Goal: Task Accomplishment & Management: Manage account settings

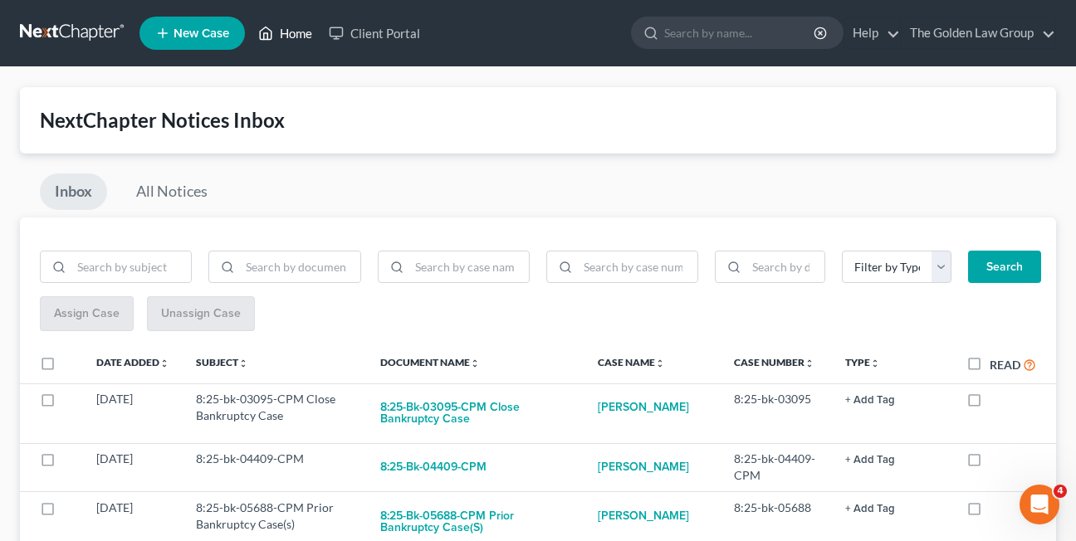
click at [277, 33] on link "Home" at bounding box center [285, 33] width 71 height 30
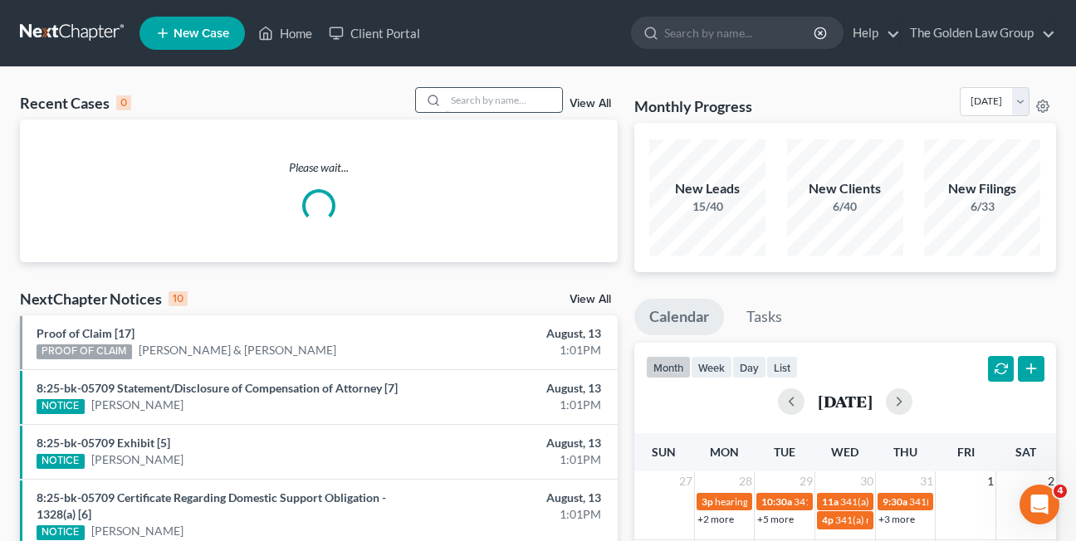
click at [477, 101] on input "search" at bounding box center [504, 100] width 116 height 24
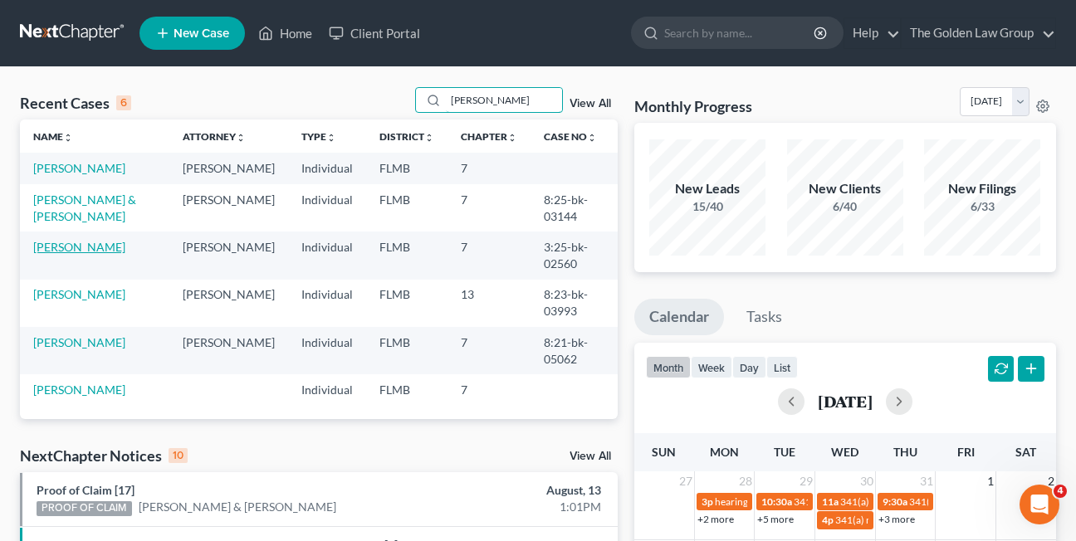
type input "[PERSON_NAME]"
click at [40, 240] on link "Harris, Catrina" at bounding box center [79, 247] width 92 height 14
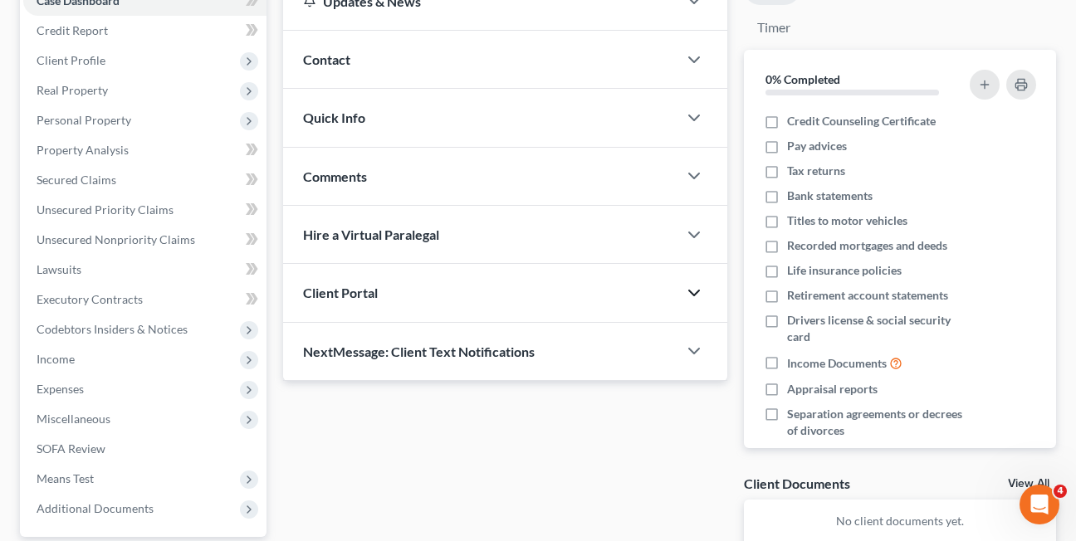
scroll to position [193, 0]
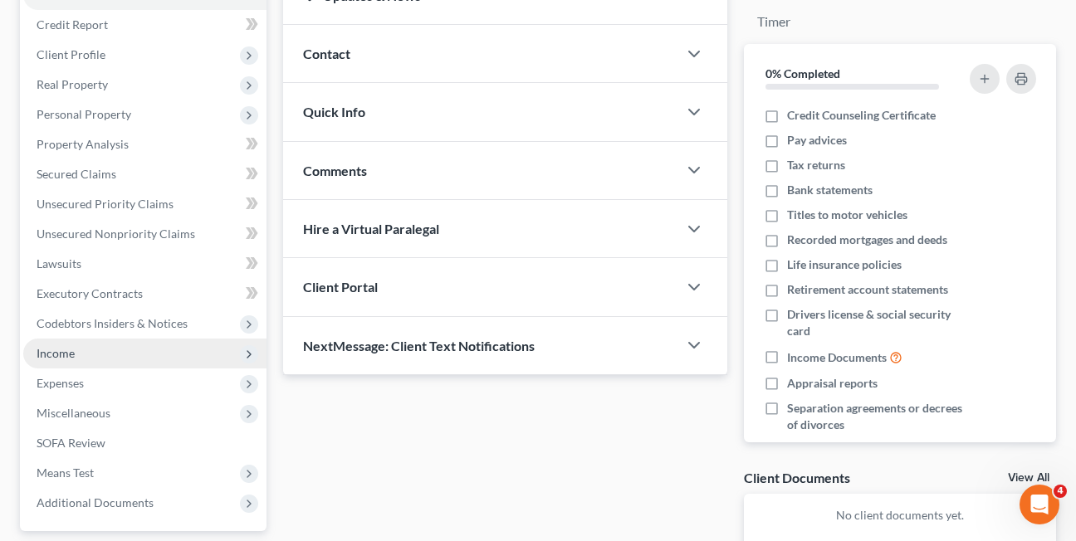
click at [48, 358] on span "Income" at bounding box center [56, 353] width 38 height 14
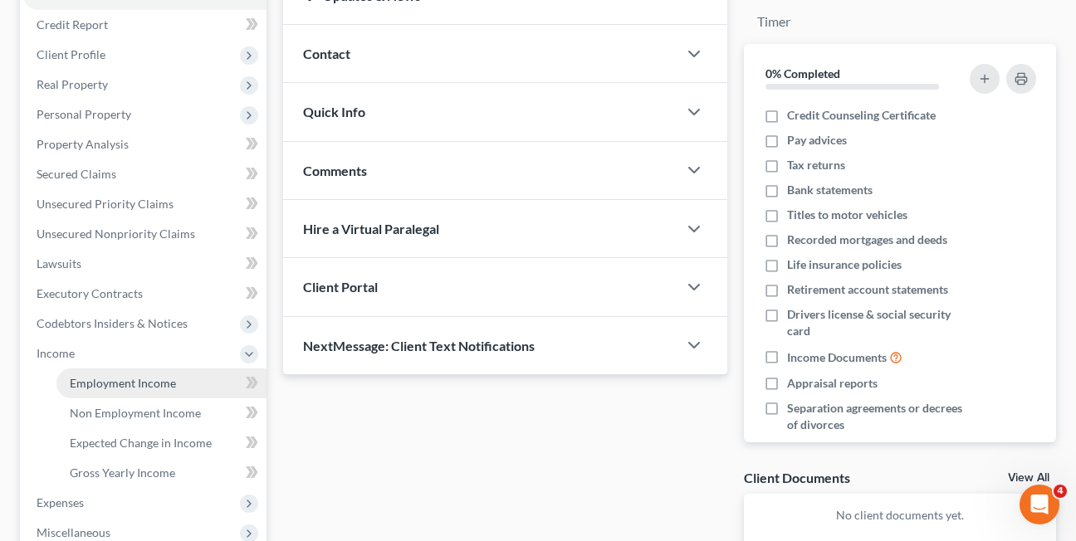
click at [114, 389] on span "Employment Income" at bounding box center [123, 383] width 106 height 14
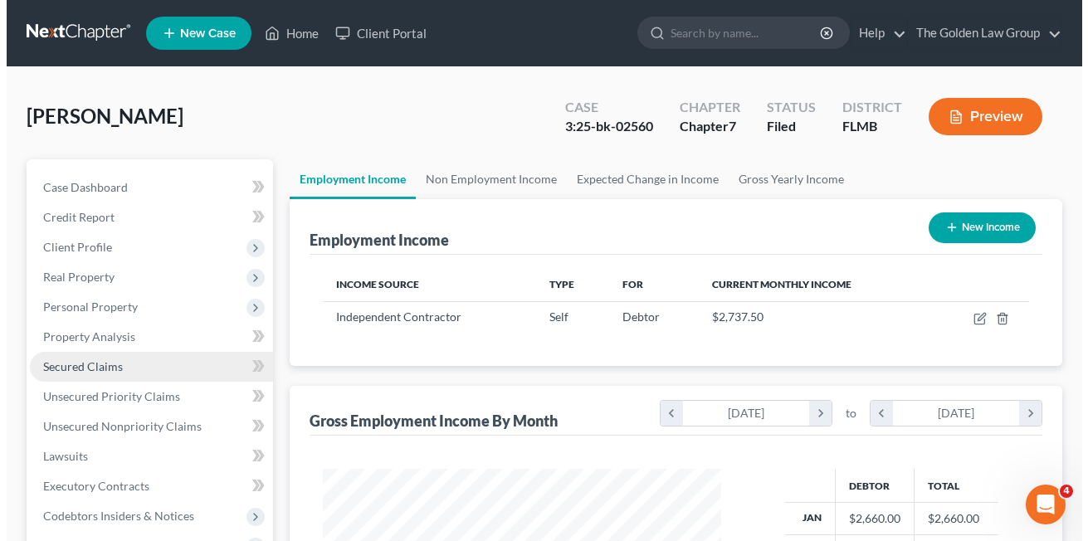
scroll to position [298, 432]
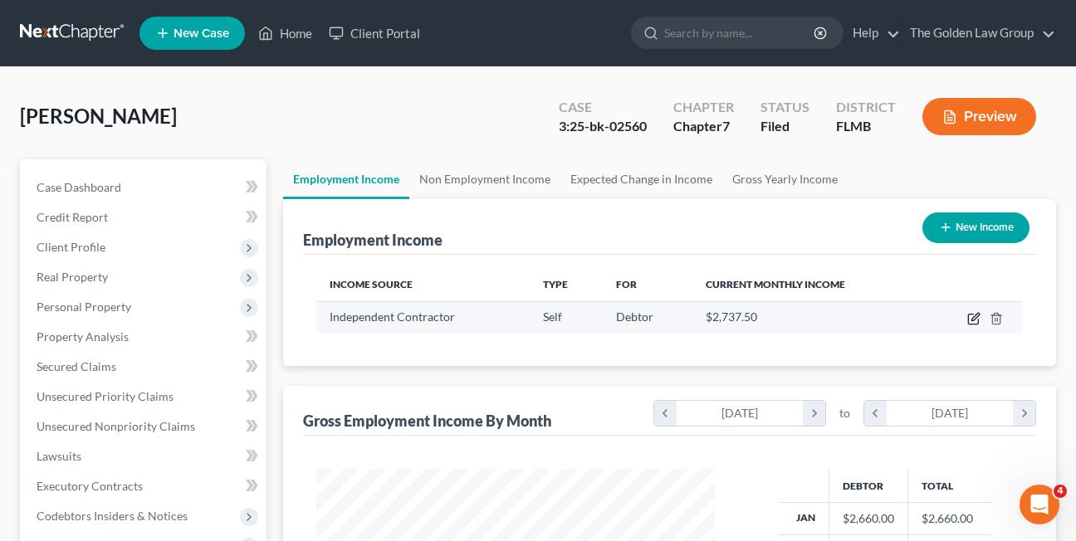
click at [973, 320] on icon "button" at bounding box center [974, 316] width 7 height 7
select select "1"
select select "0"
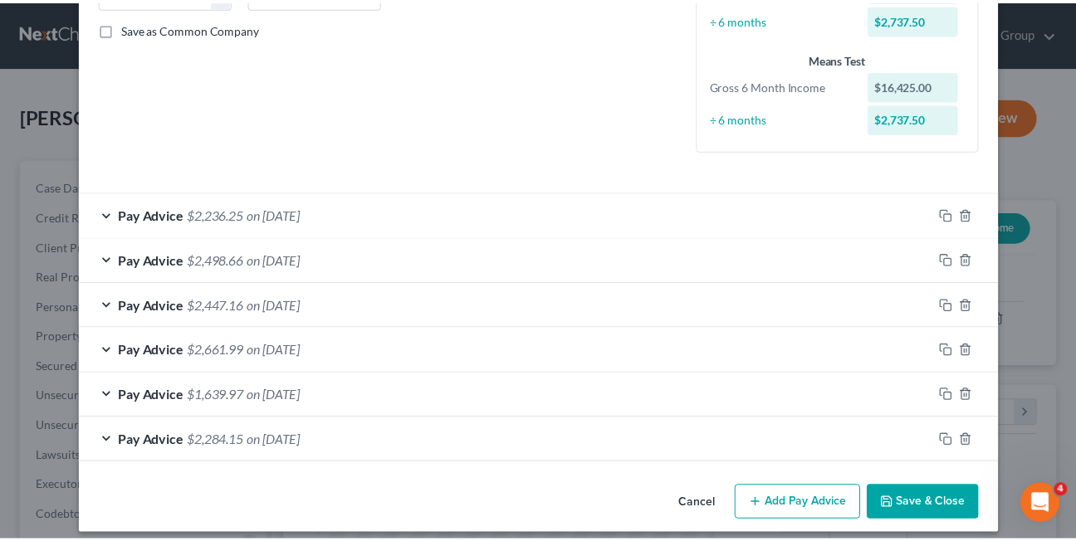
scroll to position [382, 0]
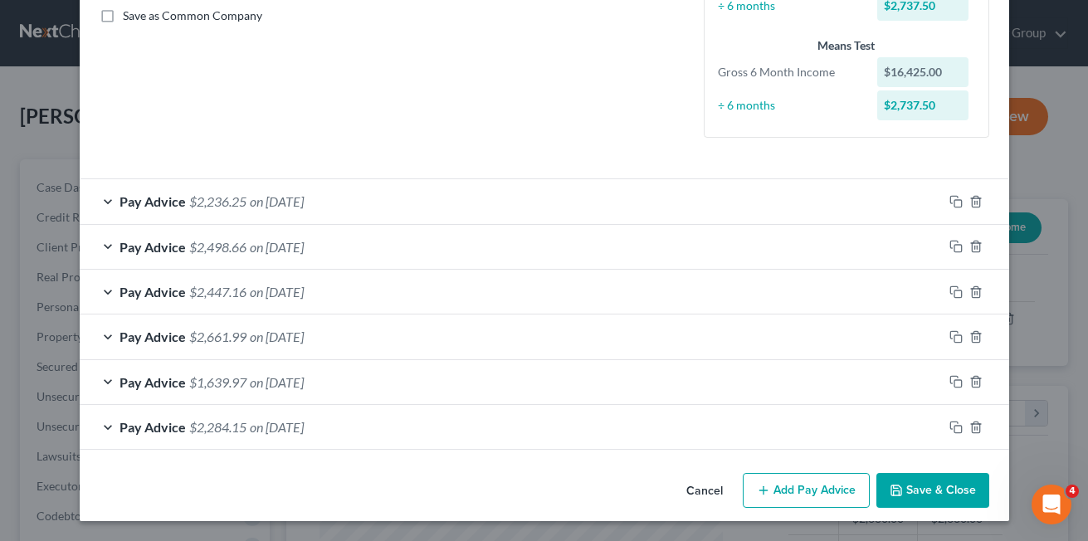
click at [692, 496] on button "Cancel" at bounding box center [704, 491] width 63 height 33
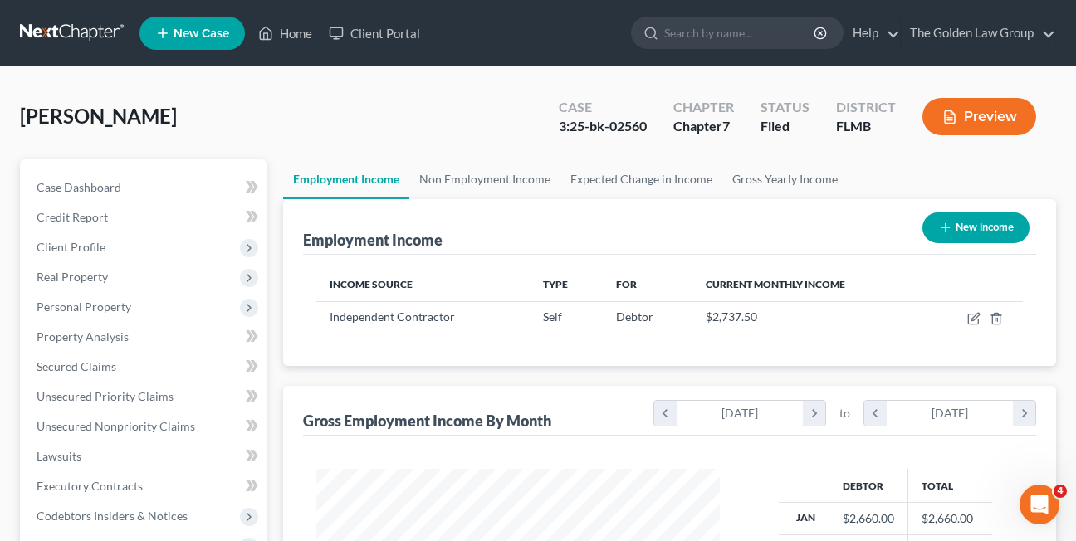
scroll to position [829864, 829729]
click at [442, 176] on link "Non Employment Income" at bounding box center [484, 179] width 151 height 40
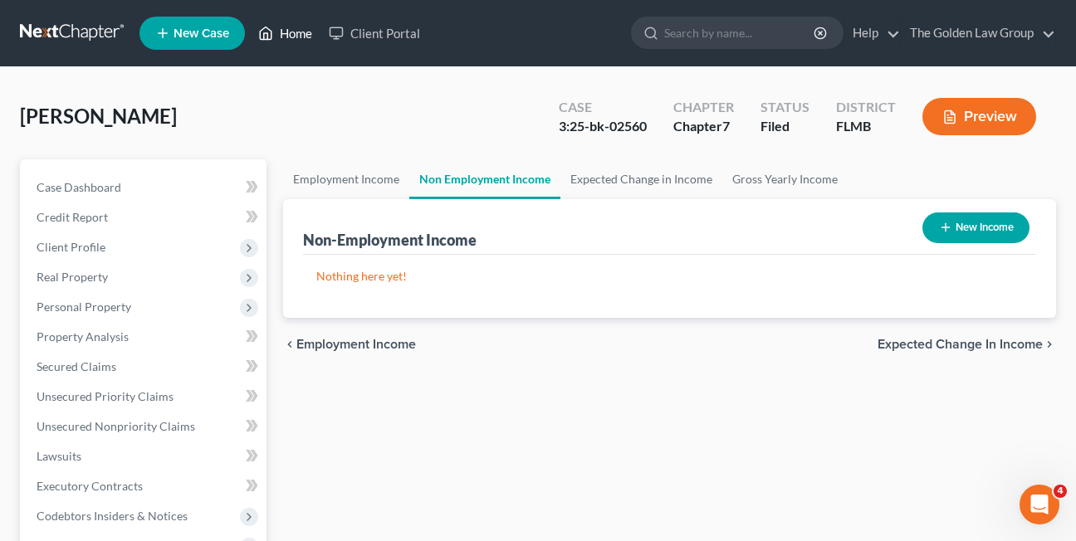
click at [287, 29] on link "Home" at bounding box center [285, 33] width 71 height 30
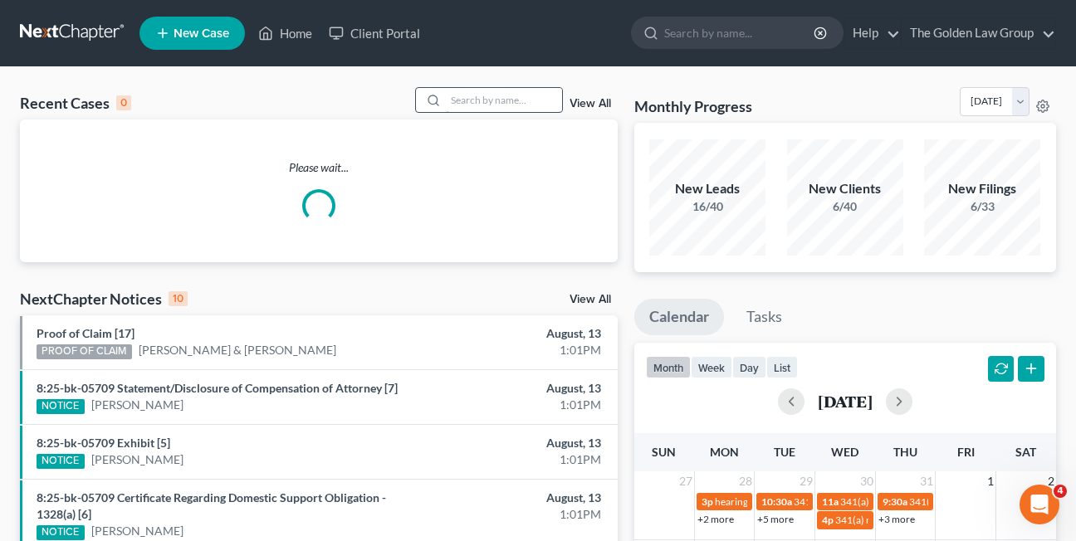
click at [481, 100] on input "search" at bounding box center [504, 100] width 116 height 24
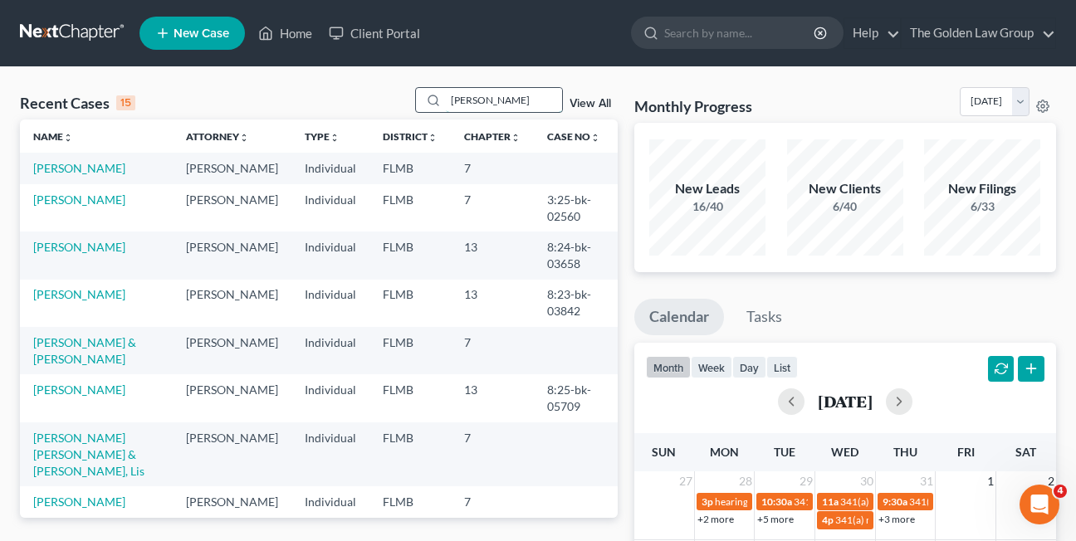
type input "harris"
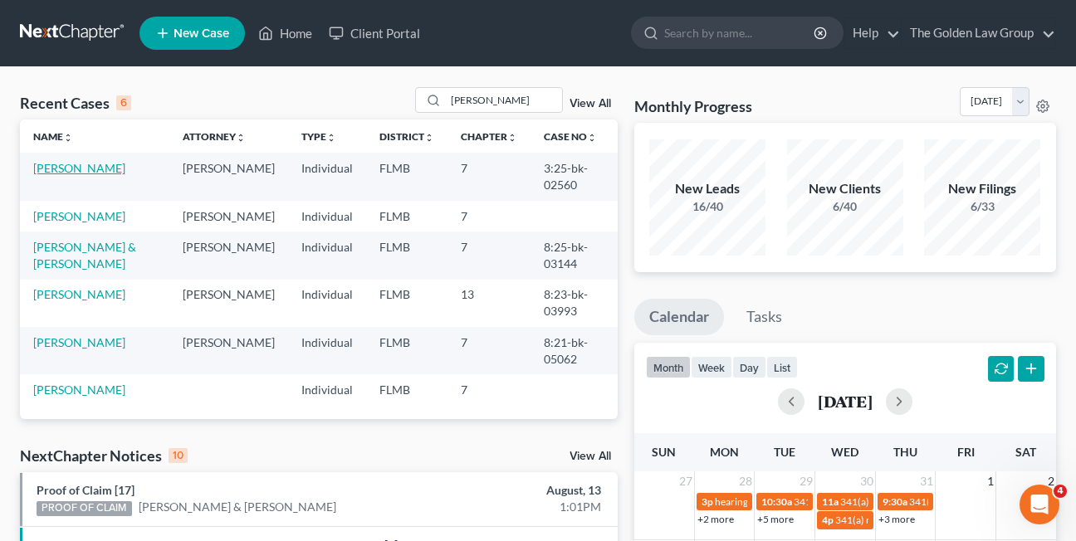
click at [78, 171] on link "Harris, Catrina" at bounding box center [79, 168] width 92 height 14
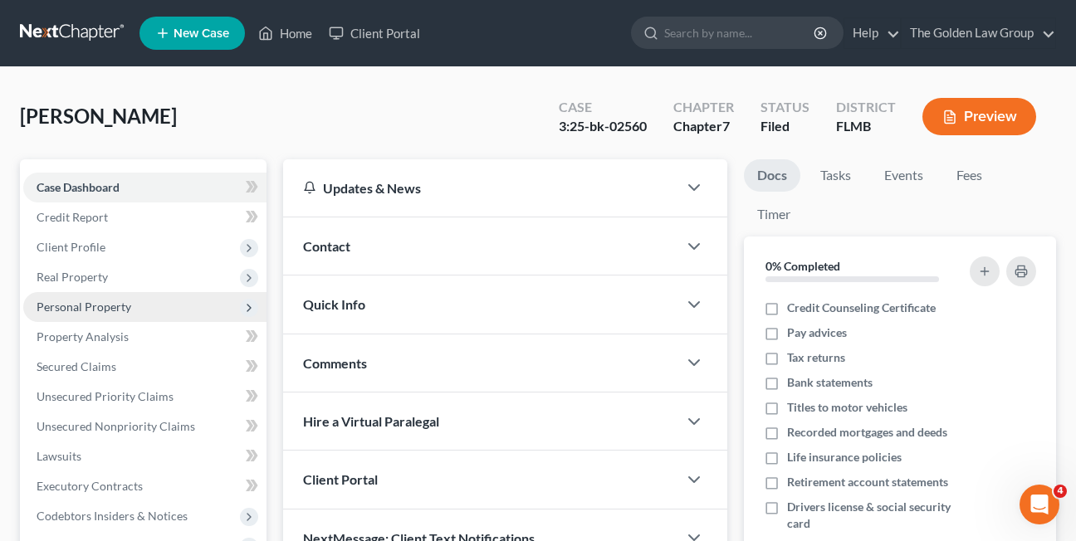
click at [86, 308] on span "Personal Property" at bounding box center [84, 307] width 95 height 14
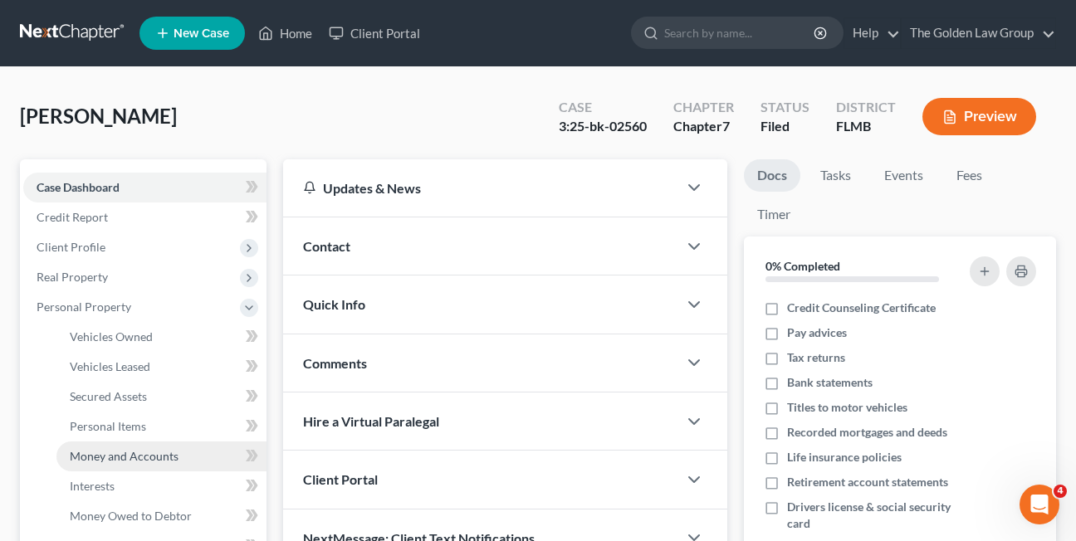
click at [85, 454] on span "Money and Accounts" at bounding box center [124, 456] width 109 height 14
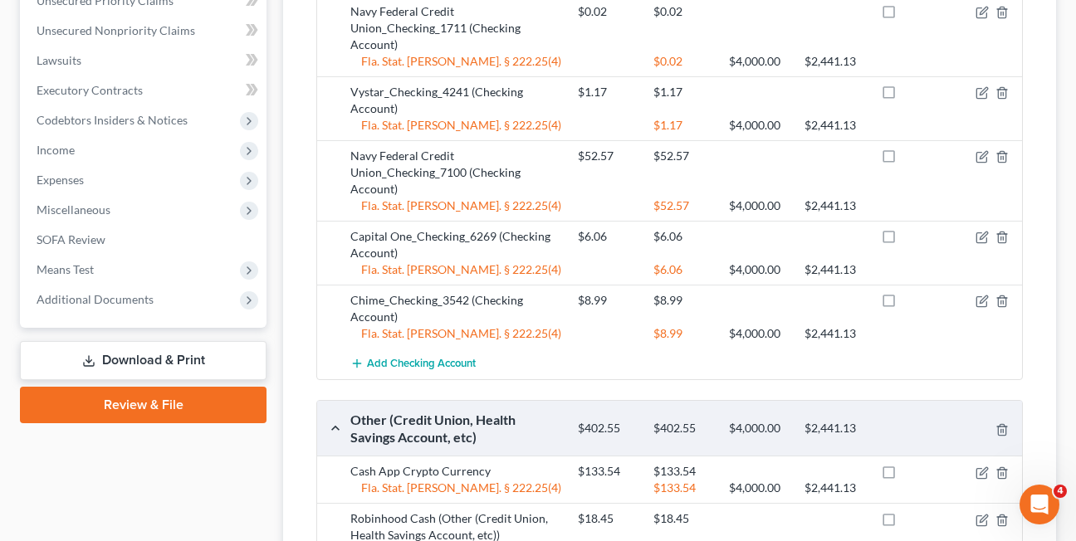
scroll to position [774, 0]
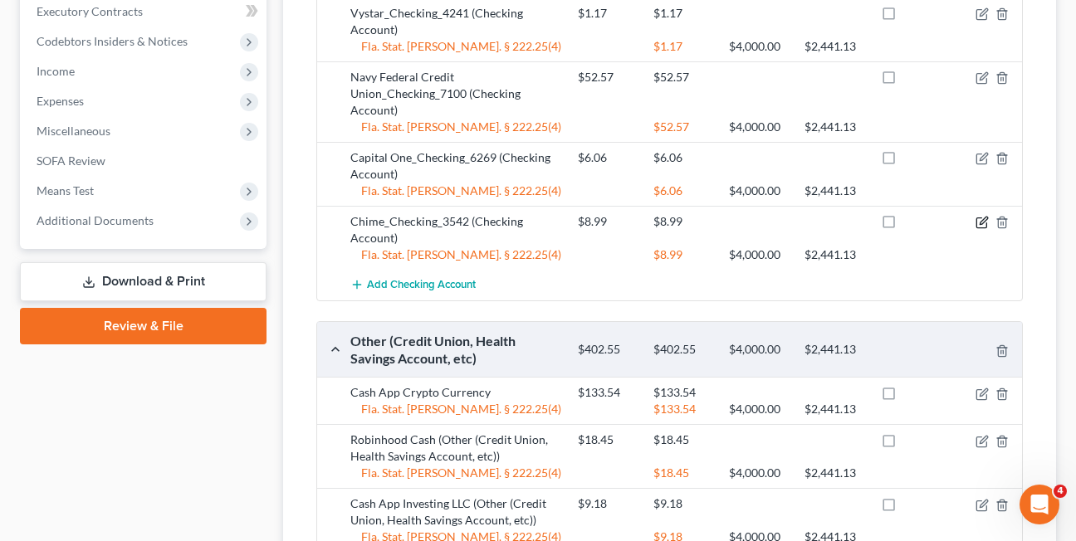
click at [981, 218] on icon "button" at bounding box center [981, 223] width 10 height 10
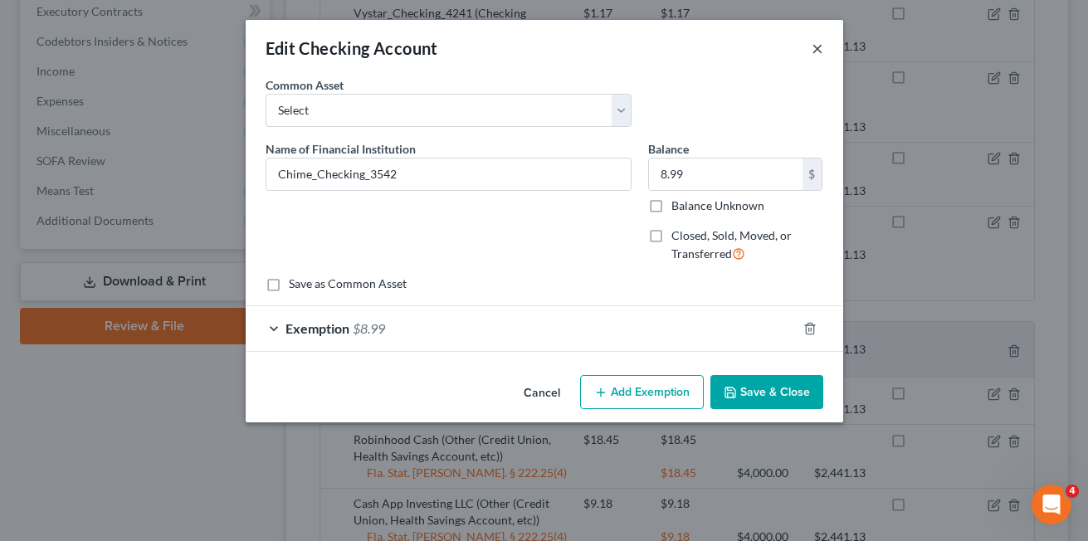
click at [820, 48] on button "×" at bounding box center [818, 48] width 12 height 20
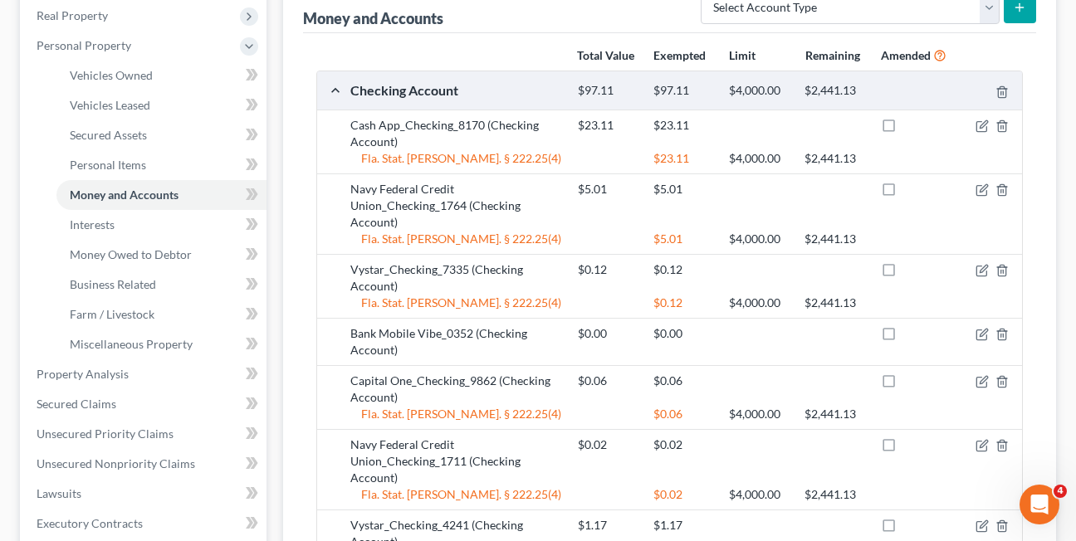
scroll to position [0, 0]
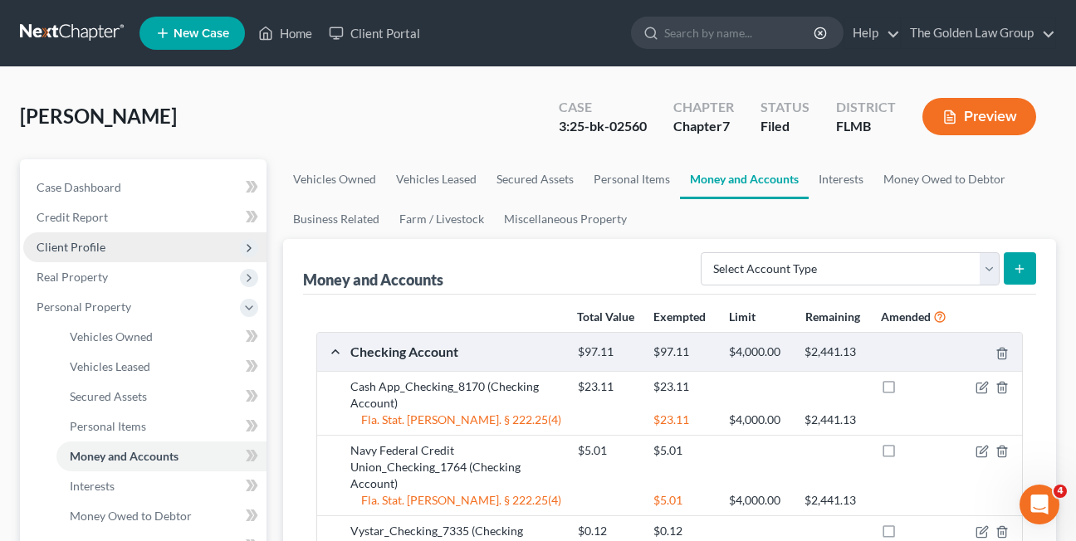
click at [55, 248] on span "Client Profile" at bounding box center [71, 247] width 69 height 14
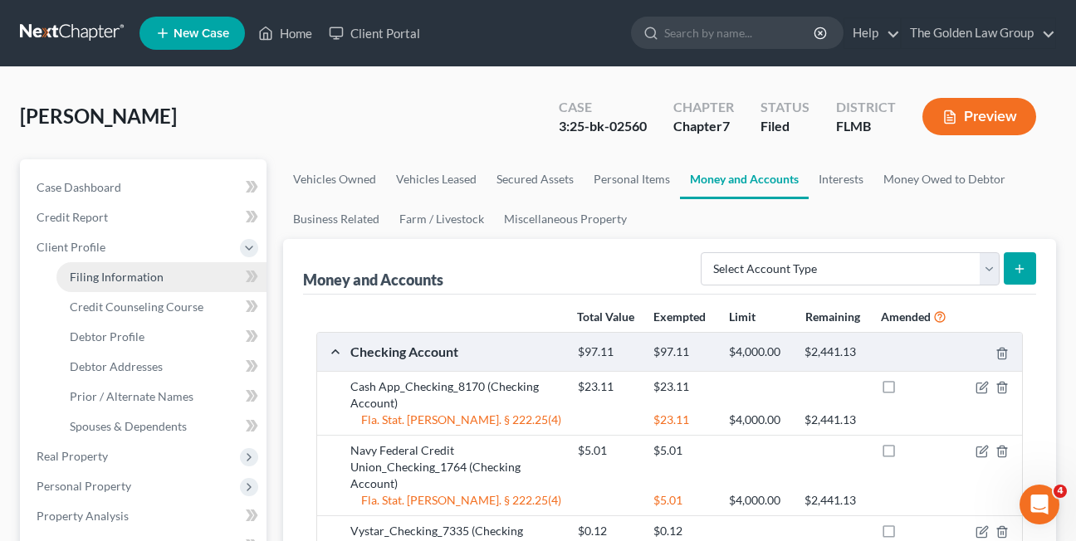
click at [90, 281] on span "Filing Information" at bounding box center [117, 277] width 94 height 14
select select "1"
select select "0"
select select "9"
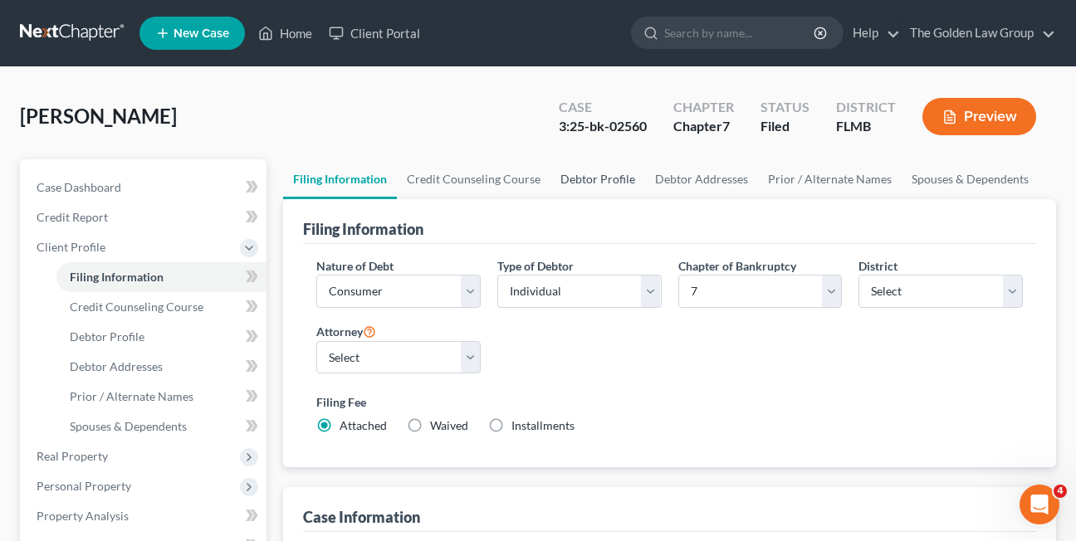
click at [628, 180] on link "Debtor Profile" at bounding box center [597, 179] width 95 height 40
select select "0"
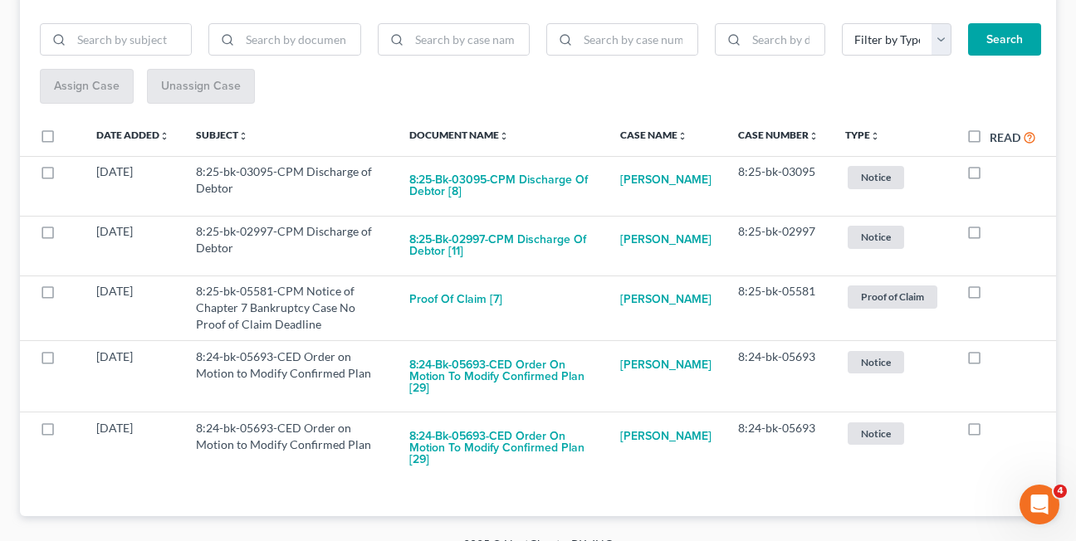
scroll to position [227, 0]
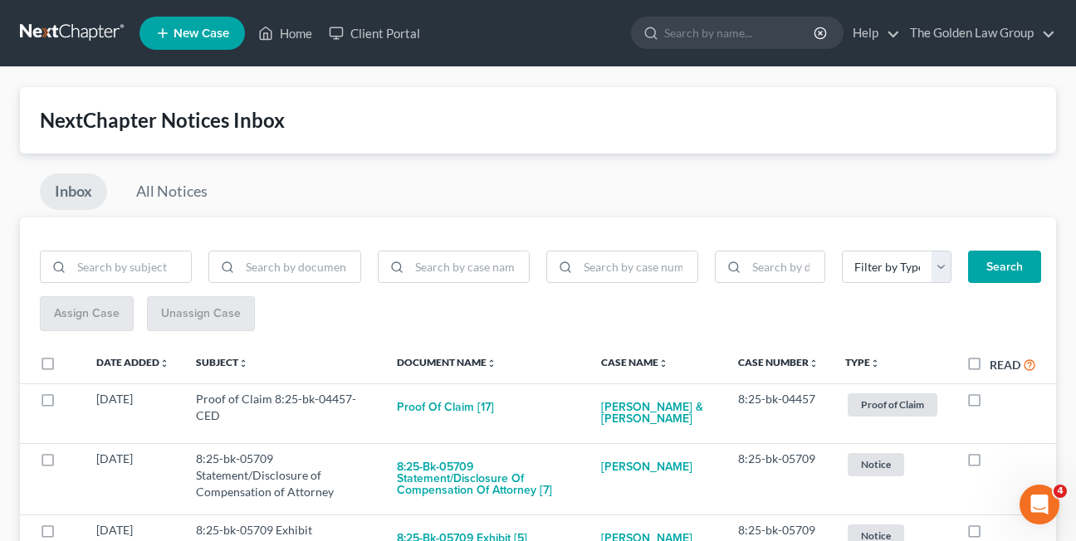
click at [681, 190] on div "Inbox All Notices" at bounding box center [538, 196] width 1036 height 44
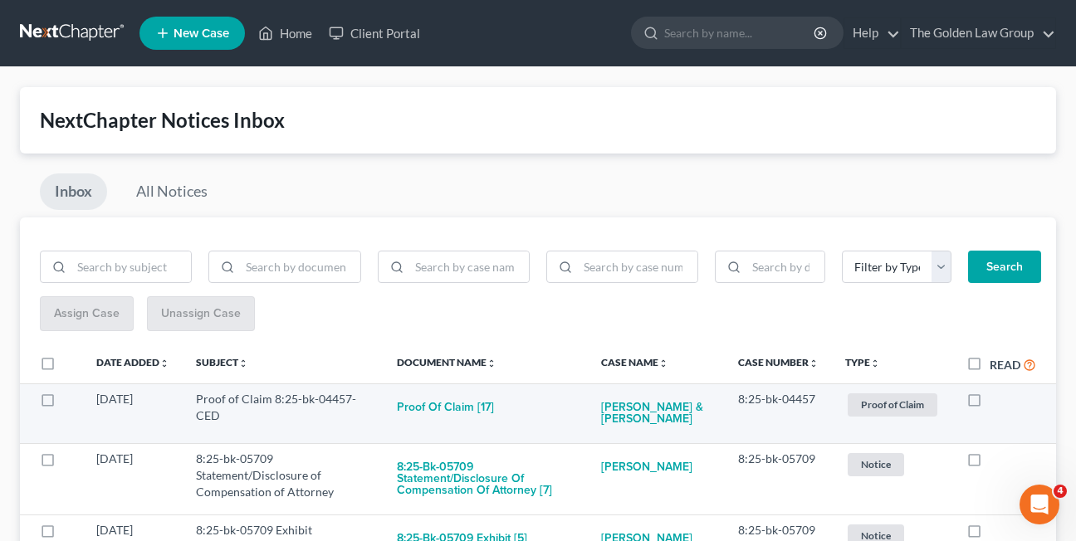
click at [990, 403] on label at bounding box center [990, 403] width 0 height 0
click at [996, 398] on input "checkbox" at bounding box center [1001, 396] width 11 height 11
checkbox input "true"
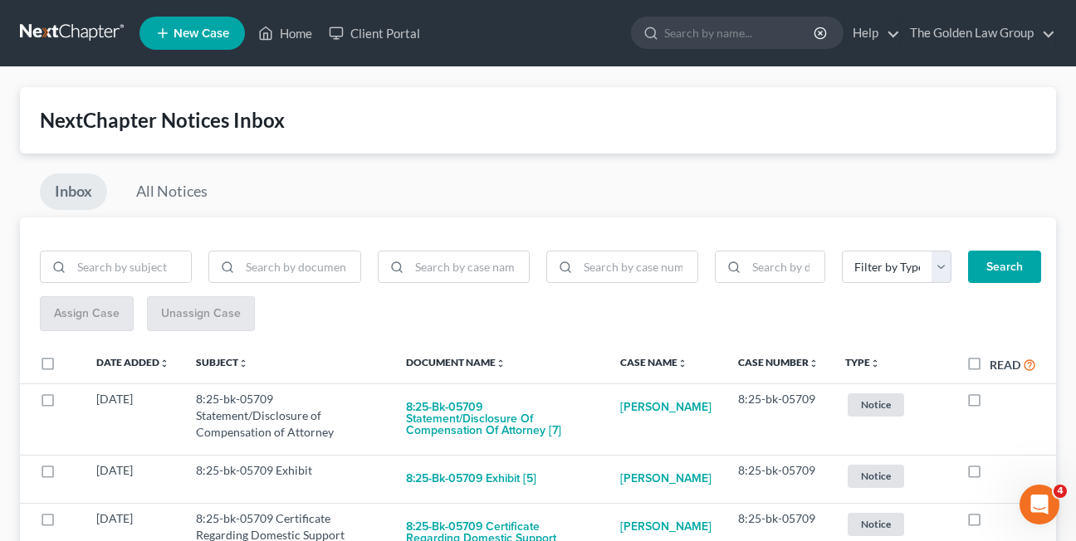
click at [990, 403] on label at bounding box center [990, 403] width 0 height 0
click at [996, 398] on input "checkbox" at bounding box center [1001, 396] width 11 height 11
checkbox input "true"
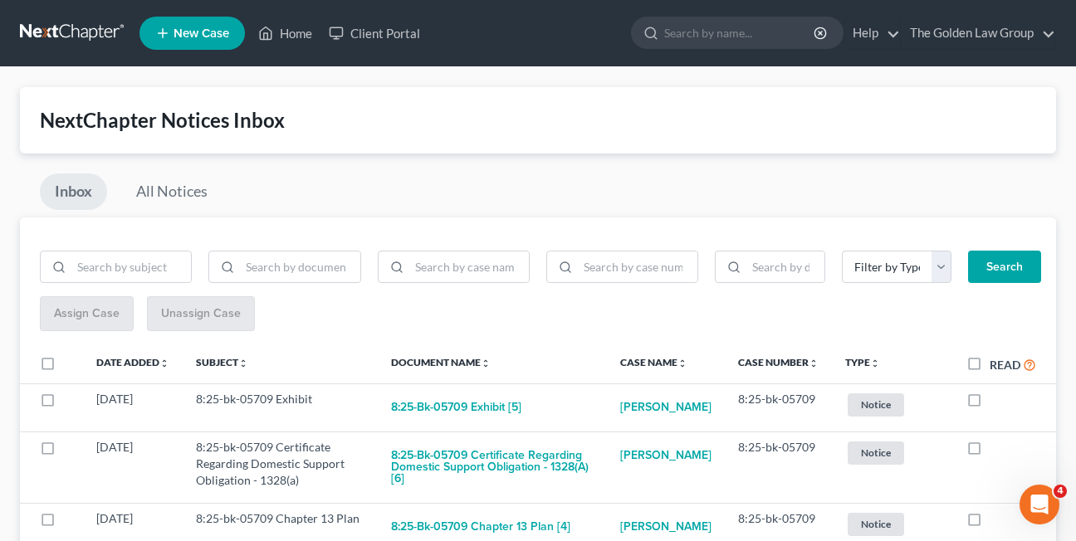
click at [990, 403] on label at bounding box center [990, 403] width 0 height 0
click at [996, 398] on input "checkbox" at bounding box center [1001, 396] width 11 height 11
checkbox input "true"
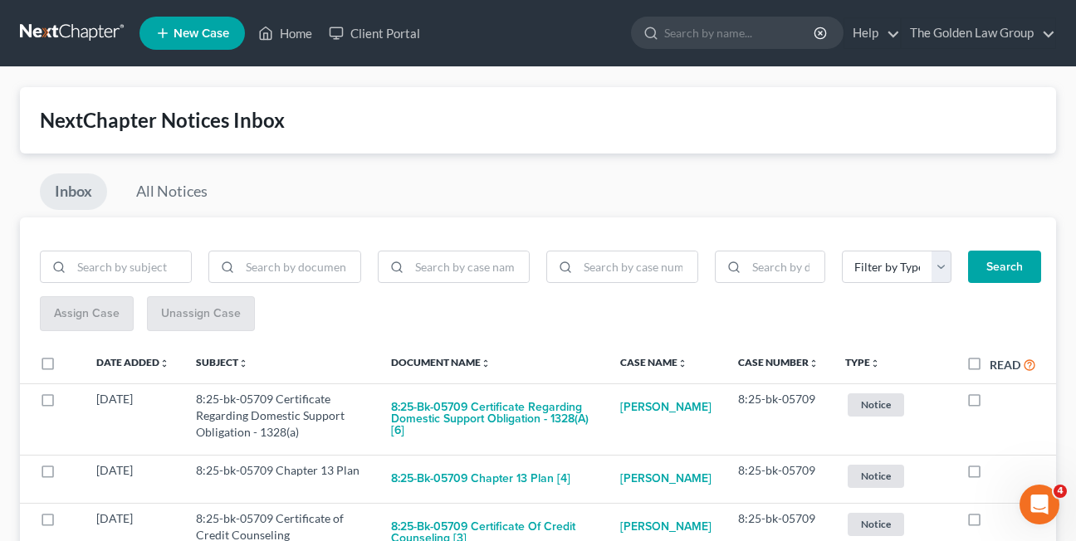
click at [990, 403] on label at bounding box center [990, 403] width 0 height 0
click at [996, 398] on input "checkbox" at bounding box center [1001, 396] width 11 height 11
checkbox input "true"
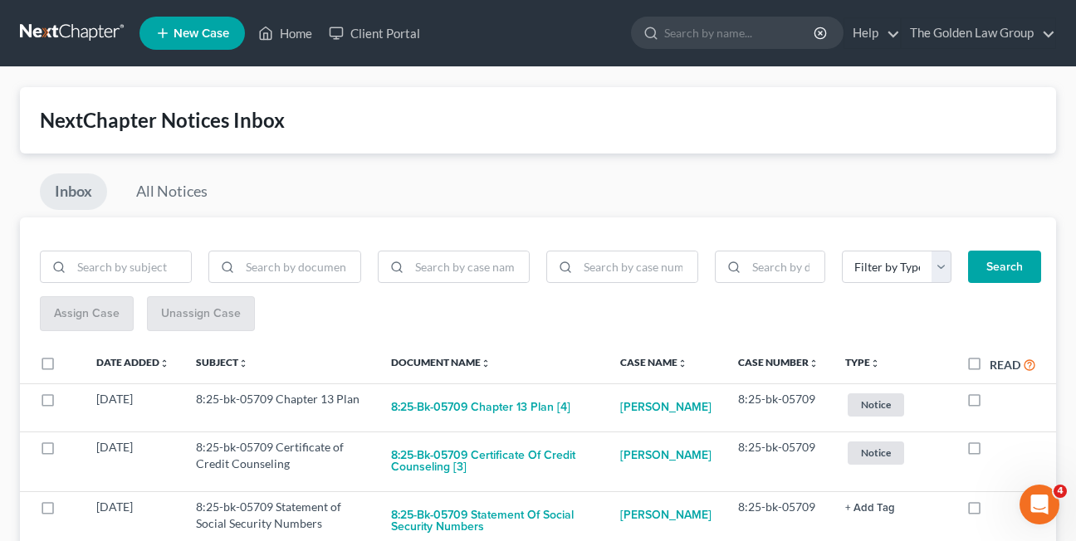
click at [990, 403] on label at bounding box center [990, 403] width 0 height 0
click at [996, 398] on input "checkbox" at bounding box center [1001, 396] width 11 height 11
checkbox input "true"
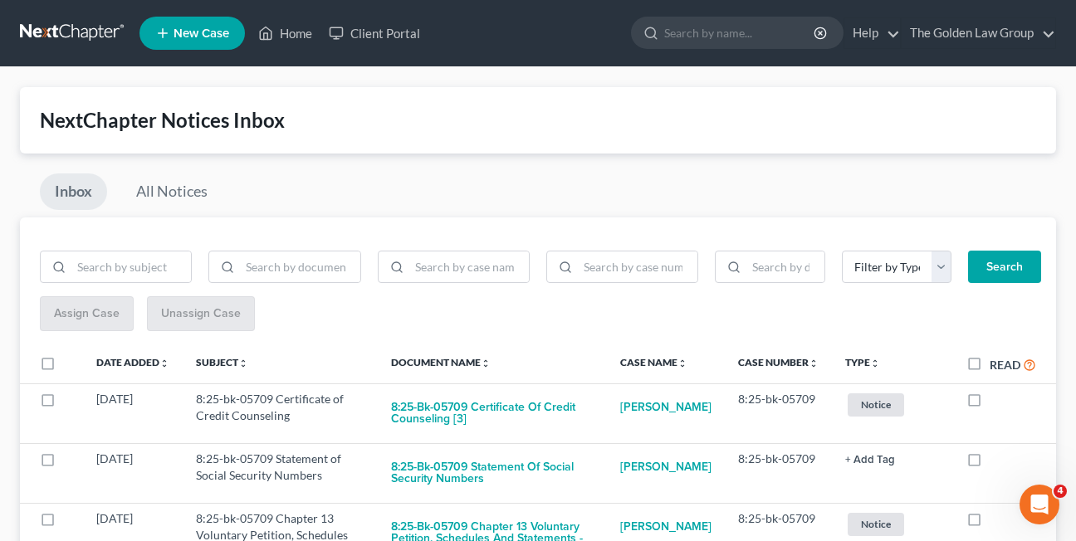
click at [990, 403] on label at bounding box center [990, 403] width 0 height 0
click at [996, 398] on input "checkbox" at bounding box center [1001, 396] width 11 height 11
checkbox input "true"
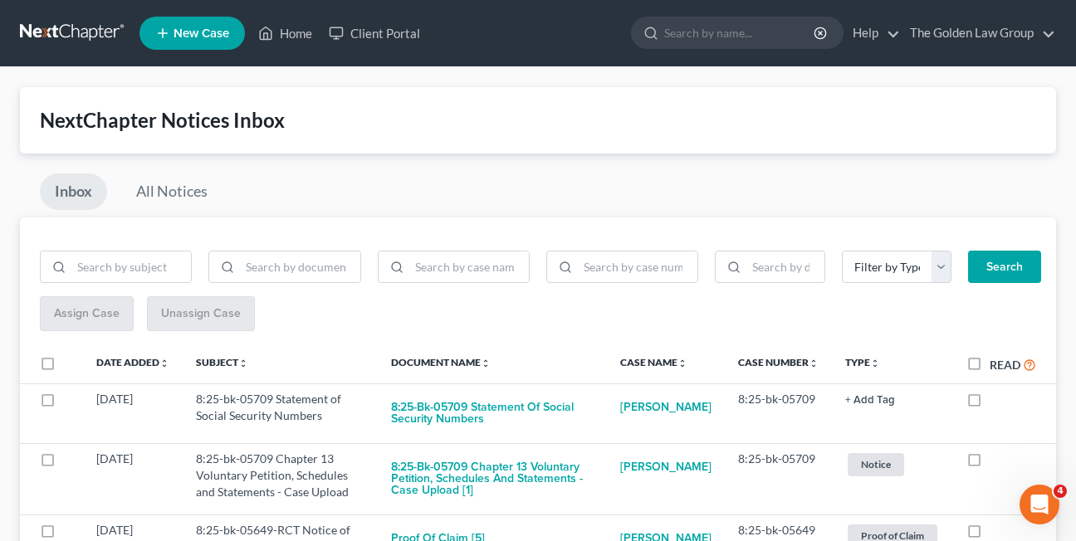
click at [990, 403] on label at bounding box center [990, 403] width 0 height 0
click at [996, 398] on input "checkbox" at bounding box center [1001, 396] width 11 height 11
checkbox input "true"
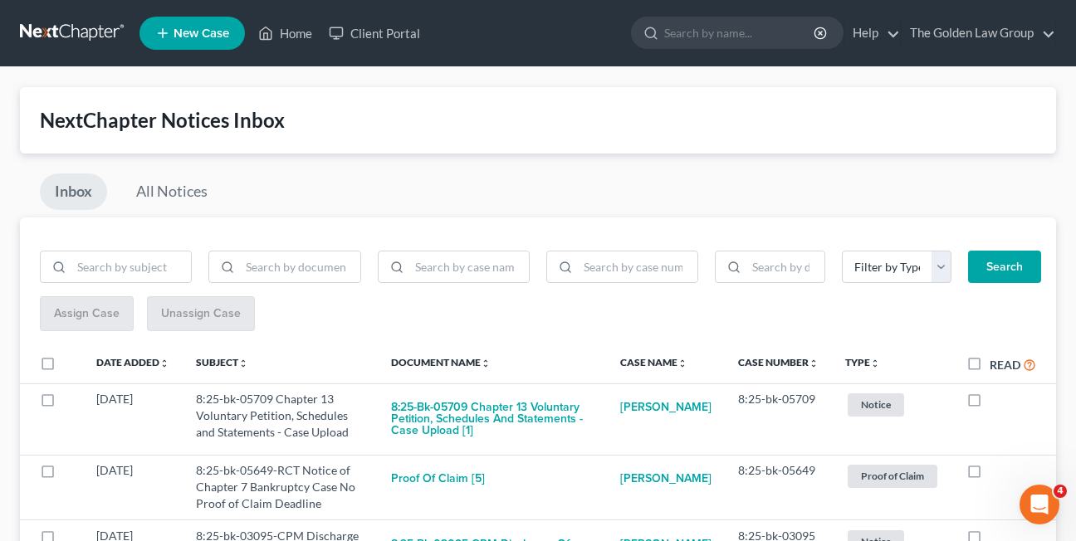
click at [990, 403] on label at bounding box center [990, 403] width 0 height 0
click at [996, 398] on input "checkbox" at bounding box center [1001, 396] width 11 height 11
checkbox input "true"
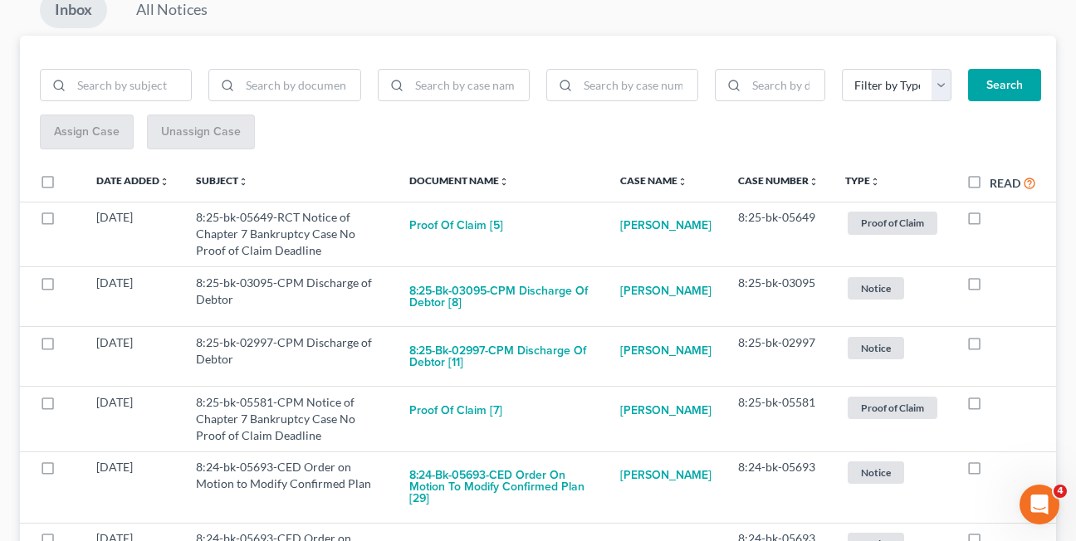
scroll to position [196, 0]
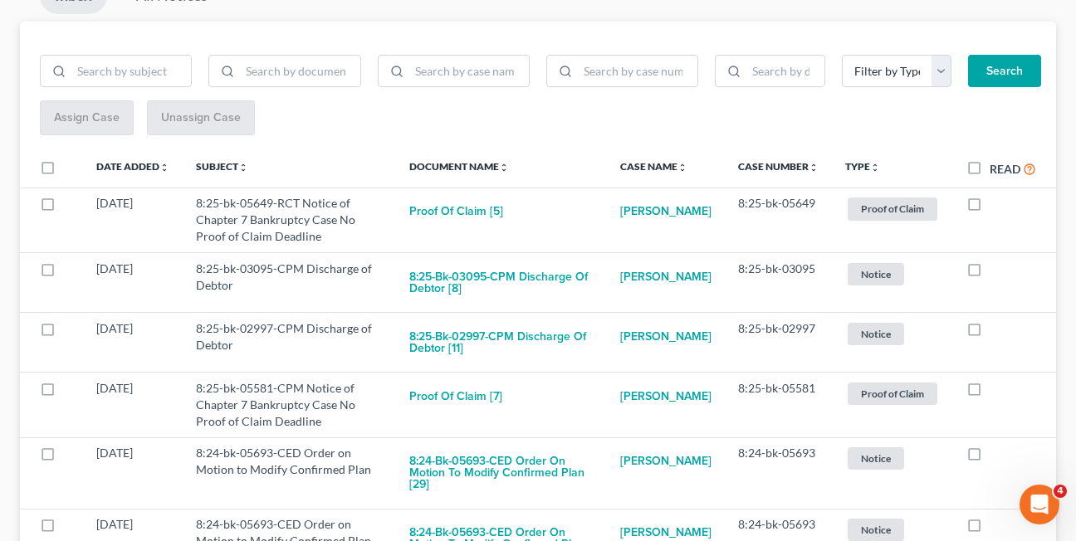
click at [312, 131] on div "Assign Case Unassign Case" at bounding box center [538, 118] width 996 height 36
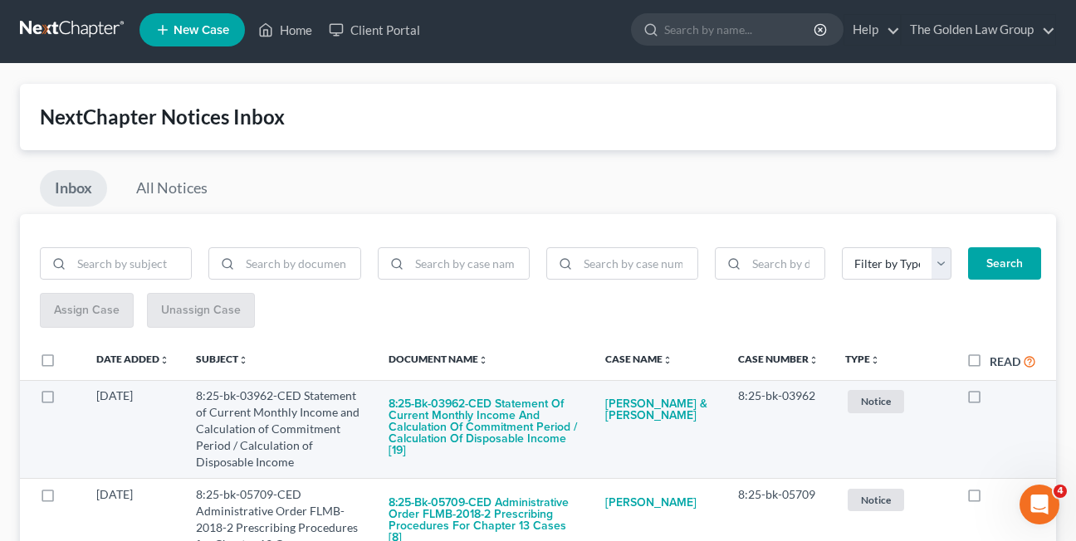
click at [990, 400] on label at bounding box center [990, 400] width 0 height 0
click at [996, 395] on input "checkbox" at bounding box center [1001, 393] width 11 height 11
checkbox input "true"
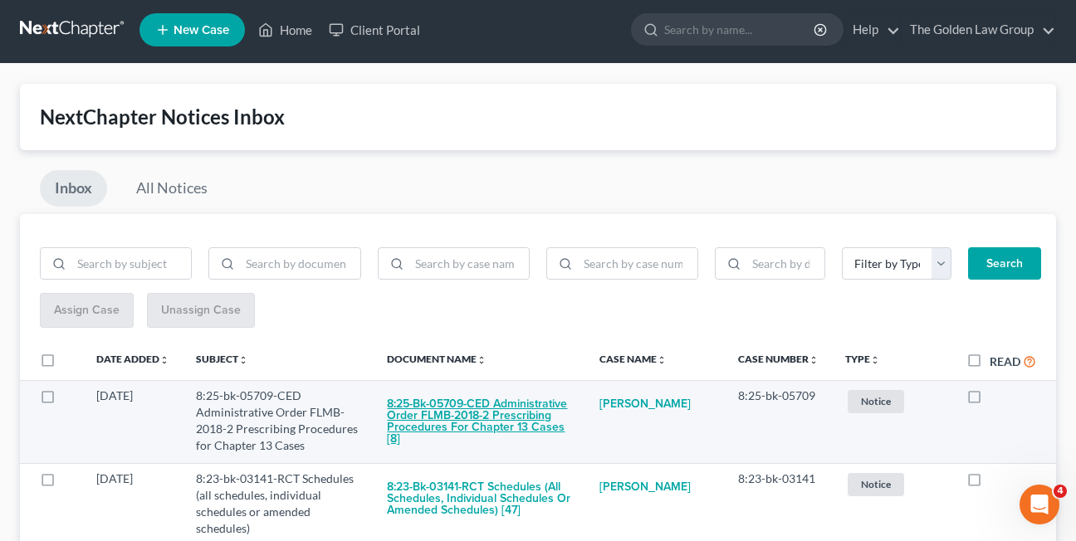
click at [457, 417] on button "8:25-bk-05709-CED Administrative Order FLMB-2018-2 Prescribing Procedures for C…" at bounding box center [480, 422] width 186 height 68
checkbox input "true"
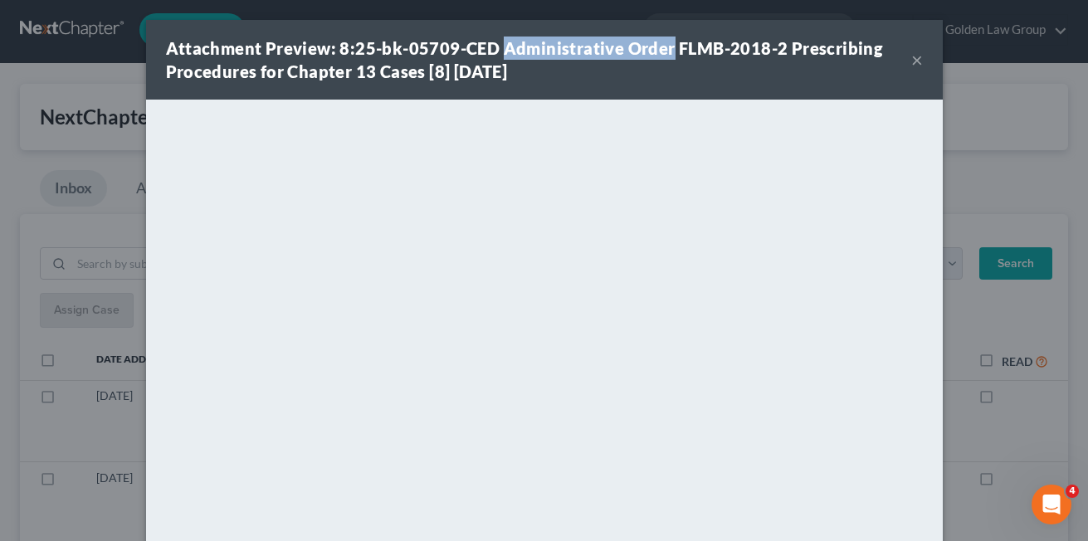
drag, startPoint x: 492, startPoint y: 46, endPoint x: 662, endPoint y: 48, distance: 169.4
click at [662, 48] on strong "Attachment Preview: 8:25-bk-05709-CED Administrative Order FLMB-2018-2 Prescrib…" at bounding box center [524, 59] width 717 height 43
drag, startPoint x: 662, startPoint y: 48, endPoint x: 623, endPoint y: 48, distance: 38.2
copy strong "Administrative Order"
click at [589, 81] on div "Attachment Preview: 8:25-bk-05709-CED Administrative Order FLMB-2018-2 Prescrib…" at bounding box center [538, 60] width 745 height 46
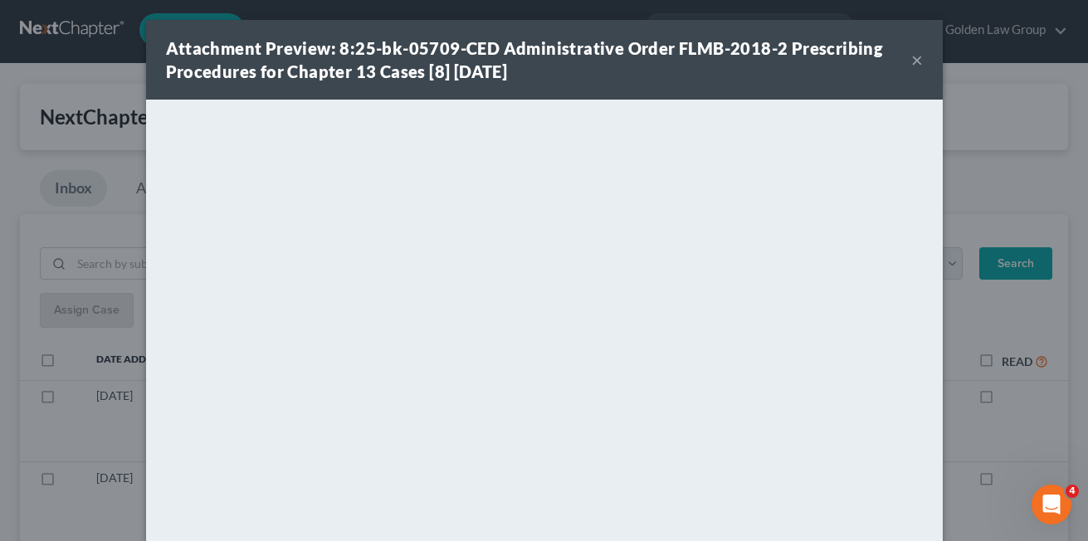
click at [912, 57] on button "×" at bounding box center [918, 60] width 12 height 20
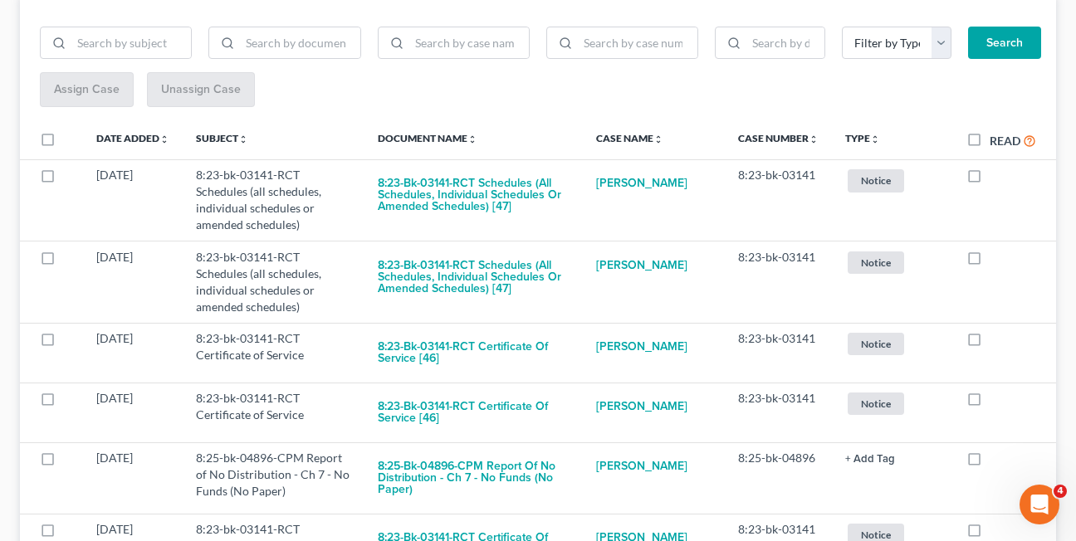
scroll to position [248, 0]
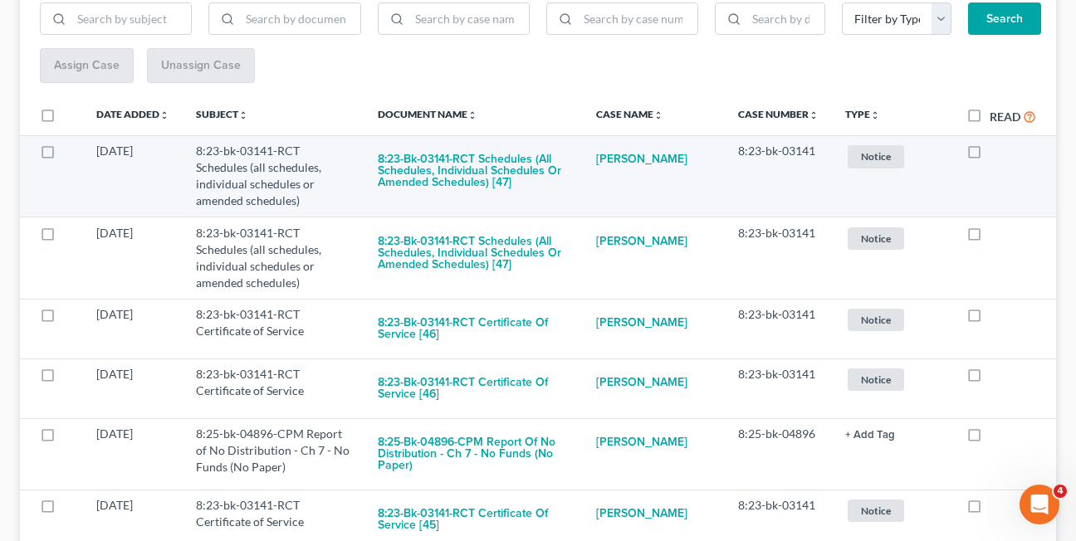
click at [990, 155] on label at bounding box center [990, 155] width 0 height 0
click at [996, 154] on input "checkbox" at bounding box center [1001, 148] width 11 height 11
checkbox input "true"
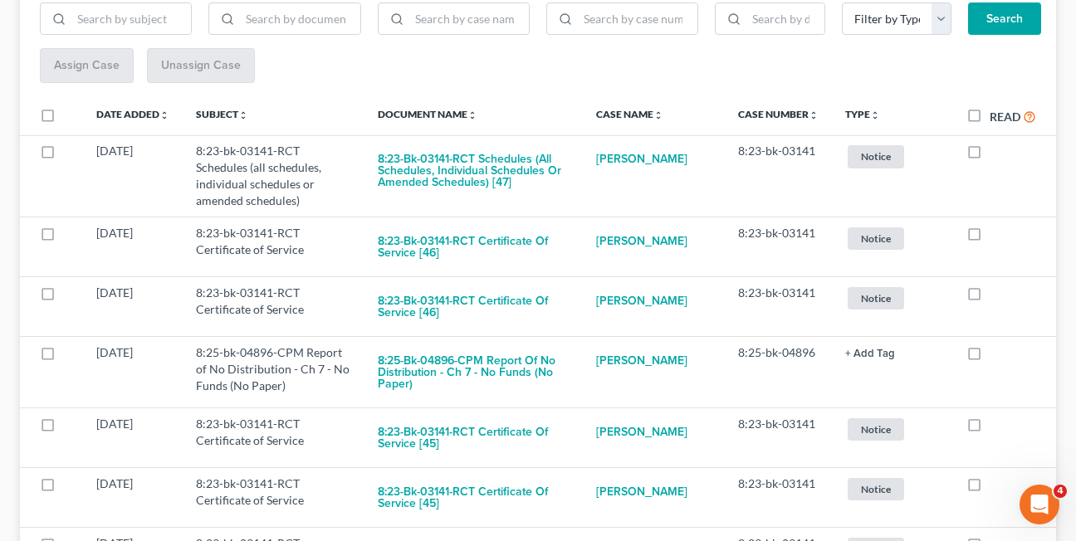
click at [990, 155] on label at bounding box center [990, 155] width 0 height 0
click at [996, 154] on input "checkbox" at bounding box center [1001, 148] width 11 height 11
checkbox input "true"
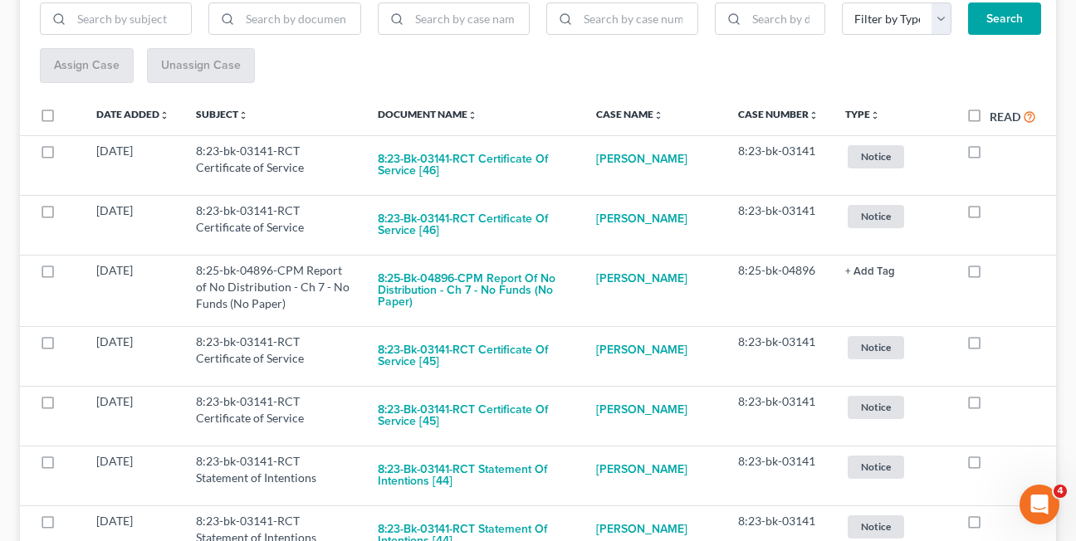
click at [990, 155] on label at bounding box center [990, 155] width 0 height 0
click at [996, 154] on input "checkbox" at bounding box center [1001, 148] width 11 height 11
checkbox input "true"
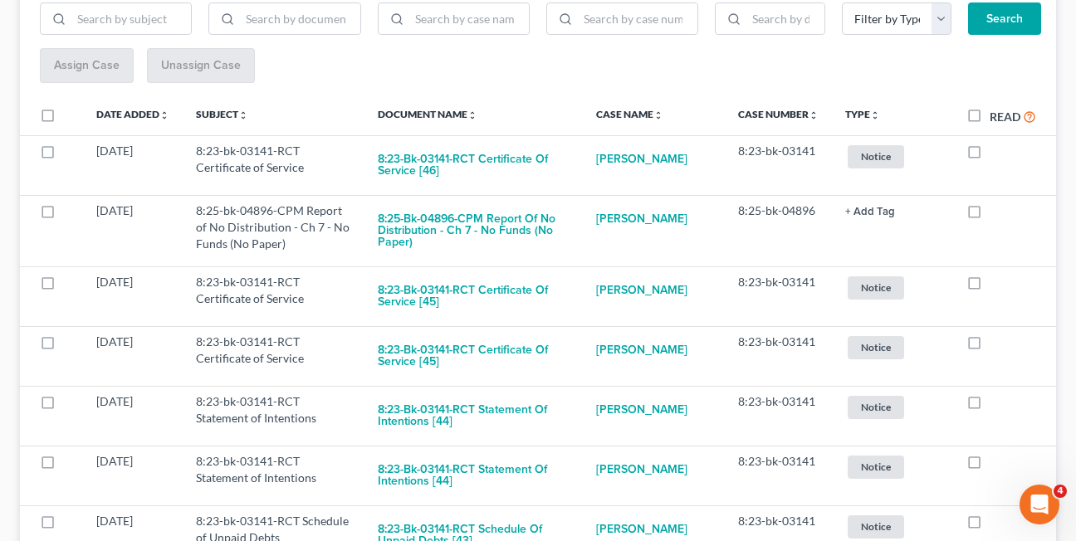
click at [990, 155] on label at bounding box center [990, 155] width 0 height 0
click at [996, 154] on input "checkbox" at bounding box center [1001, 148] width 11 height 11
checkbox input "true"
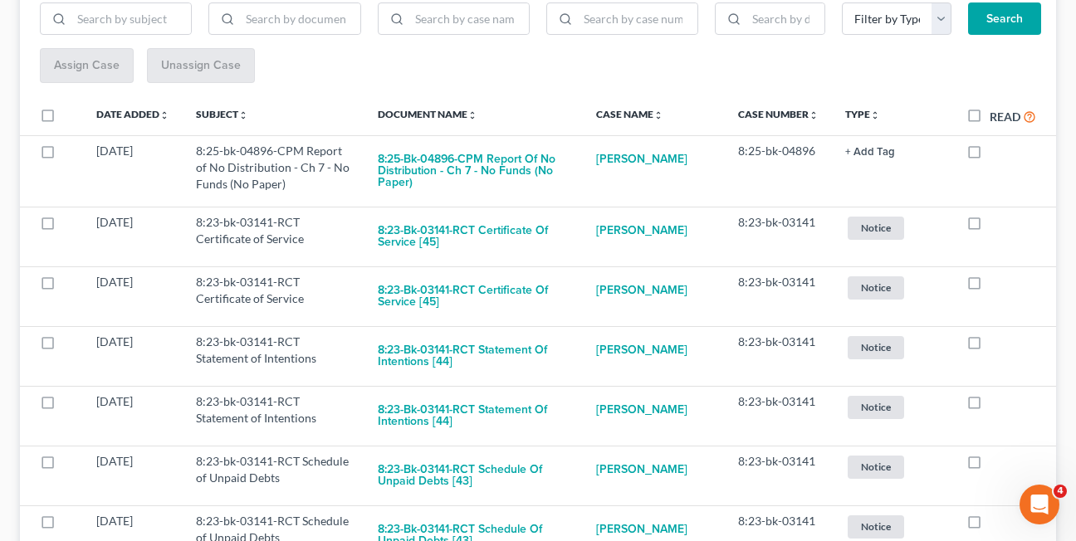
click at [990, 155] on label at bounding box center [990, 155] width 0 height 0
click at [996, 154] on input "checkbox" at bounding box center [1001, 148] width 11 height 11
checkbox input "true"
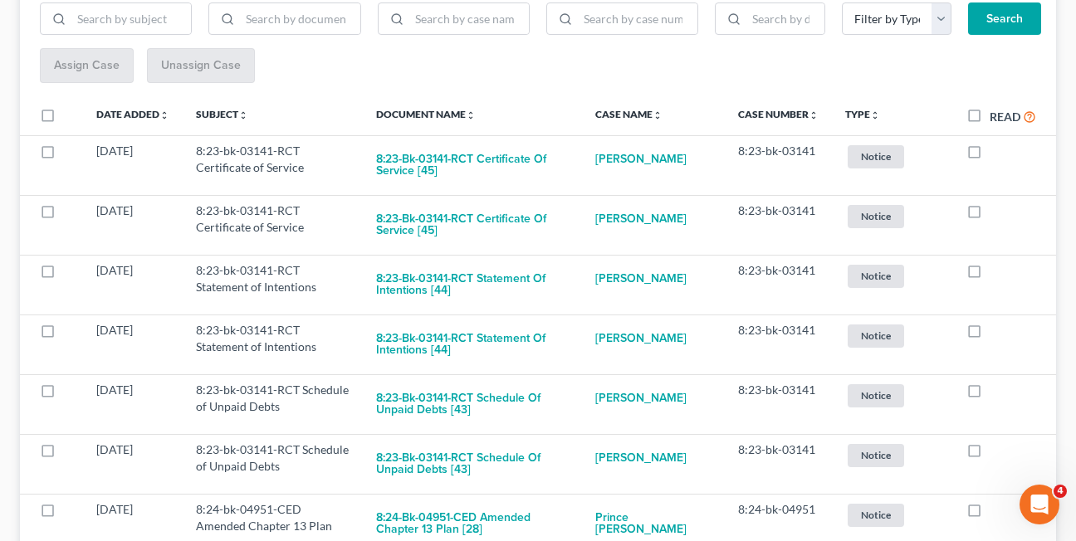
click at [990, 155] on label at bounding box center [990, 155] width 0 height 0
click at [996, 154] on input "checkbox" at bounding box center [1001, 148] width 11 height 11
checkbox input "true"
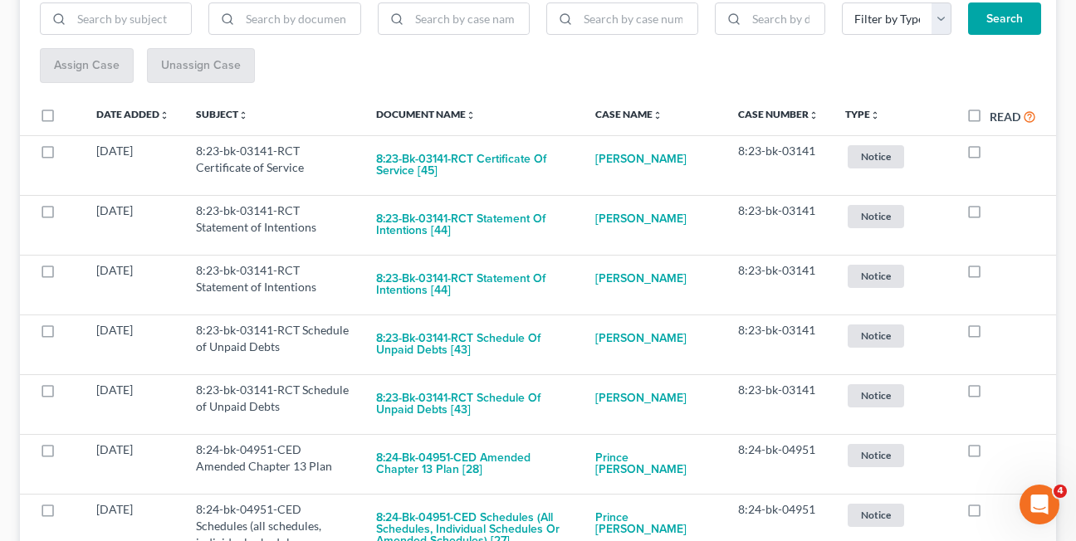
click at [990, 155] on label at bounding box center [990, 155] width 0 height 0
click at [996, 154] on input "checkbox" at bounding box center [1001, 148] width 11 height 11
checkbox input "true"
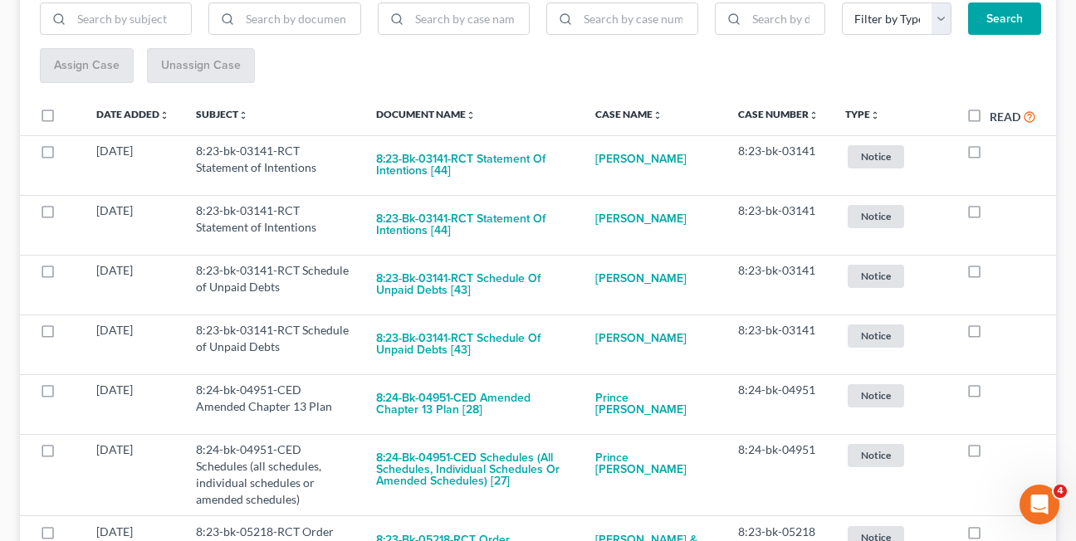
click at [990, 155] on label at bounding box center [990, 155] width 0 height 0
click at [996, 154] on input "checkbox" at bounding box center [1001, 148] width 11 height 11
checkbox input "true"
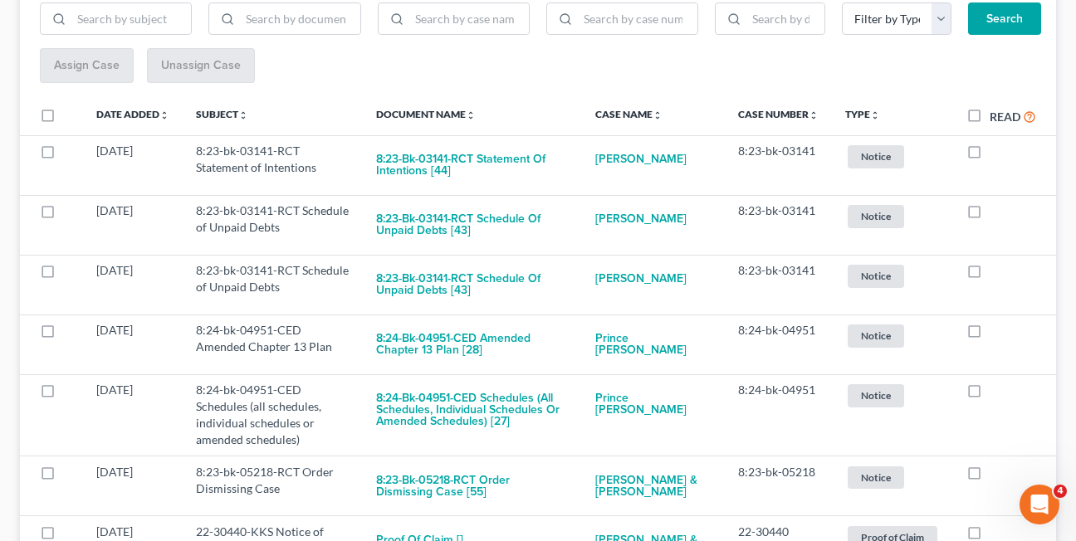
click at [990, 155] on label at bounding box center [990, 155] width 0 height 0
click at [996, 154] on input "checkbox" at bounding box center [1001, 148] width 11 height 11
checkbox input "true"
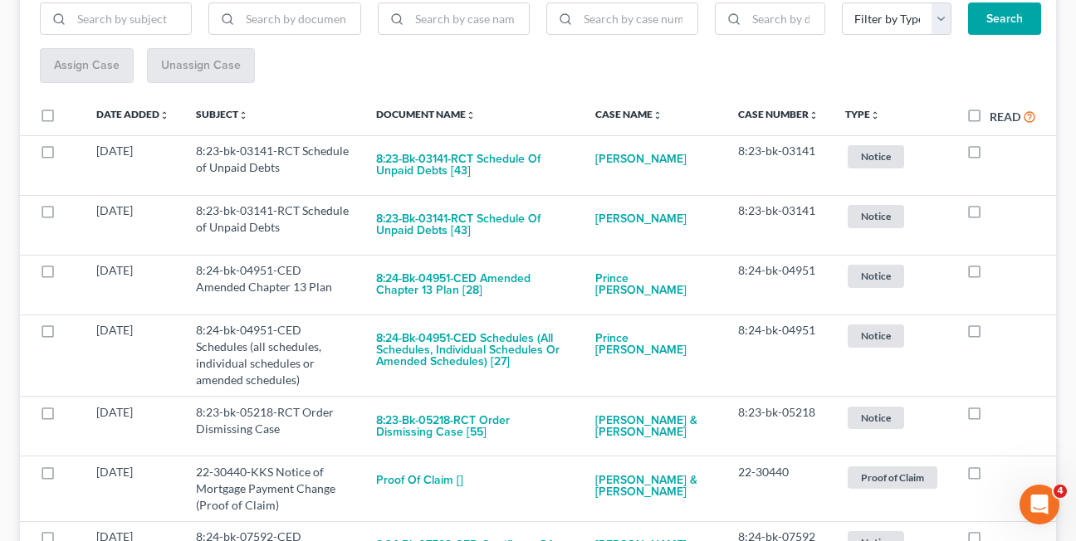
click at [990, 155] on label at bounding box center [990, 155] width 0 height 0
click at [996, 154] on input "checkbox" at bounding box center [1001, 148] width 11 height 11
checkbox input "true"
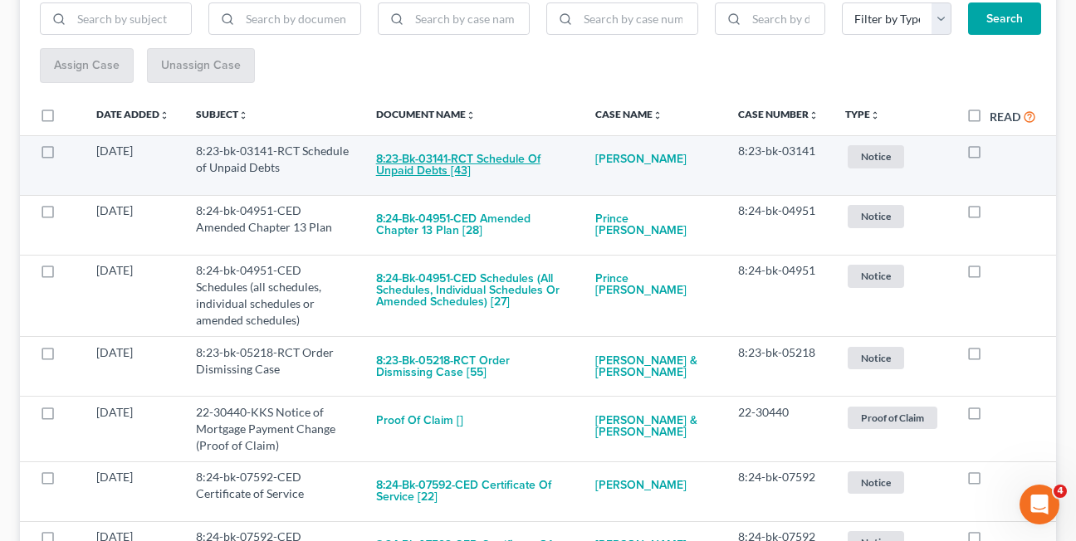
click at [403, 164] on button "8:23-bk-03141-RCT Schedule of Unpaid Debts [43]" at bounding box center [472, 165] width 193 height 45
checkbox input "true"
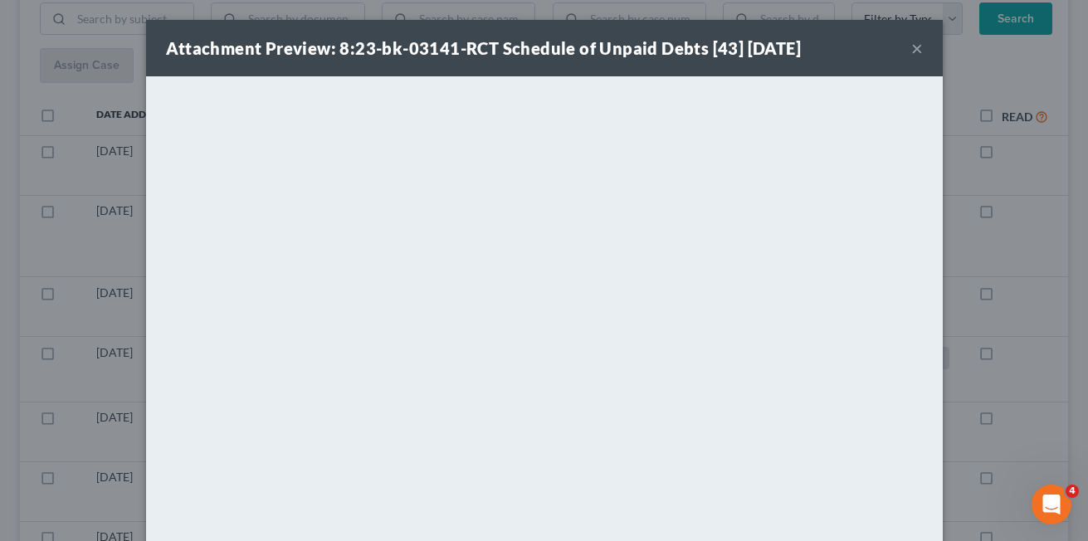
click at [912, 46] on button "×" at bounding box center [918, 48] width 12 height 20
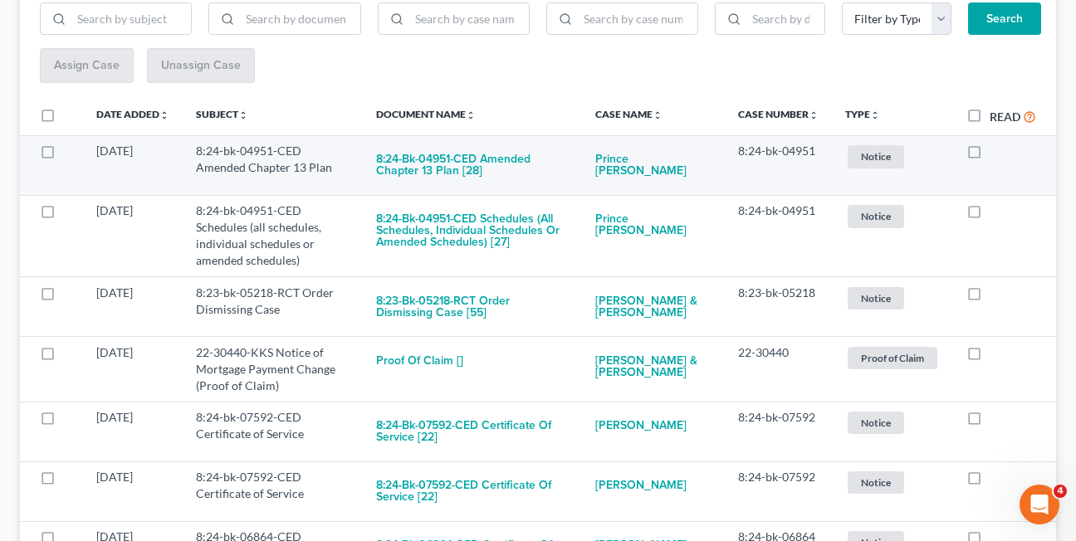
click at [990, 155] on label at bounding box center [990, 155] width 0 height 0
click at [996, 153] on input "checkbox" at bounding box center [1001, 148] width 11 height 11
checkbox input "true"
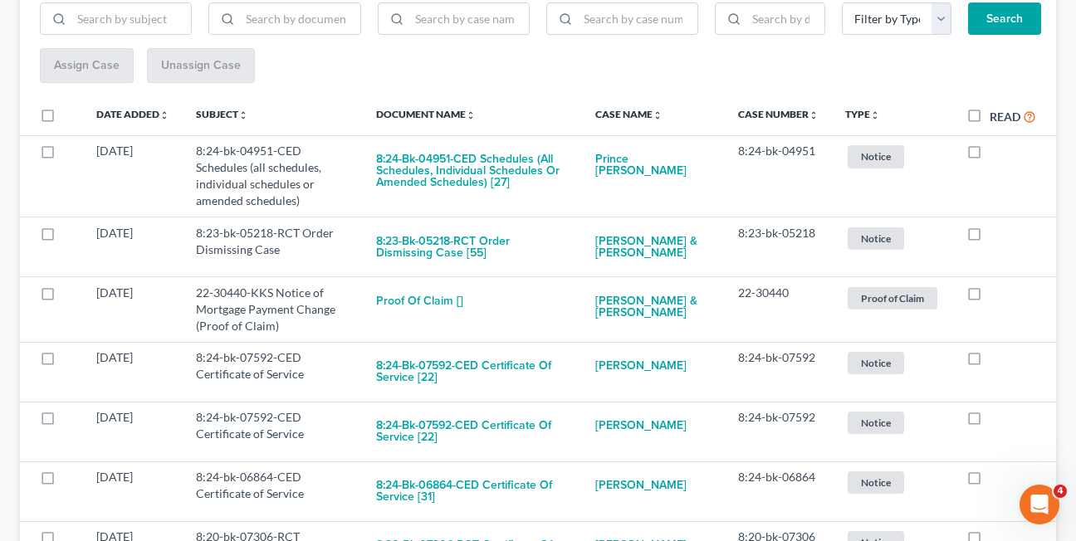
click at [990, 155] on label at bounding box center [990, 155] width 0 height 0
click at [996, 153] on input "checkbox" at bounding box center [1001, 148] width 11 height 11
checkbox input "true"
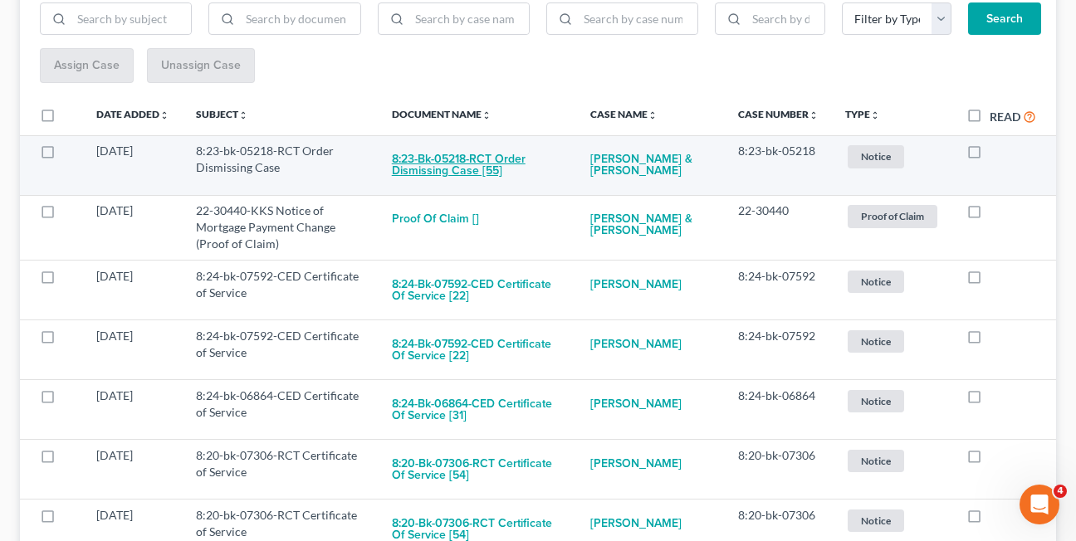
click at [423, 169] on button "8:23-bk-05218-RCT Order Dismissing Case [55]" at bounding box center [478, 165] width 173 height 45
checkbox input "true"
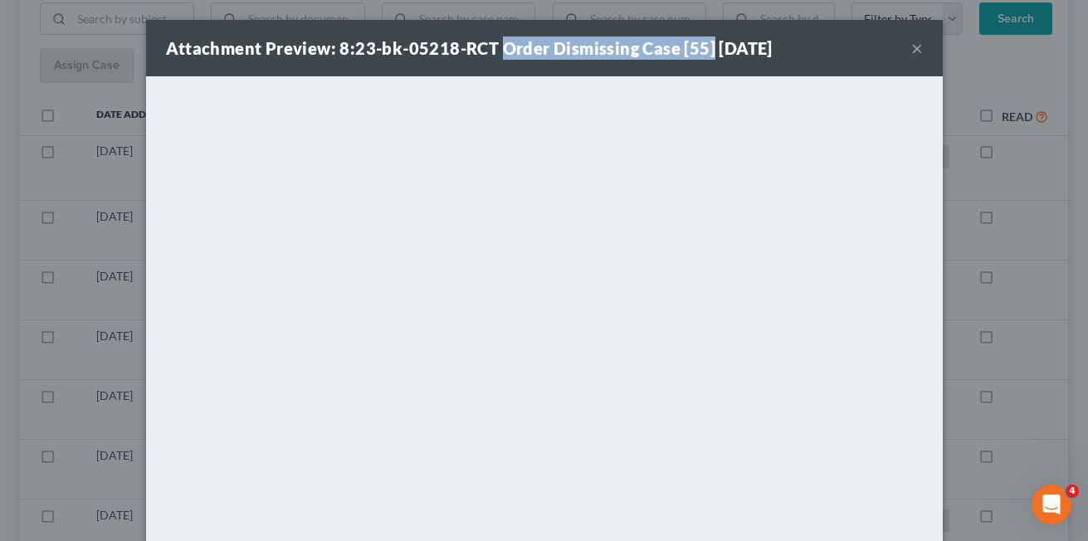
drag, startPoint x: 496, startPoint y: 49, endPoint x: 699, endPoint y: 49, distance: 202.6
click at [699, 49] on strong "Attachment Preview: 8:23-bk-05218-RCT Order Dismissing Case [55] 08/13/2025" at bounding box center [469, 48] width 607 height 20
copy strong "Order Dismissing Case [55]"
click at [912, 44] on button "×" at bounding box center [918, 48] width 12 height 20
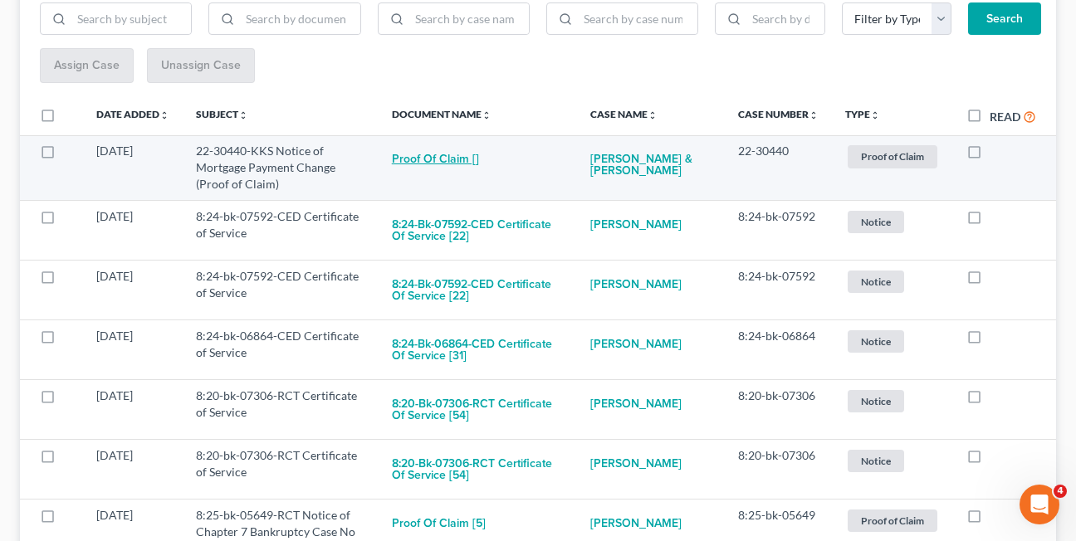
click at [452, 160] on button "Proof of Claim []" at bounding box center [435, 159] width 87 height 33
checkbox input "true"
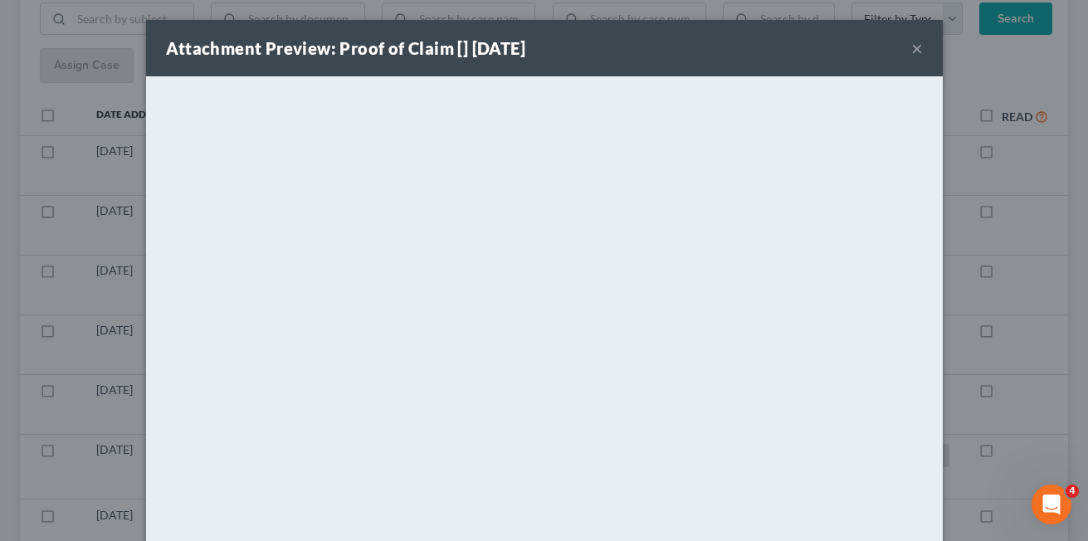
click at [912, 46] on button "×" at bounding box center [918, 48] width 12 height 20
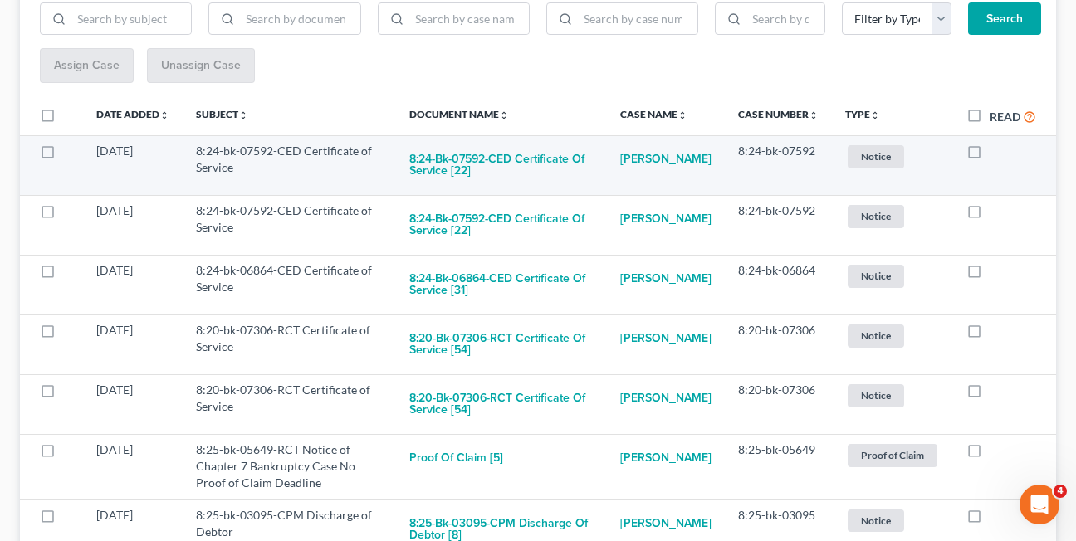
click at [990, 155] on label at bounding box center [990, 155] width 0 height 0
click at [996, 152] on input "checkbox" at bounding box center [1001, 148] width 11 height 11
checkbox input "true"
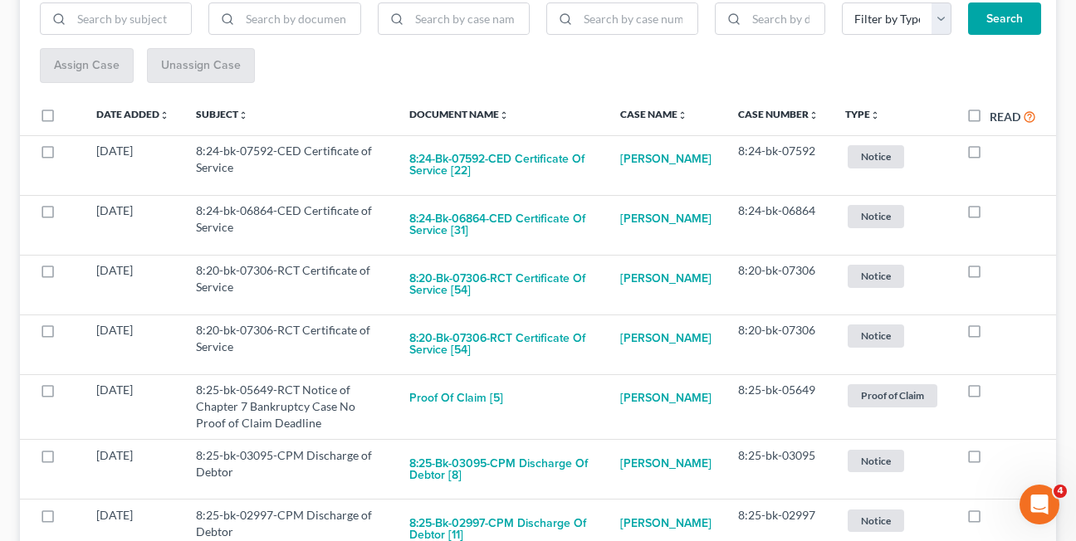
click at [990, 155] on label at bounding box center [990, 155] width 0 height 0
click at [996, 152] on input "checkbox" at bounding box center [1001, 148] width 11 height 11
checkbox input "true"
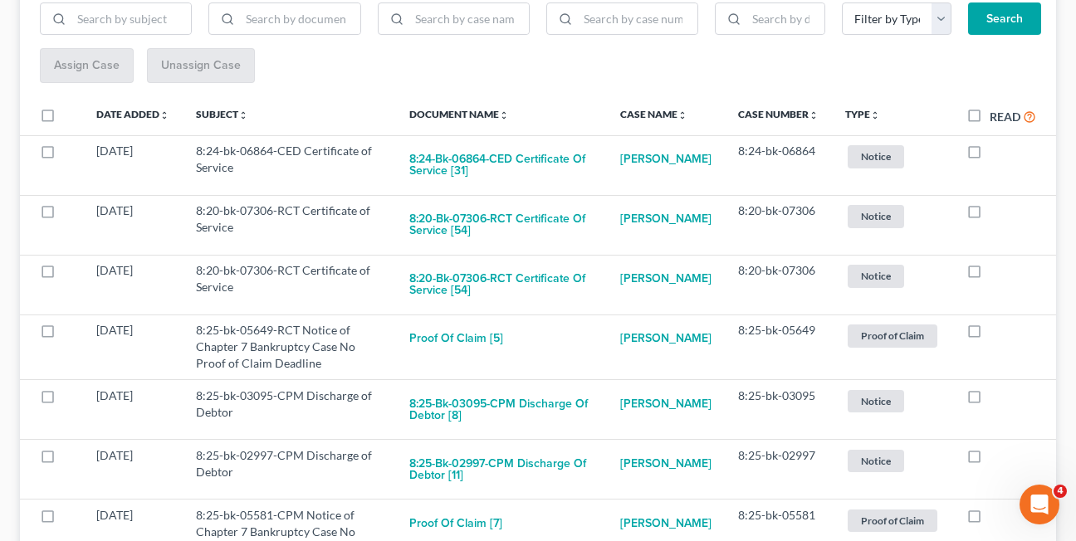
click at [990, 155] on label at bounding box center [990, 155] width 0 height 0
click at [996, 152] on input "checkbox" at bounding box center [1001, 148] width 11 height 11
checkbox input "true"
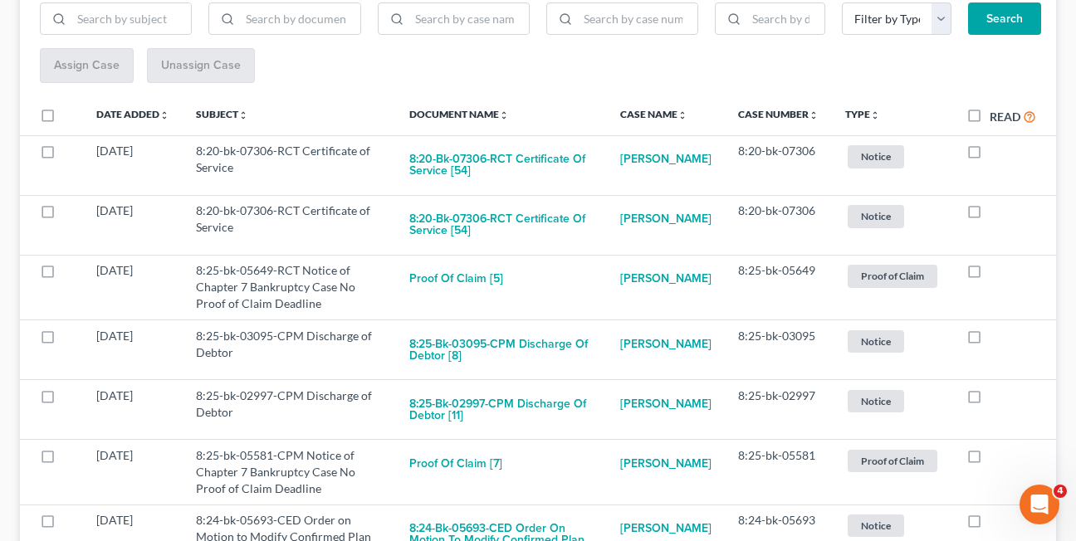
click at [990, 155] on label at bounding box center [990, 155] width 0 height 0
click at [996, 152] on input "checkbox" at bounding box center [1001, 148] width 11 height 11
checkbox input "true"
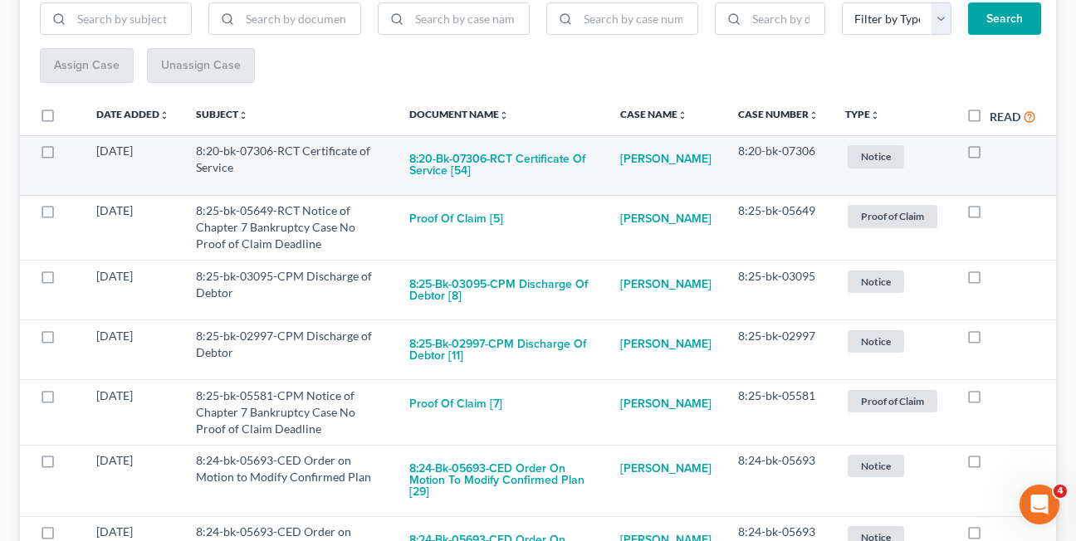
click at [990, 155] on label at bounding box center [990, 155] width 0 height 0
click at [996, 151] on input "checkbox" at bounding box center [1001, 148] width 11 height 11
checkbox input "true"
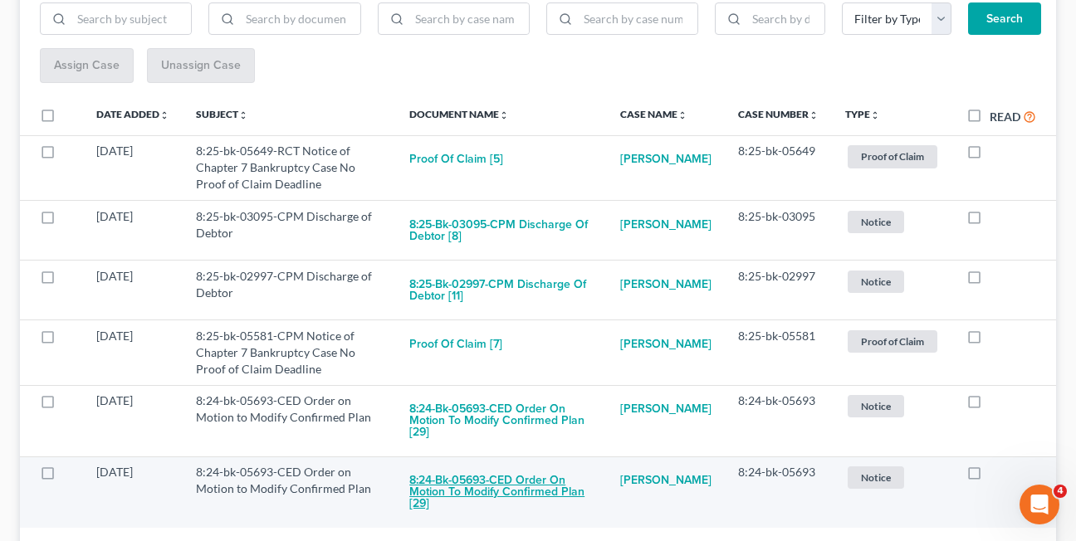
click at [531, 477] on button "8:24-bk-05693-CED Order on Motion to Modify Confirmed Plan [29]" at bounding box center [501, 492] width 184 height 56
checkbox input "true"
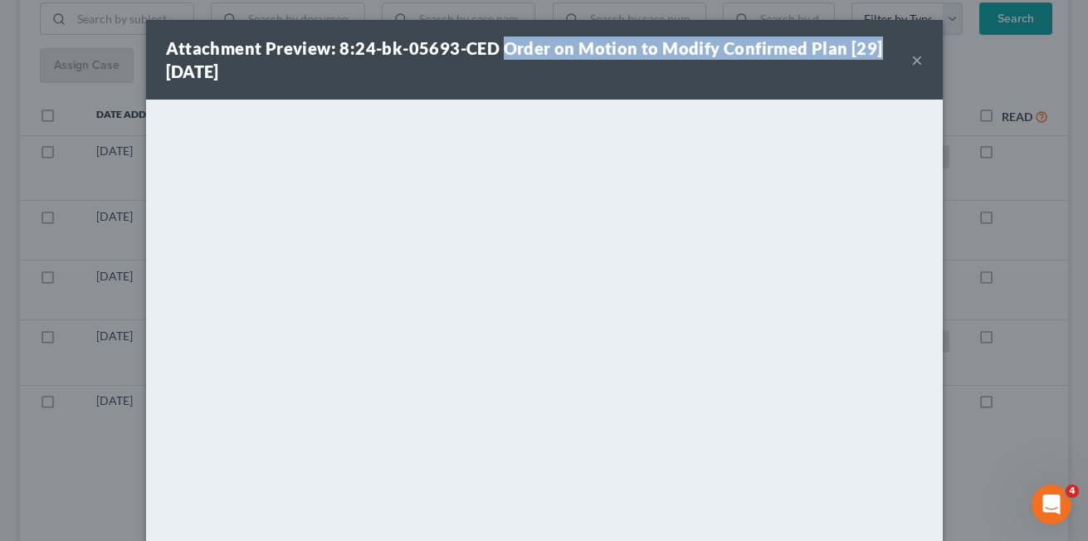
drag, startPoint x: 496, startPoint y: 47, endPoint x: 872, endPoint y: 51, distance: 376.1
click at [872, 51] on div "Attachment Preview: 8:24-bk-05693-CED Order on Motion to Modify Confirmed Plan …" at bounding box center [538, 60] width 745 height 46
copy strong "Order on Motion to Modify Confirmed Plan [29]"
click at [912, 56] on button "×" at bounding box center [918, 60] width 12 height 20
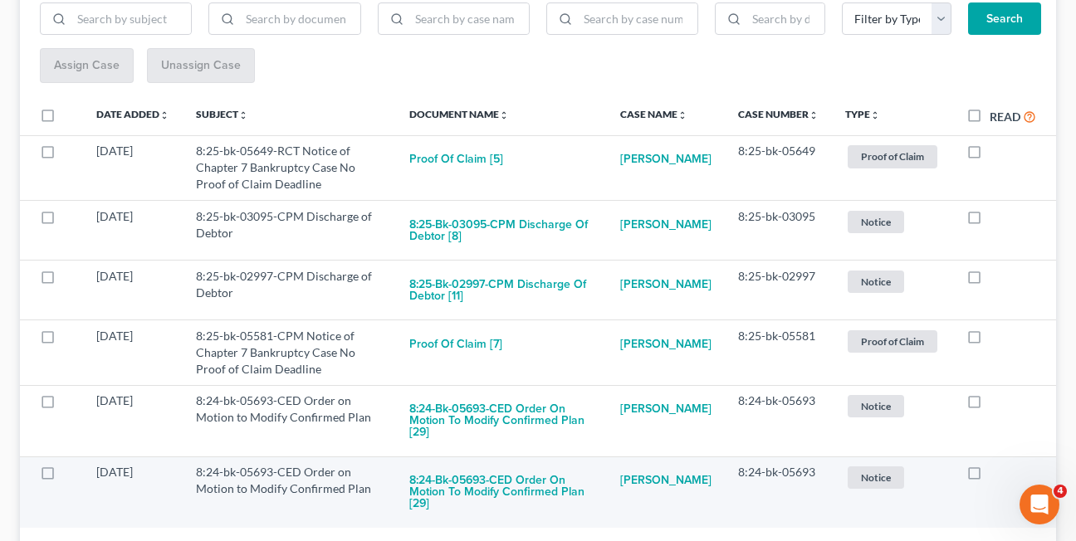
click at [990, 477] on label at bounding box center [990, 477] width 0 height 0
click at [996, 475] on input "checkbox" at bounding box center [1001, 469] width 11 height 11
checkbox input "true"
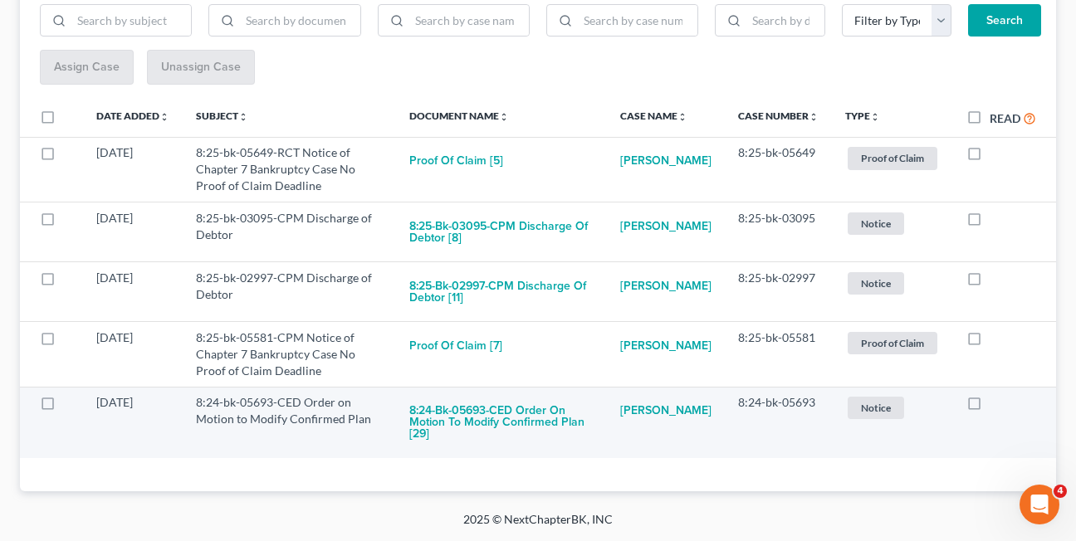
click at [990, 407] on label at bounding box center [990, 407] width 0 height 0
click at [996, 405] on input "checkbox" at bounding box center [1001, 399] width 11 height 11
checkbox input "true"
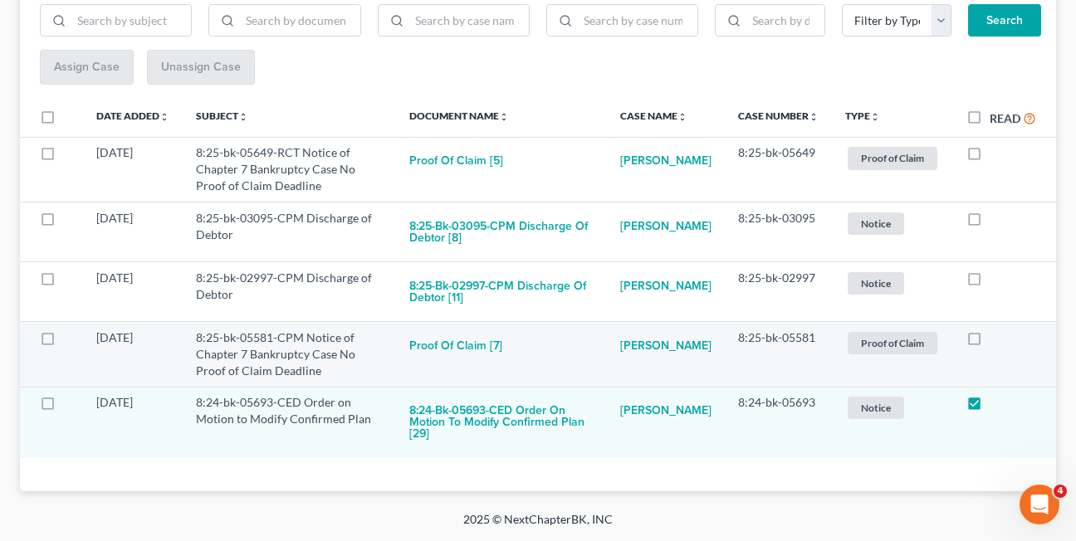
scroll to position [175, 0]
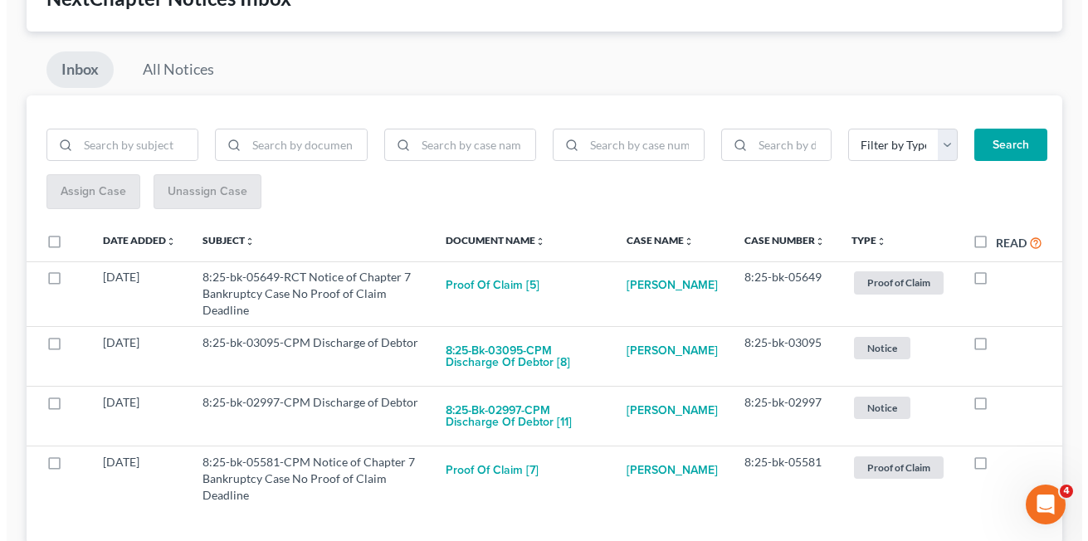
scroll to position [139, 0]
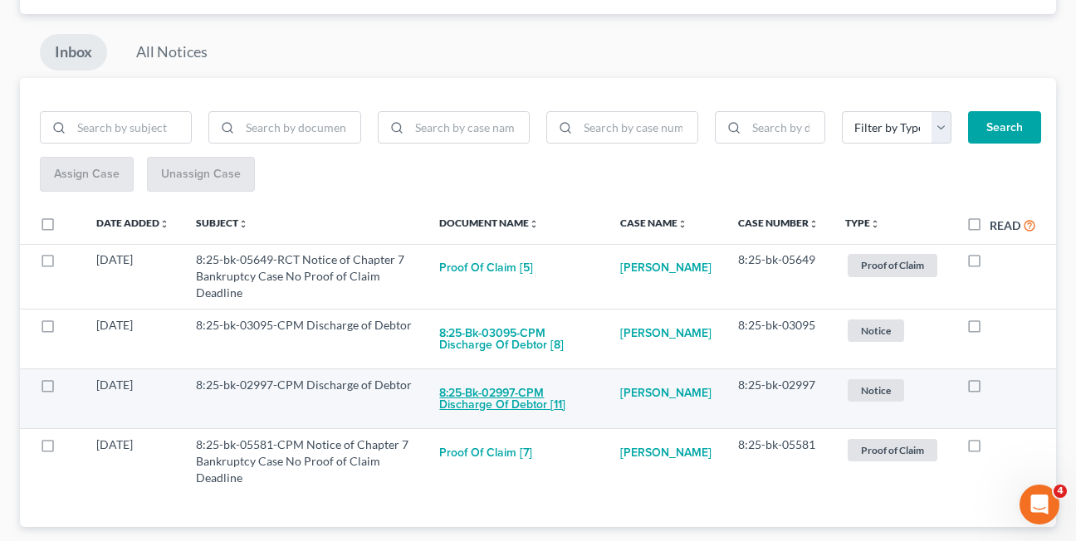
click at [519, 400] on button "8:25-bk-02997-CPM Discharge of Debtor [11]" at bounding box center [516, 399] width 154 height 45
checkbox input "true"
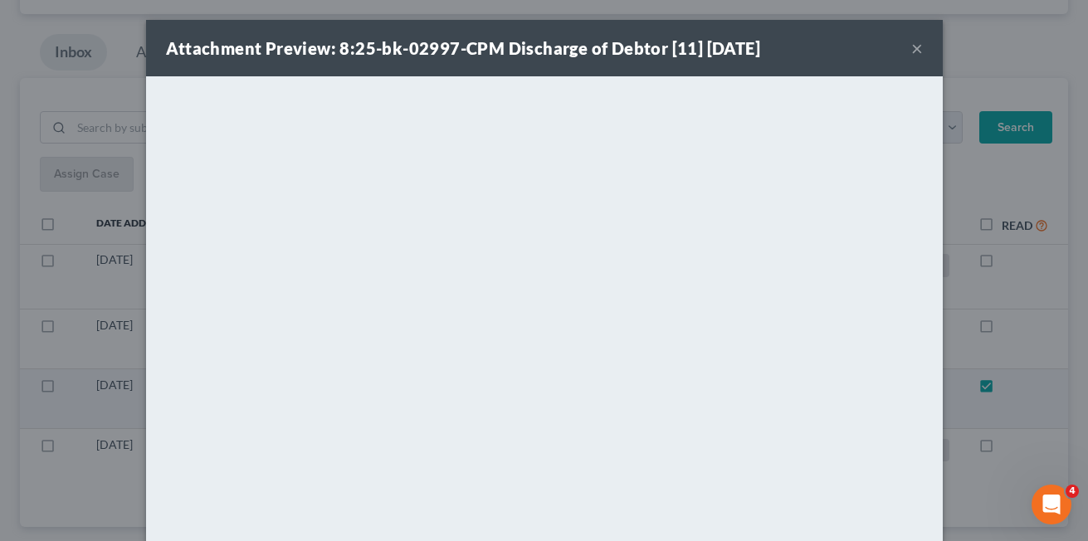
scroll to position [115, 0]
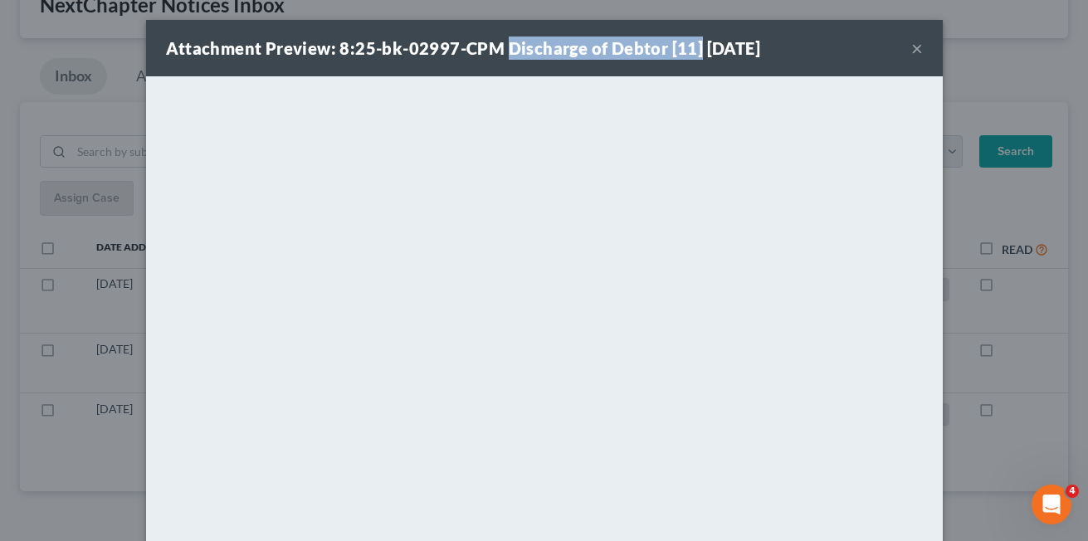
drag, startPoint x: 496, startPoint y: 46, endPoint x: 688, endPoint y: 50, distance: 191.8
click at [688, 50] on strong "Attachment Preview: 8:25-bk-02997-CPM Discharge of Debtor [11] 08/13/2025" at bounding box center [463, 48] width 595 height 20
copy strong "Discharge of Debtor [11]"
click at [913, 49] on button "×" at bounding box center [918, 48] width 12 height 20
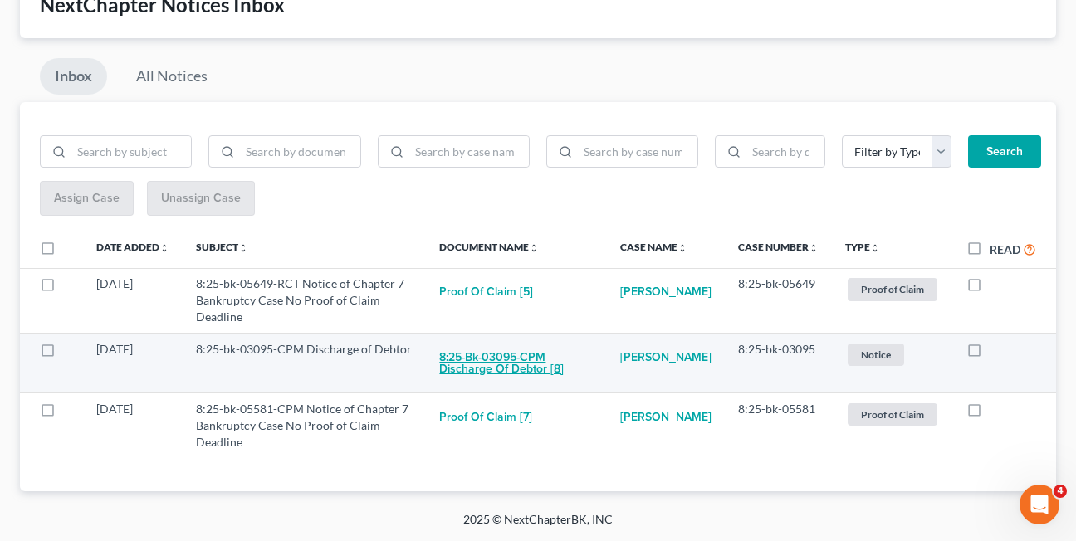
click at [494, 363] on button "8:25-bk-03095-CPM Discharge of Debtor [8]" at bounding box center [516, 363] width 154 height 45
checkbox input "true"
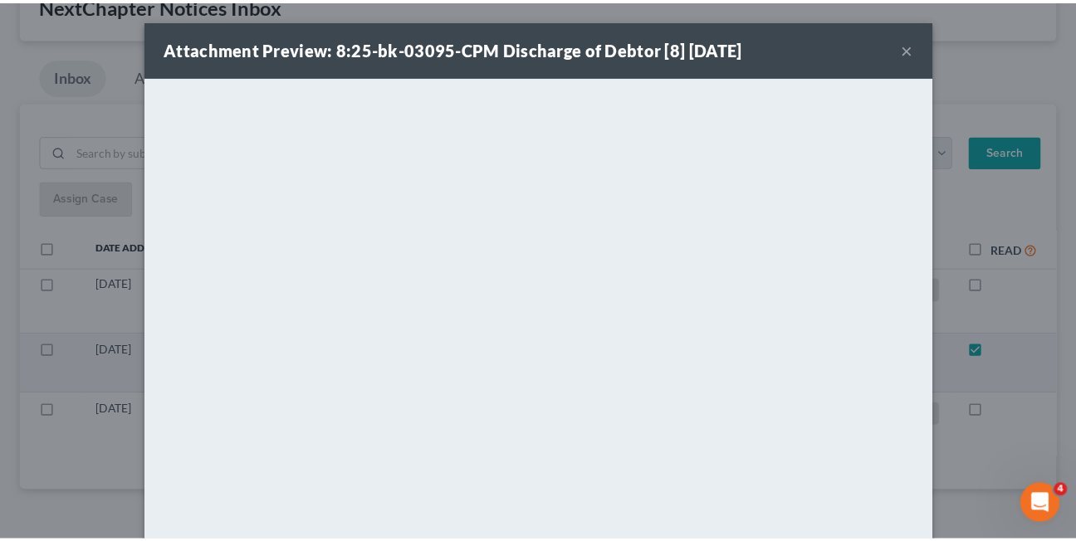
scroll to position [33, 0]
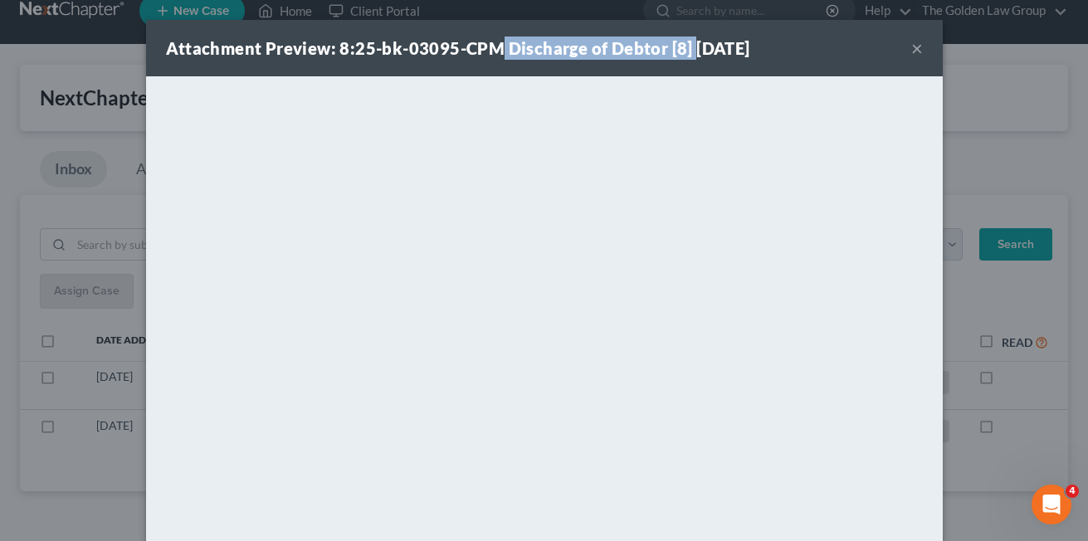
drag, startPoint x: 494, startPoint y: 47, endPoint x: 685, endPoint y: 47, distance: 190.9
click at [685, 47] on strong "Attachment Preview: 8:25-bk-03095-CPM Discharge of Debtor [8] 08/13/2025" at bounding box center [458, 48] width 584 height 20
copy strong "Discharge of Debtor [8]"
click at [912, 49] on button "×" at bounding box center [918, 48] width 12 height 20
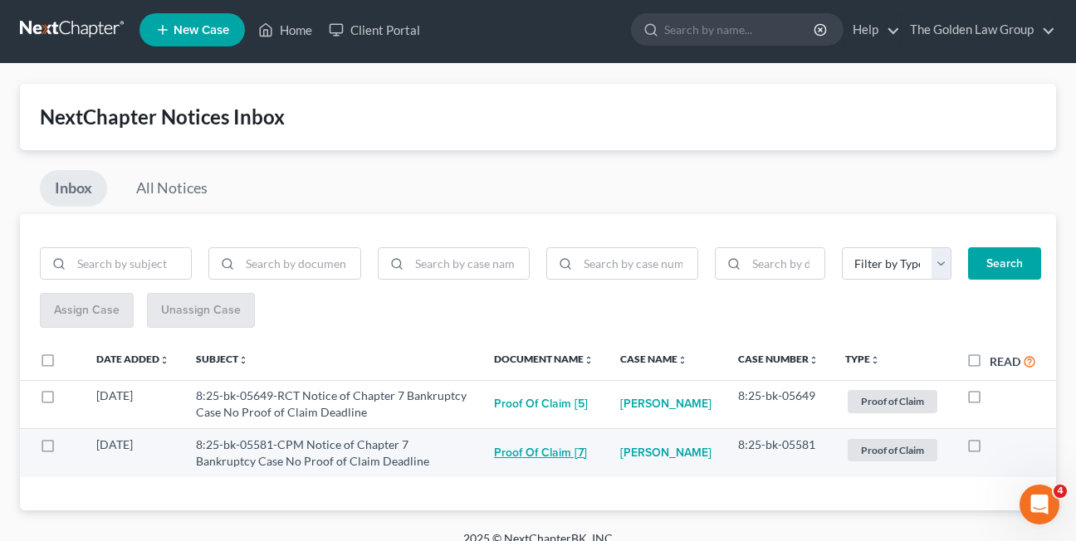
click at [534, 460] on button "Proof of Claim [7]" at bounding box center [540, 453] width 93 height 33
checkbox input "true"
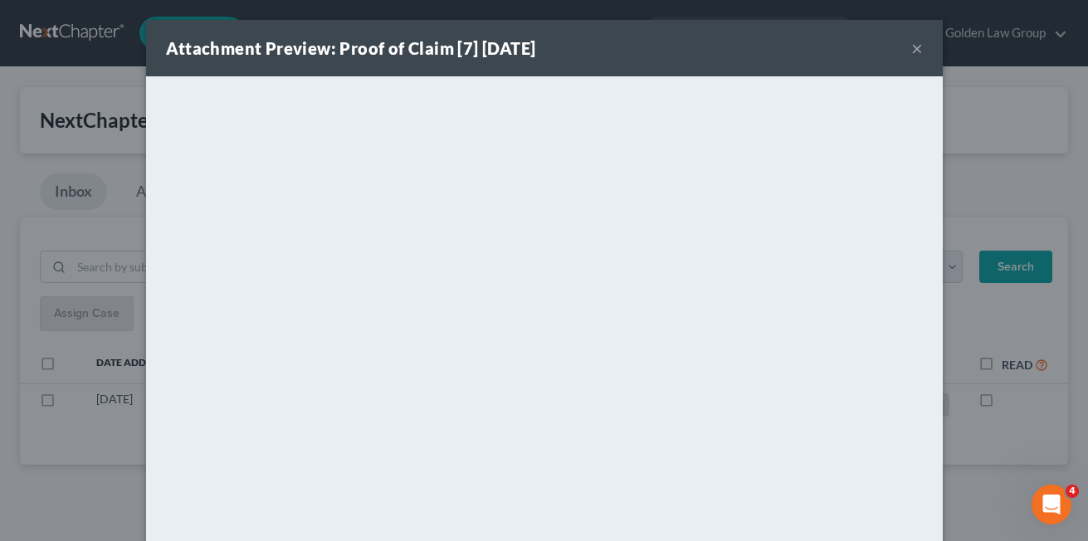
click at [912, 49] on button "×" at bounding box center [918, 48] width 12 height 20
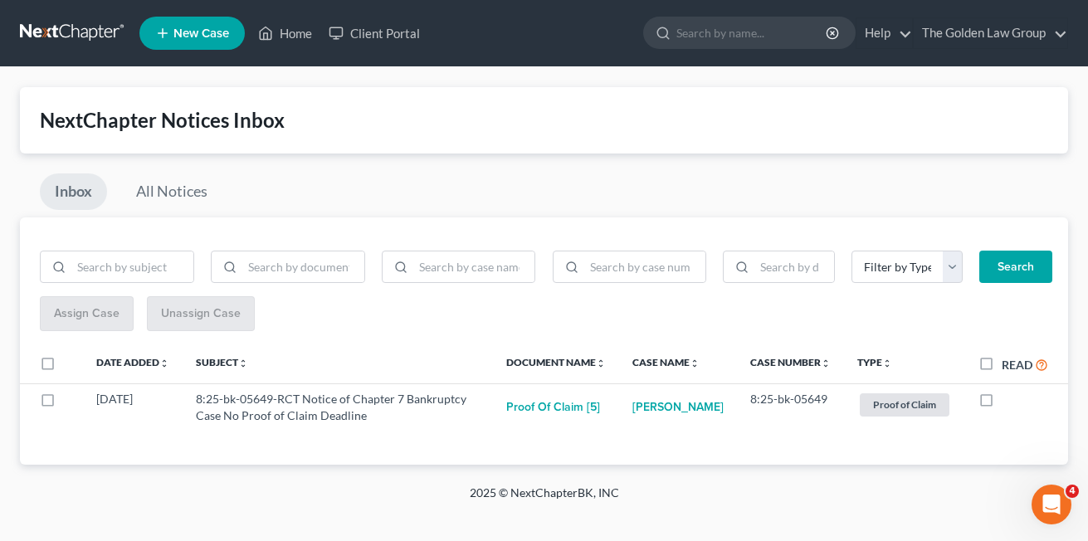
click at [580, 184] on div "Inbox All Notices" at bounding box center [544, 196] width 1048 height 44
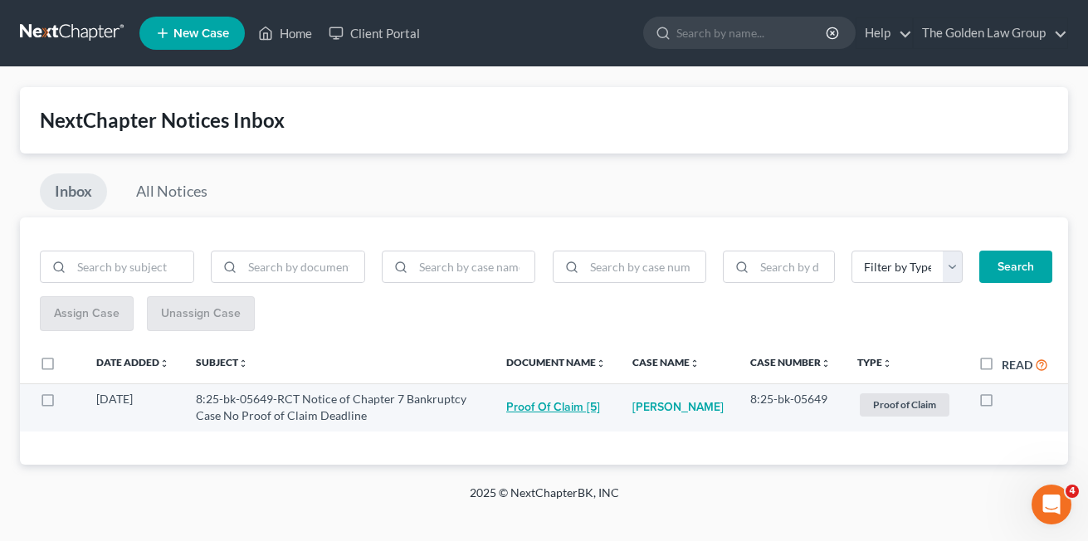
click at [558, 408] on button "Proof of Claim [5]" at bounding box center [553, 407] width 94 height 33
checkbox input "true"
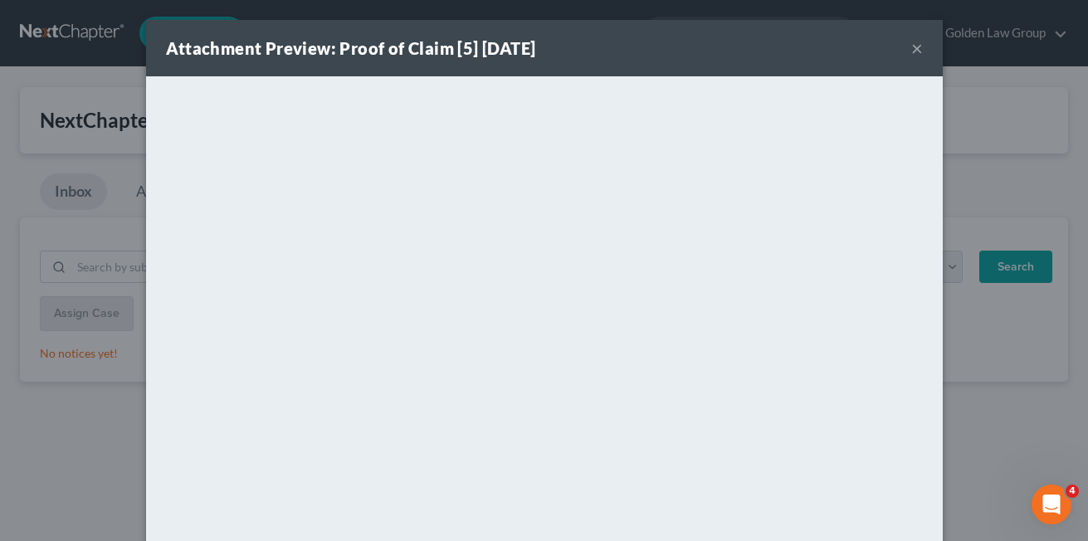
click at [912, 50] on button "×" at bounding box center [918, 48] width 12 height 20
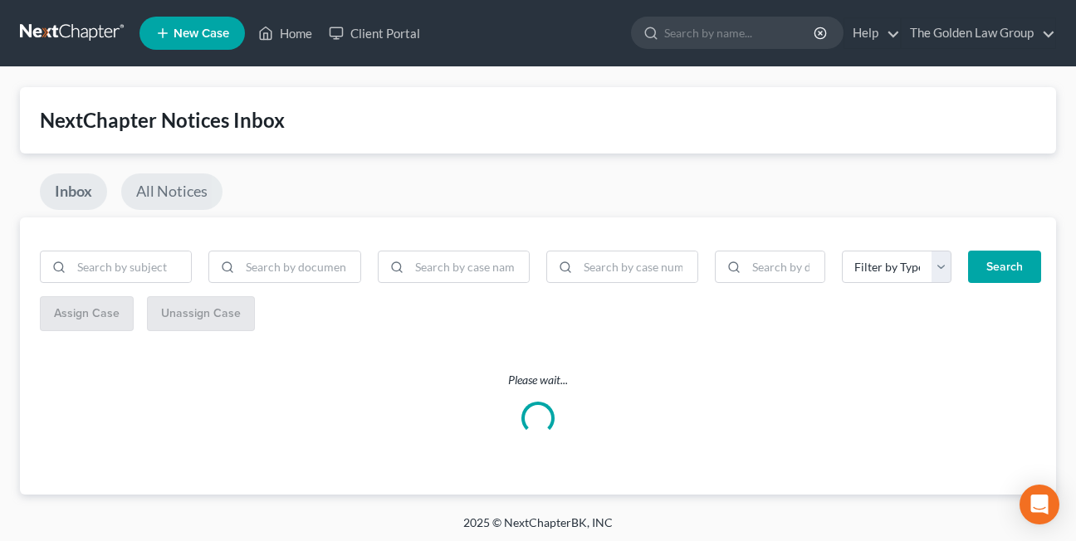
click at [188, 199] on link "All Notices" at bounding box center [171, 192] width 101 height 37
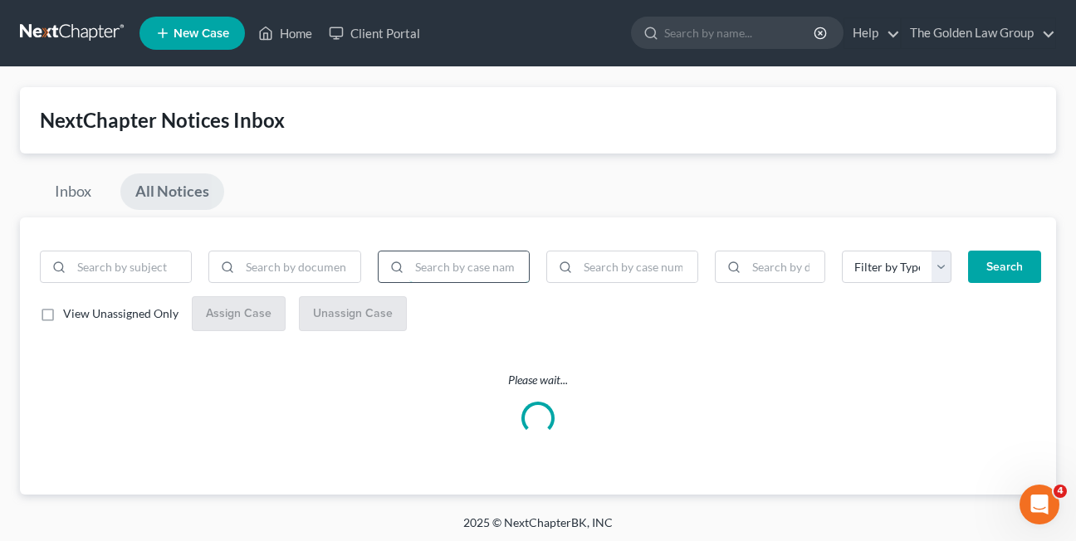
click at [443, 271] on input "search" at bounding box center [469, 268] width 120 height 32
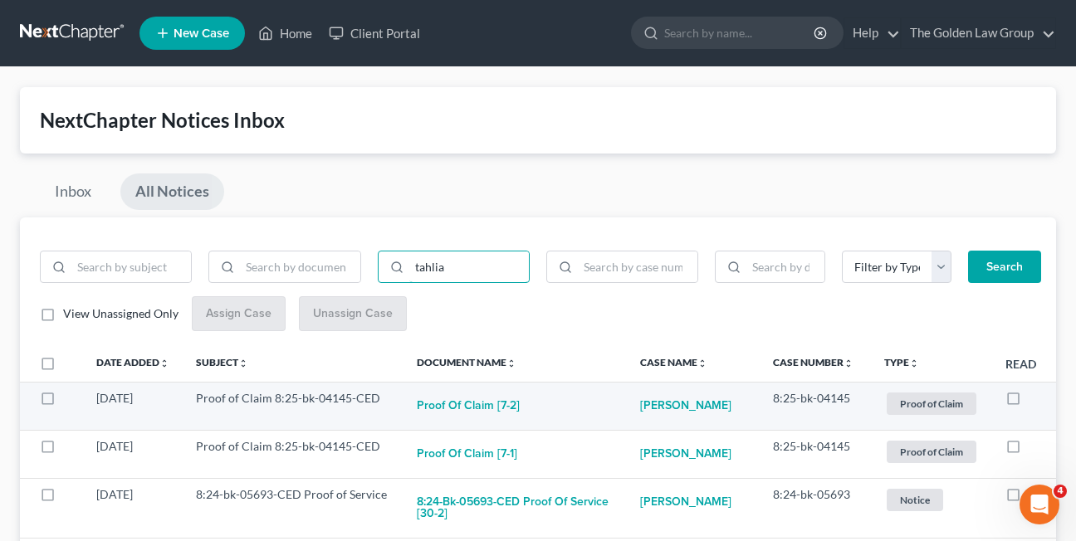
type input "tahlia"
click at [1029, 403] on label at bounding box center [1029, 403] width 0 height 0
click at [1035, 400] on input "checkbox" at bounding box center [1040, 395] width 11 height 11
checkbox input "true"
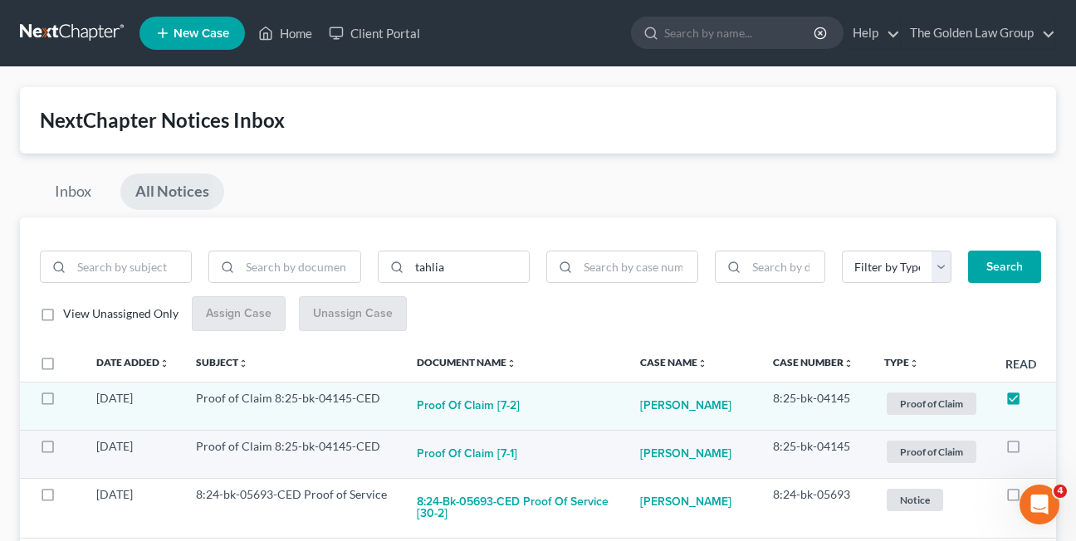
click at [1029, 451] on label at bounding box center [1029, 451] width 0 height 0
click at [1035, 449] on input "checkbox" at bounding box center [1040, 443] width 11 height 11
checkbox input "true"
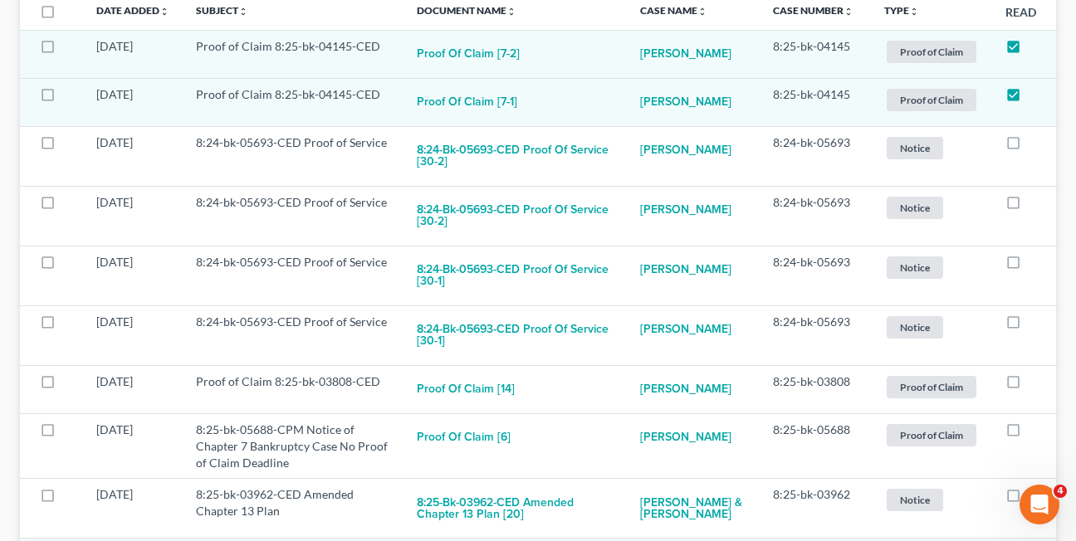
scroll to position [358, 0]
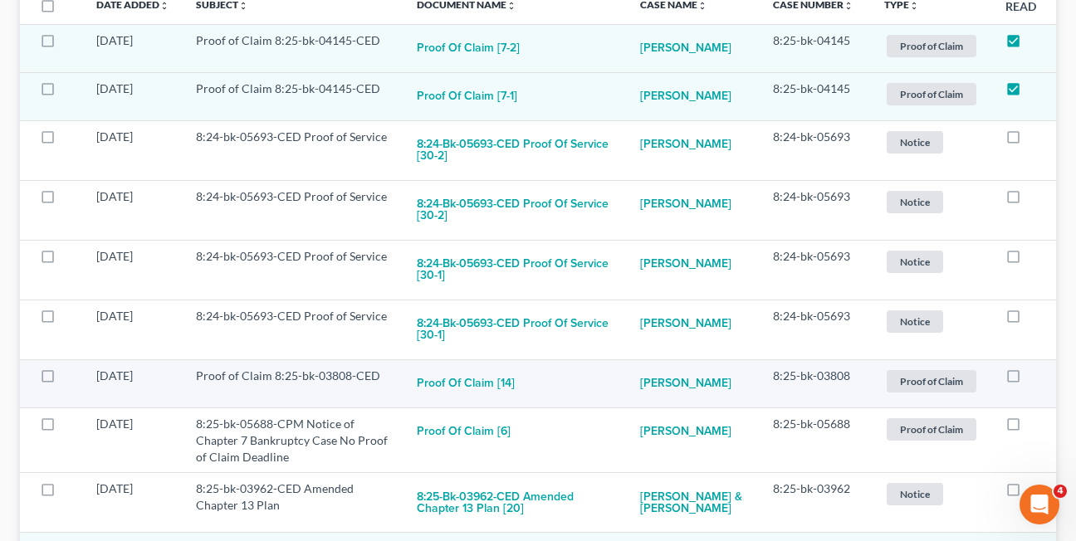
click at [1029, 380] on label at bounding box center [1029, 380] width 0 height 0
click at [1035, 374] on input "checkbox" at bounding box center [1040, 373] width 11 height 11
checkbox input "true"
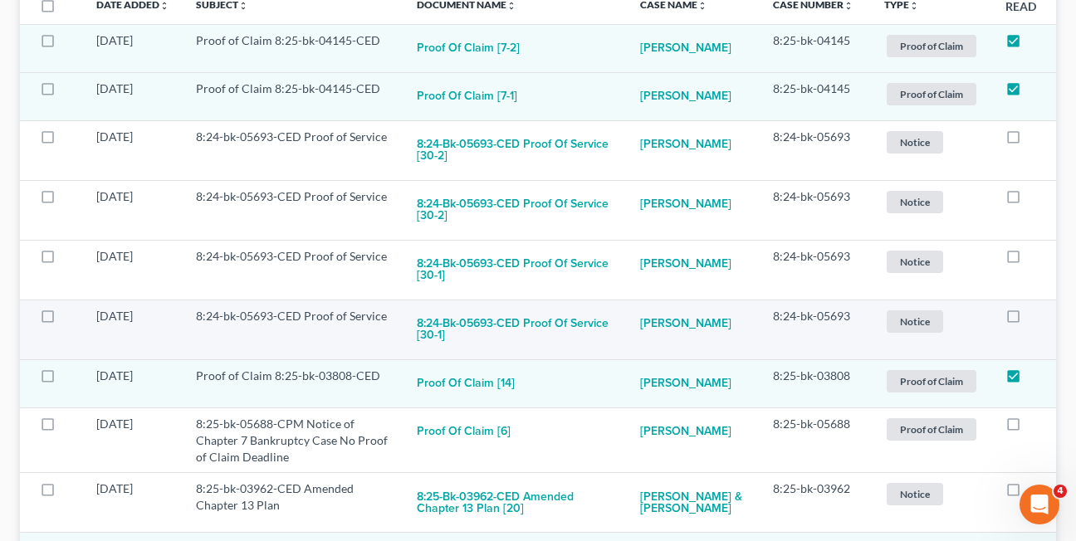
click at [1029, 320] on label at bounding box center [1029, 320] width 0 height 0
click at [1035, 317] on input "checkbox" at bounding box center [1040, 313] width 11 height 11
checkbox input "true"
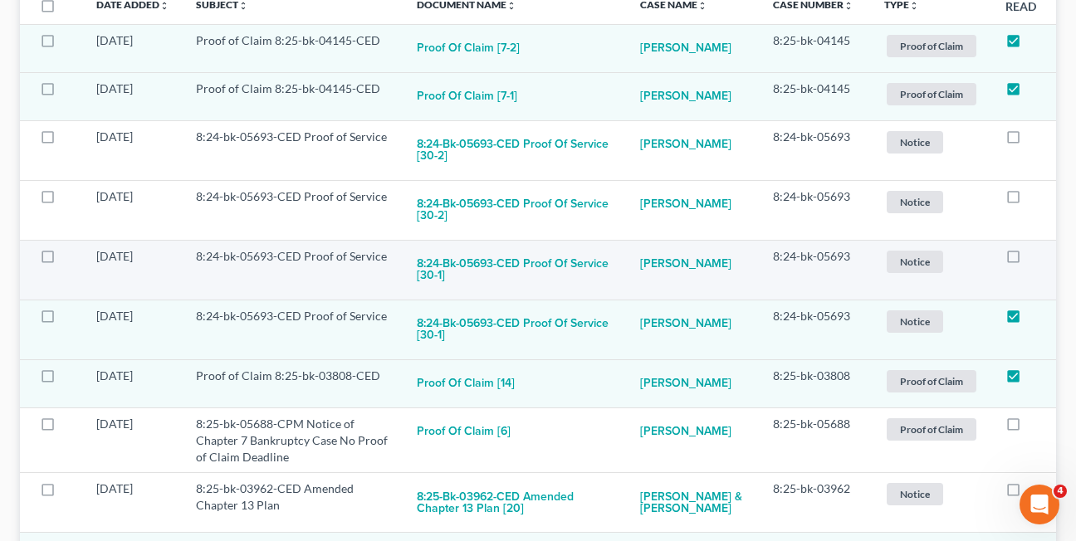
click at [1029, 261] on label at bounding box center [1029, 261] width 0 height 0
click at [1035, 254] on input "checkbox" at bounding box center [1040, 253] width 11 height 11
checkbox input "true"
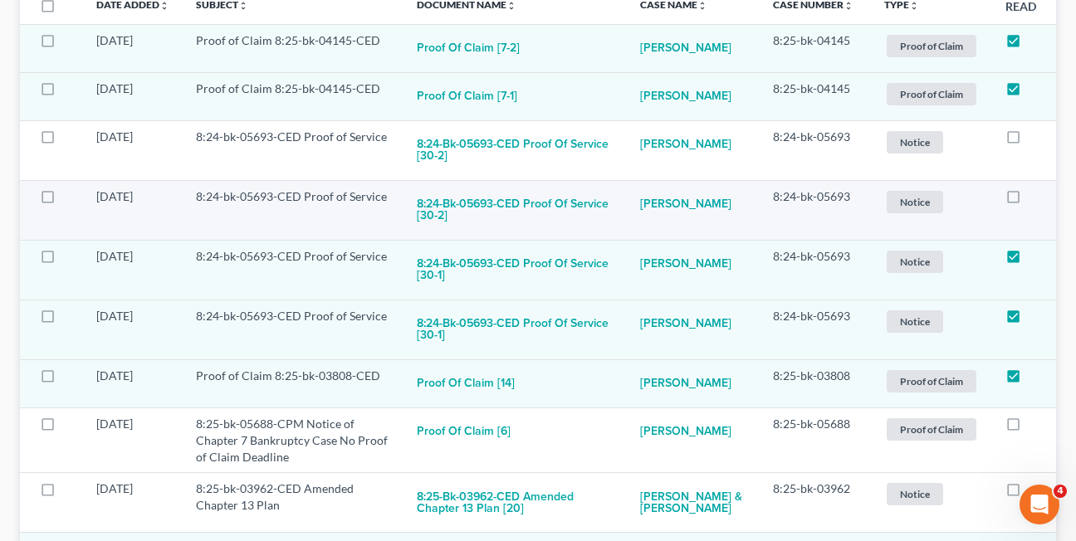
click at [1029, 201] on label at bounding box center [1029, 201] width 0 height 0
click at [1035, 198] on input "checkbox" at bounding box center [1040, 193] width 11 height 11
checkbox input "true"
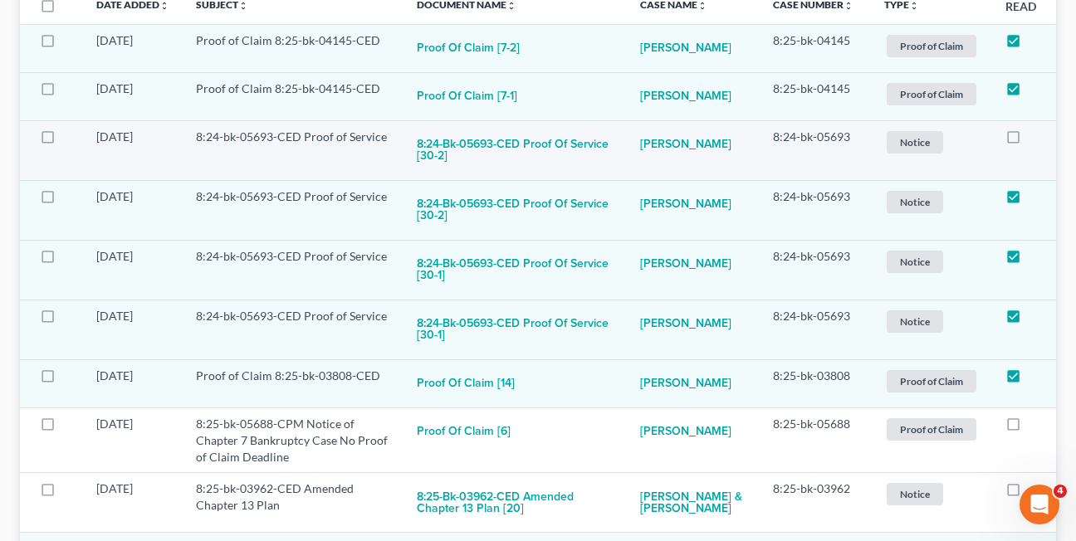
click at [1029, 141] on label at bounding box center [1029, 141] width 0 height 0
click at [1035, 139] on input "checkbox" at bounding box center [1040, 134] width 11 height 11
checkbox input "true"
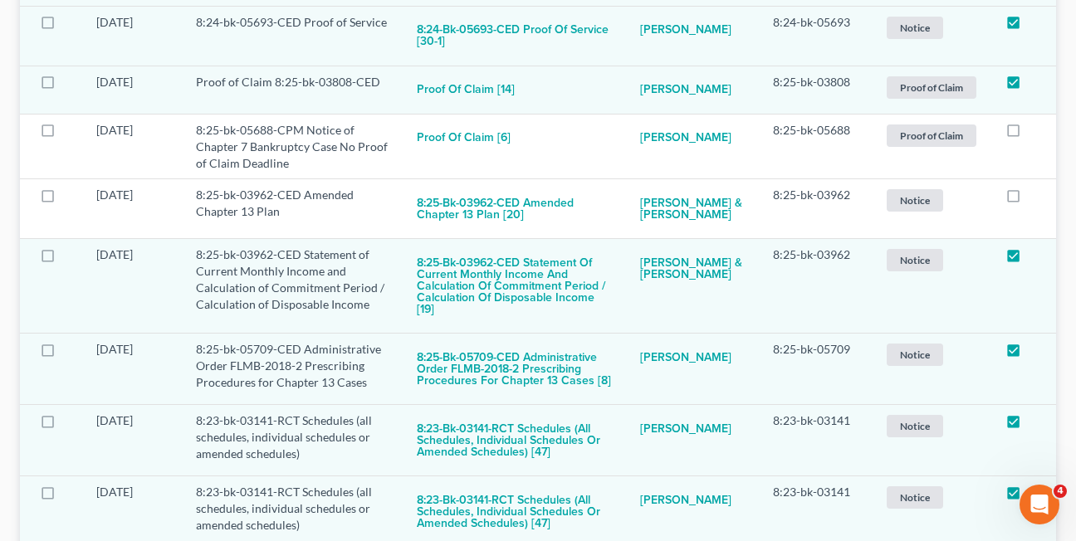
scroll to position [687, 0]
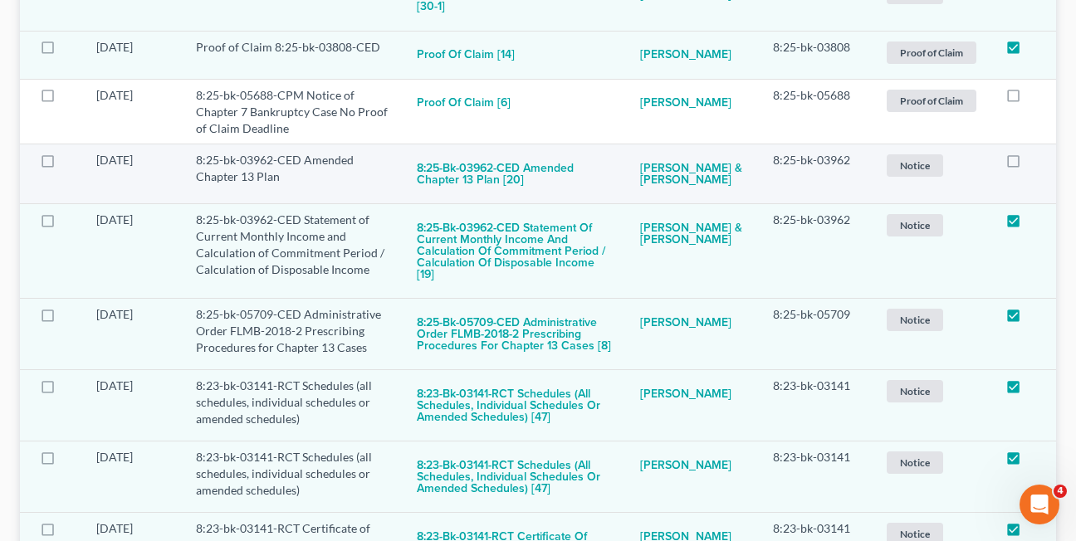
click at [1029, 164] on label at bounding box center [1029, 164] width 0 height 0
click at [1035, 163] on input "checkbox" at bounding box center [1040, 157] width 11 height 11
checkbox input "true"
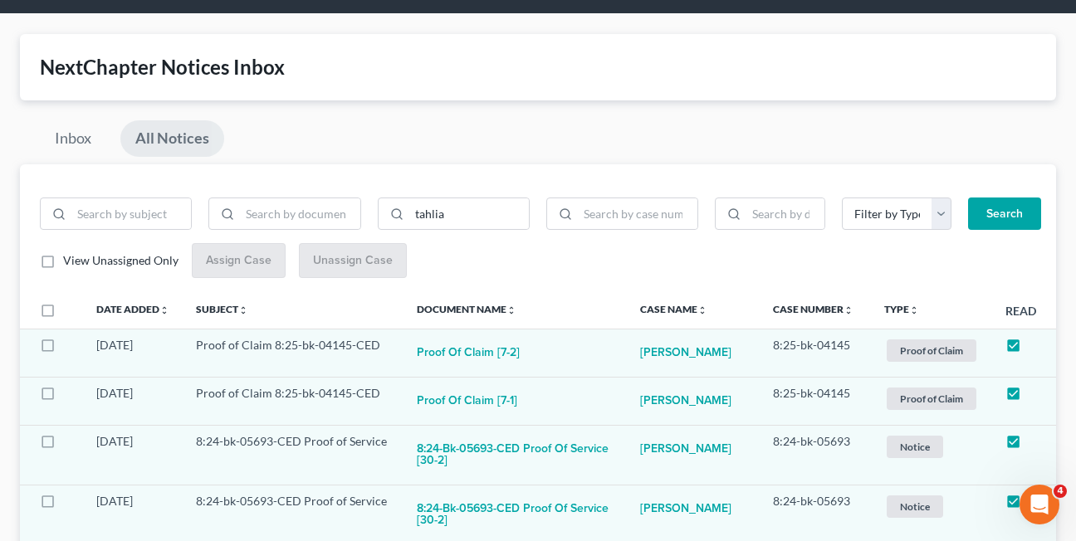
scroll to position [0, 0]
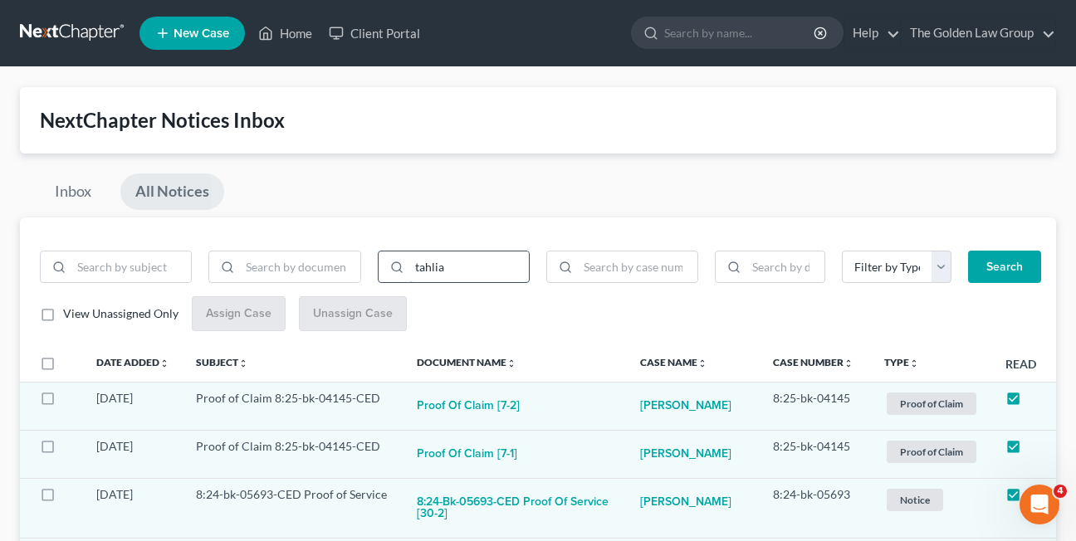
click at [476, 273] on input "tahlia" at bounding box center [469, 268] width 120 height 32
click at [968, 251] on button "Search" at bounding box center [1004, 267] width 73 height 33
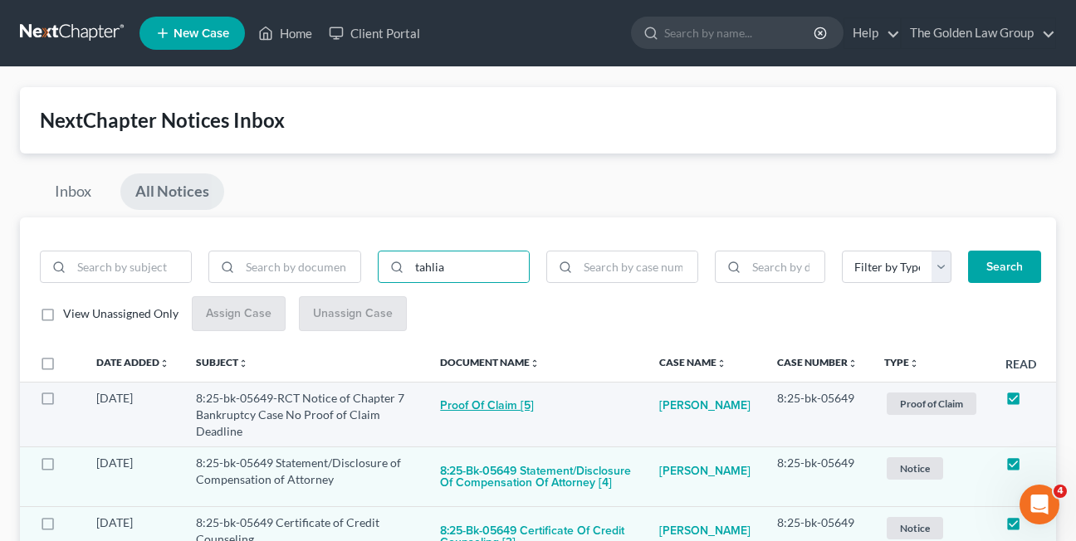
click at [477, 406] on button "Proof of Claim [5]" at bounding box center [487, 406] width 94 height 33
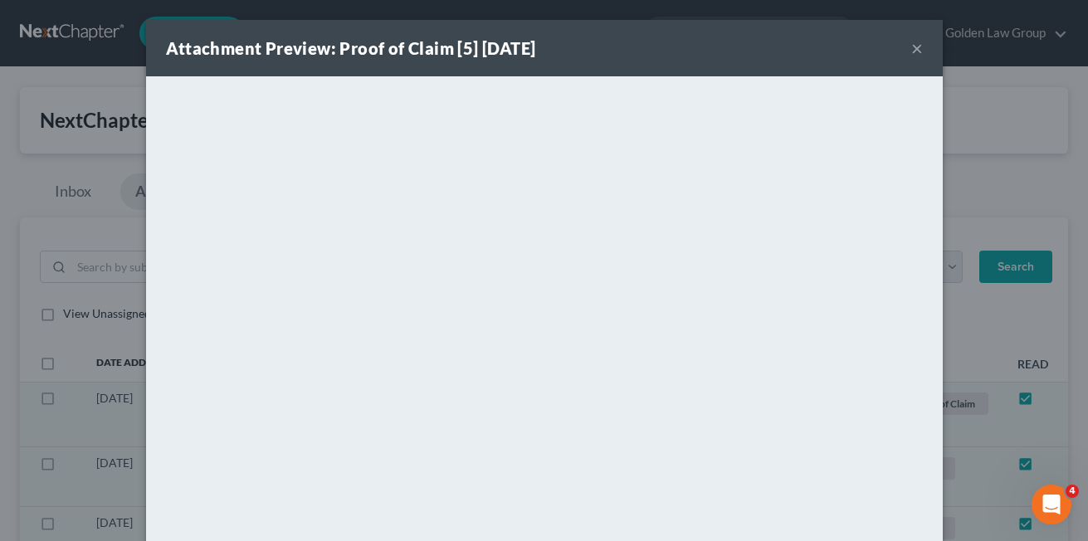
click at [913, 51] on button "×" at bounding box center [918, 48] width 12 height 20
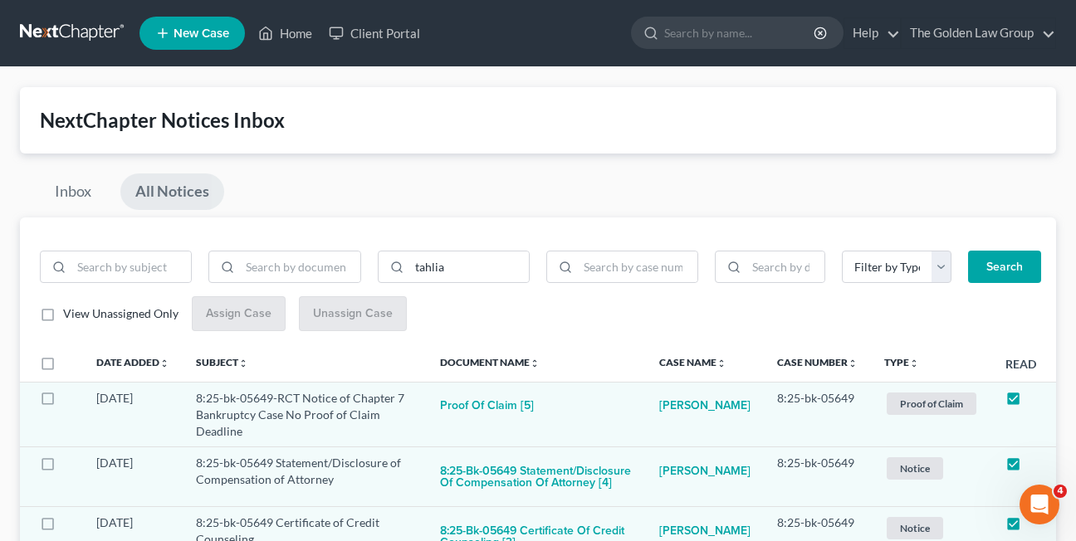
click at [457, 199] on div "Inbox All Notices" at bounding box center [538, 196] width 1036 height 44
click at [56, 190] on link "Inbox" at bounding box center [73, 192] width 66 height 37
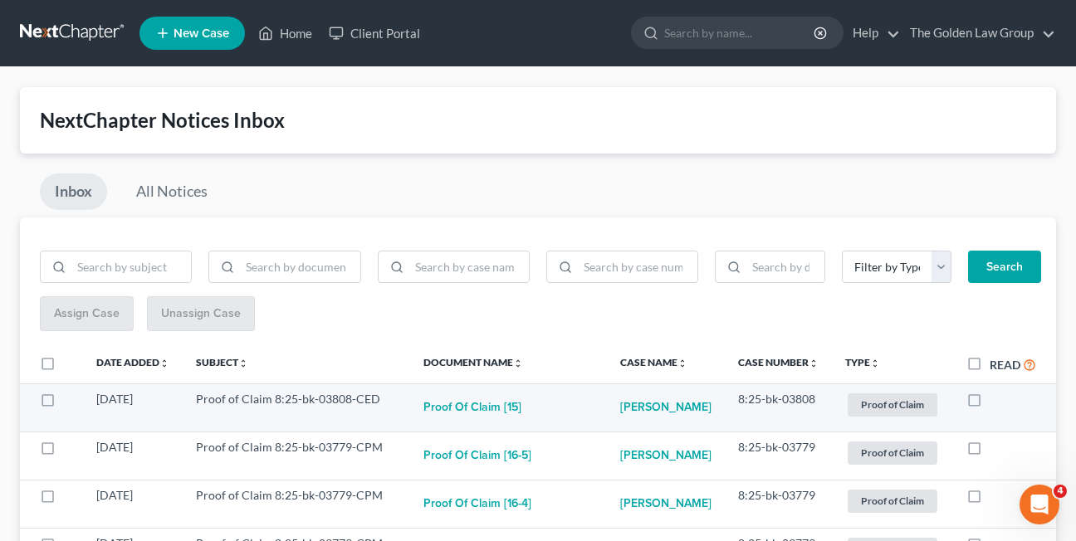
click at [990, 403] on label at bounding box center [990, 403] width 0 height 0
click at [996, 402] on input "checkbox" at bounding box center [1001, 396] width 11 height 11
checkbox input "true"
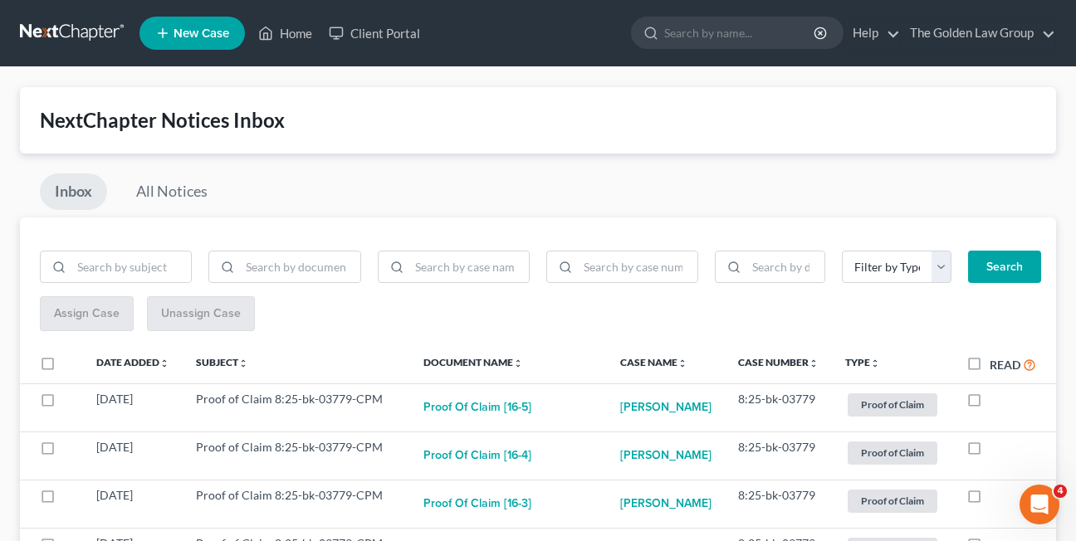
click at [990, 403] on label at bounding box center [990, 403] width 0 height 0
click at [996, 402] on input "checkbox" at bounding box center [1001, 396] width 11 height 11
checkbox input "true"
click at [990, 403] on label at bounding box center [990, 403] width 0 height 0
click at [996, 402] on input "checkbox" at bounding box center [1001, 396] width 11 height 11
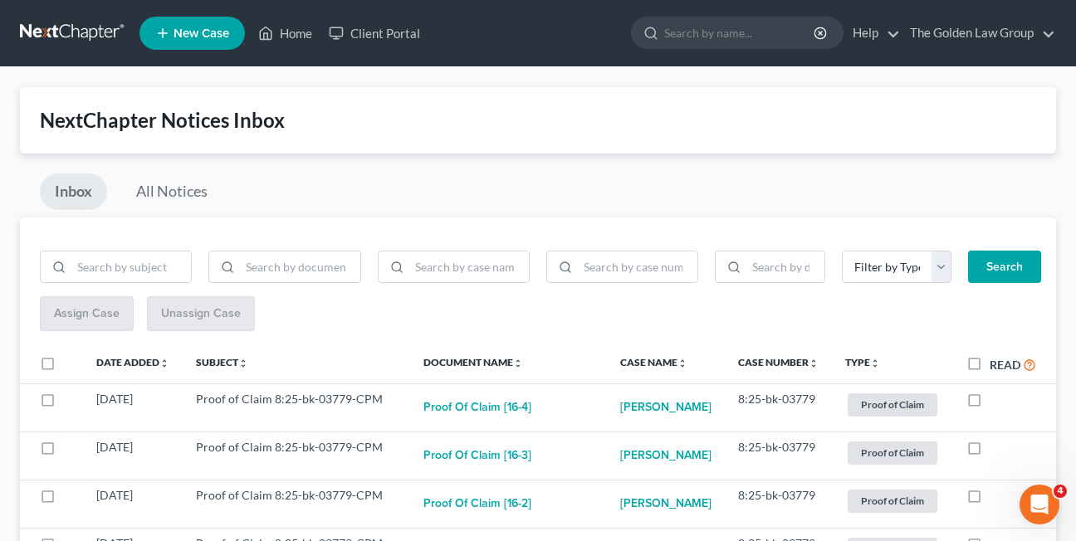
checkbox input "true"
click at [990, 403] on label at bounding box center [990, 403] width 0 height 0
click at [996, 402] on input "checkbox" at bounding box center [1001, 396] width 11 height 11
checkbox input "true"
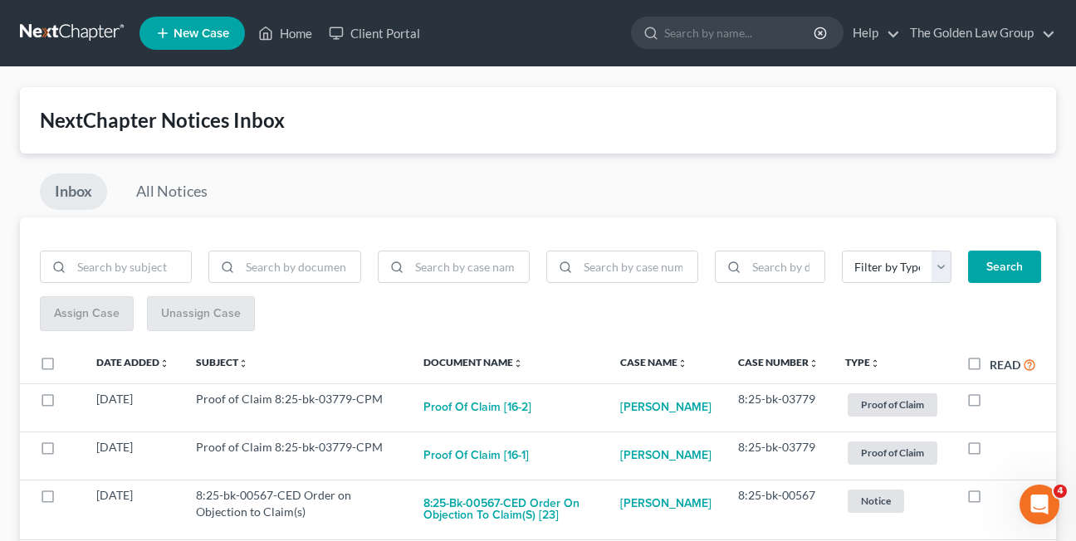
click at [990, 403] on label at bounding box center [990, 403] width 0 height 0
click at [996, 402] on input "checkbox" at bounding box center [1001, 396] width 11 height 11
checkbox input "true"
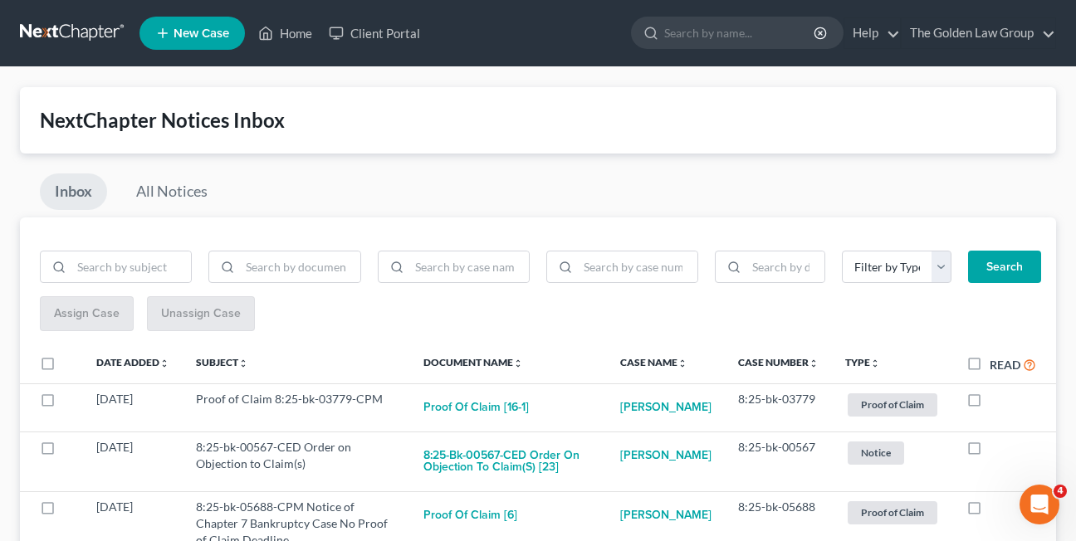
click at [990, 403] on label at bounding box center [990, 403] width 0 height 0
click at [996, 402] on input "checkbox" at bounding box center [1001, 396] width 11 height 11
checkbox input "true"
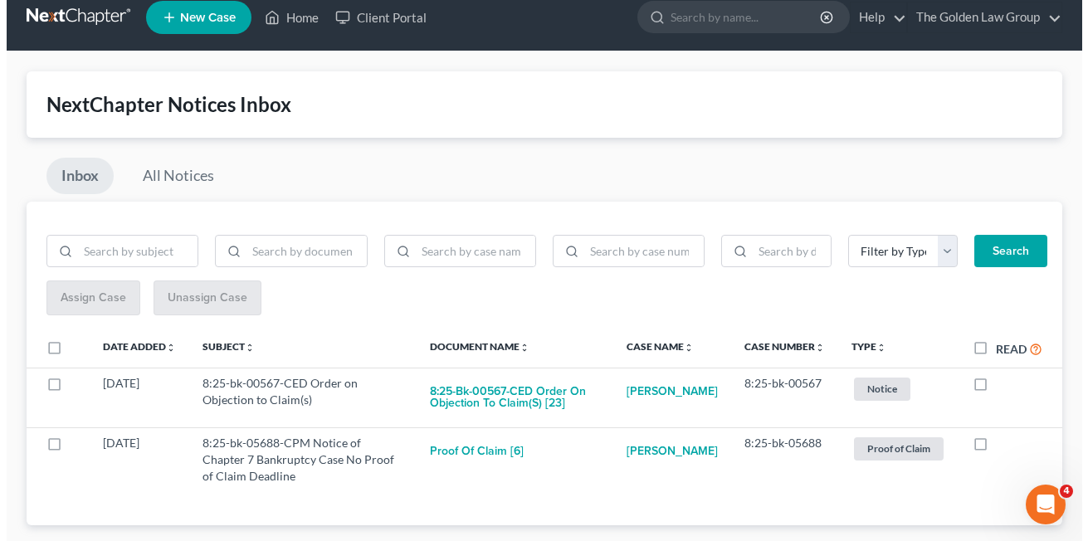
scroll to position [50, 0]
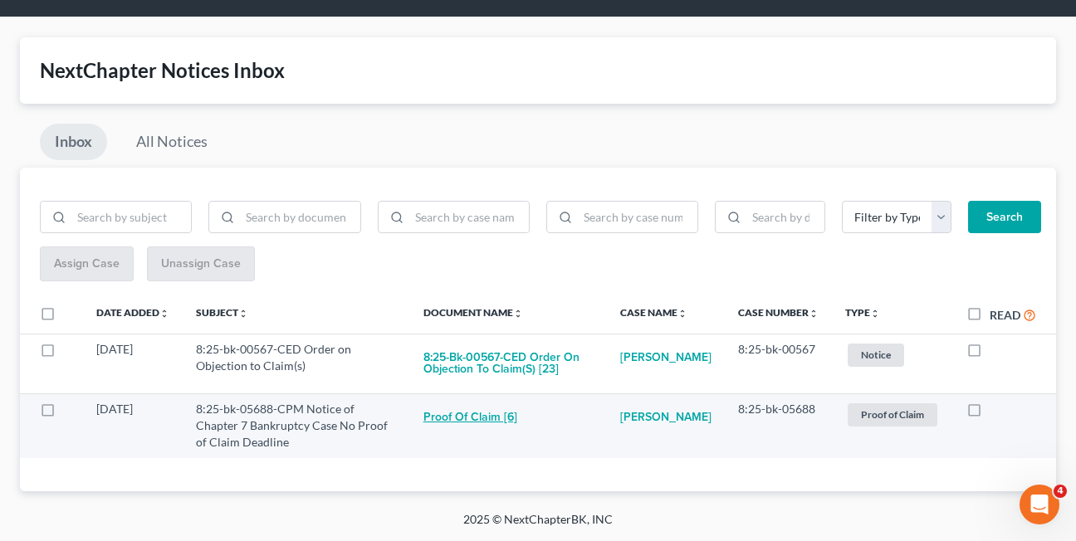
click at [487, 416] on button "Proof of Claim [6]" at bounding box center [470, 417] width 94 height 33
checkbox input "true"
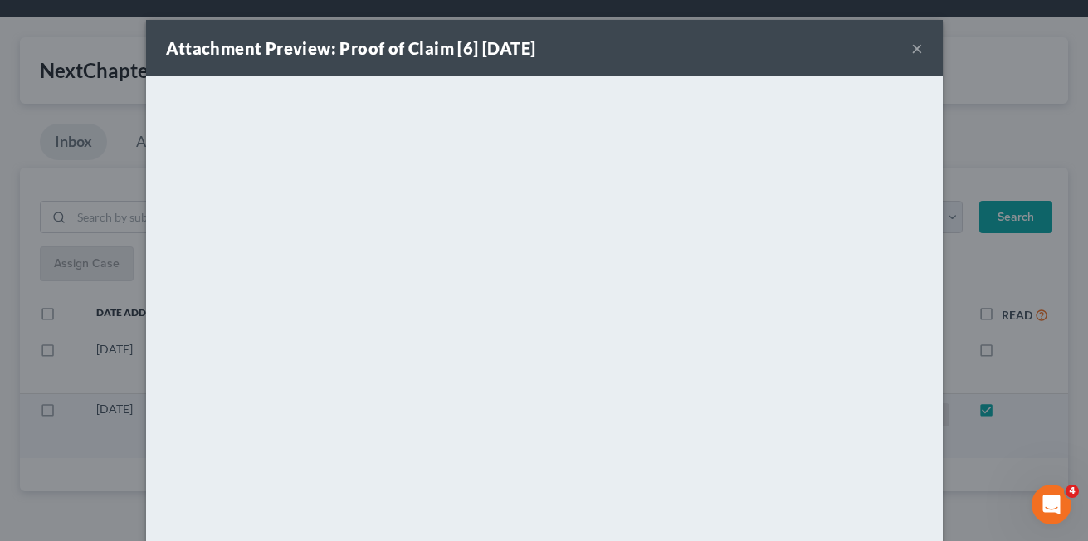
scroll to position [0, 0]
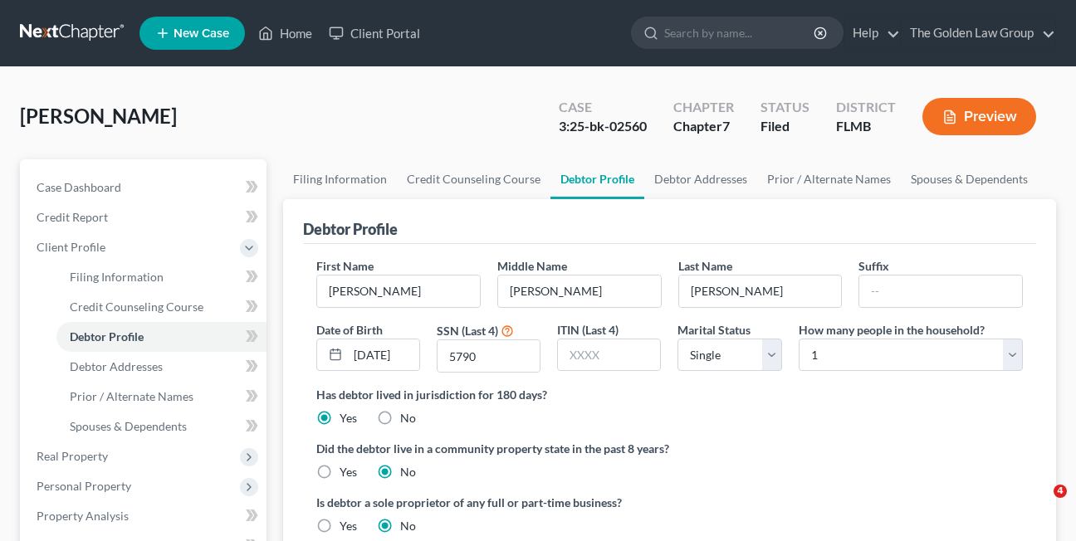
select select "0"
click at [297, 37] on link "Home" at bounding box center [285, 33] width 71 height 30
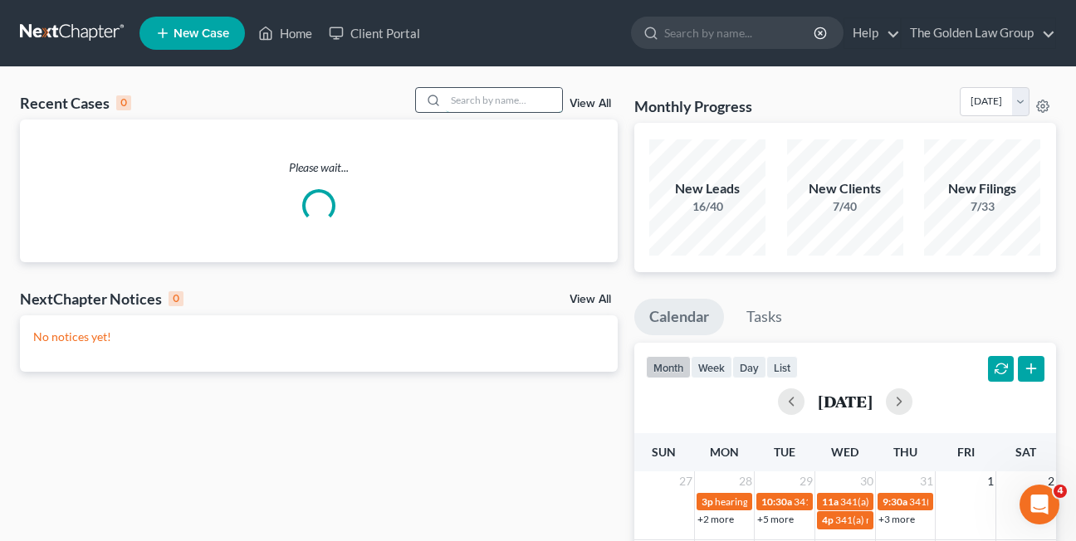
click at [466, 97] on input "search" at bounding box center [504, 100] width 116 height 24
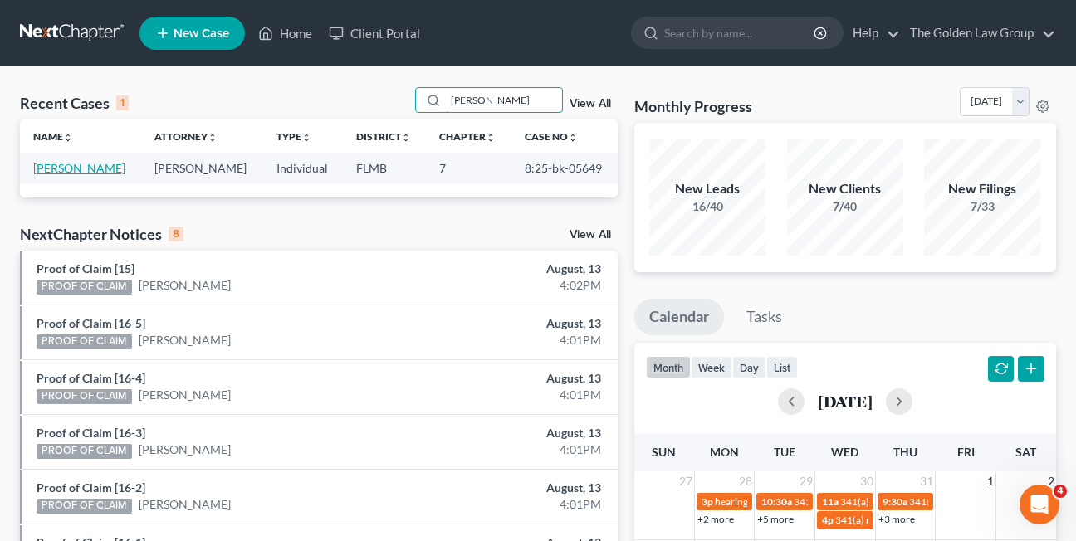
type input "[PERSON_NAME]"
click at [81, 168] on link "[PERSON_NAME]" at bounding box center [79, 168] width 92 height 14
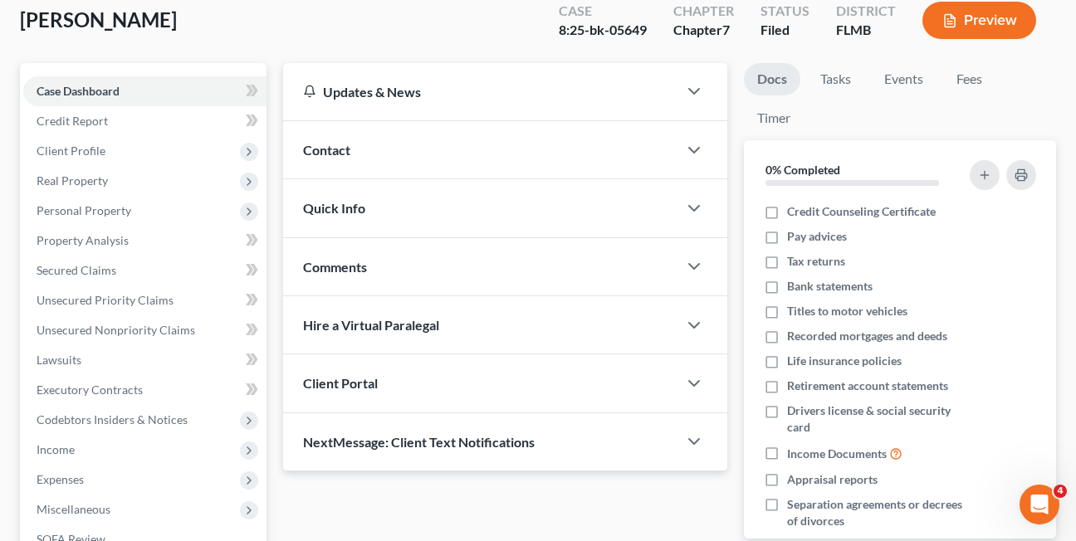
scroll to position [112, 0]
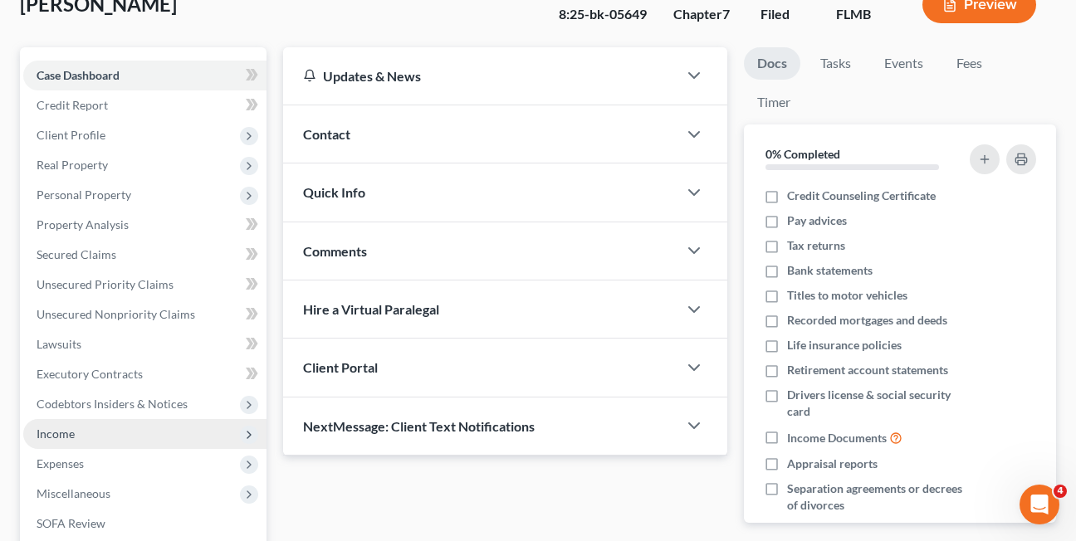
click at [65, 436] on span "Income" at bounding box center [56, 434] width 38 height 14
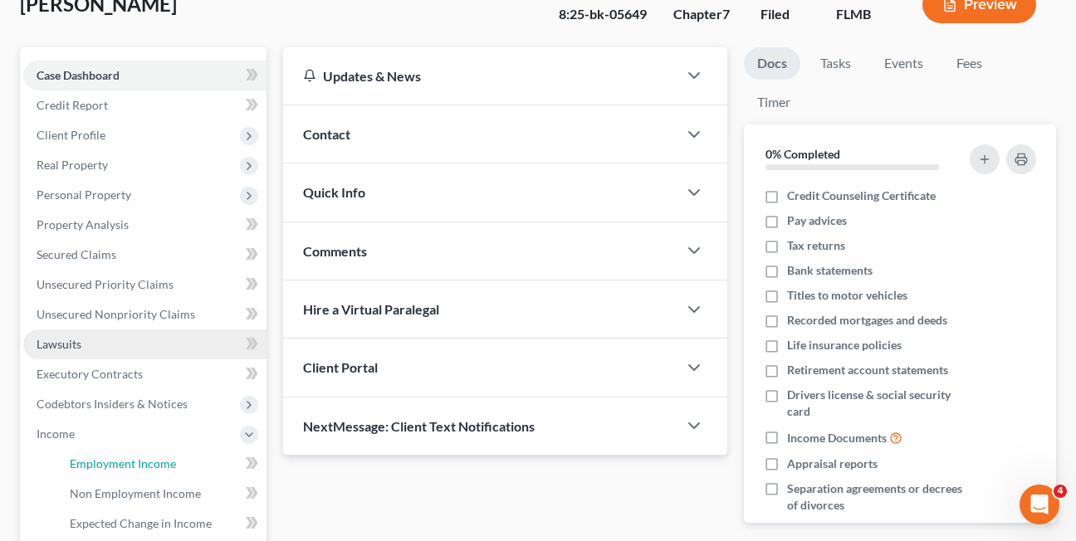
click at [84, 462] on span "Employment Income" at bounding box center [123, 464] width 106 height 14
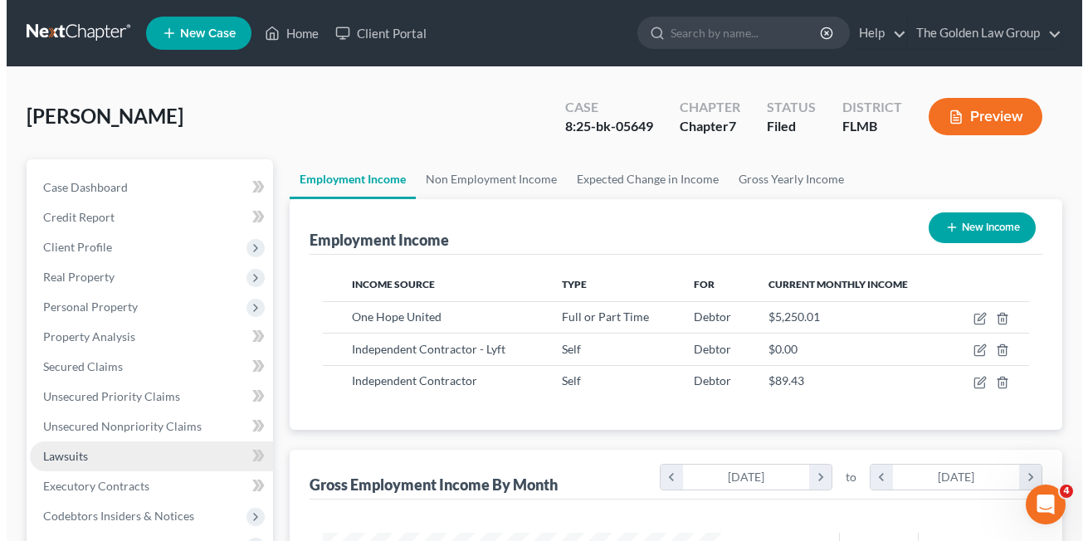
scroll to position [298, 432]
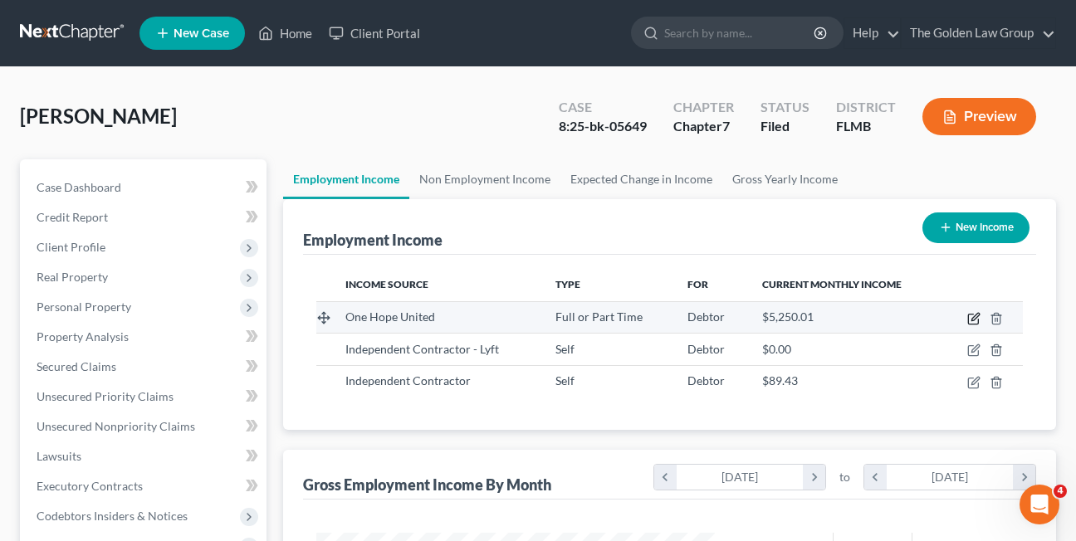
click at [973, 319] on icon "button" at bounding box center [974, 316] width 7 height 7
select select "0"
select select "14"
select select "2"
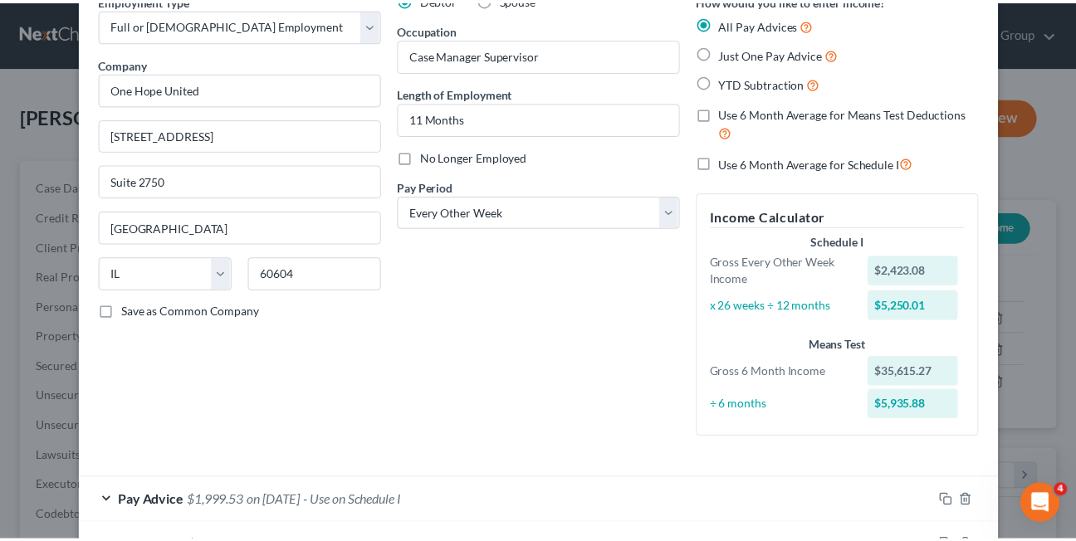
scroll to position [0, 0]
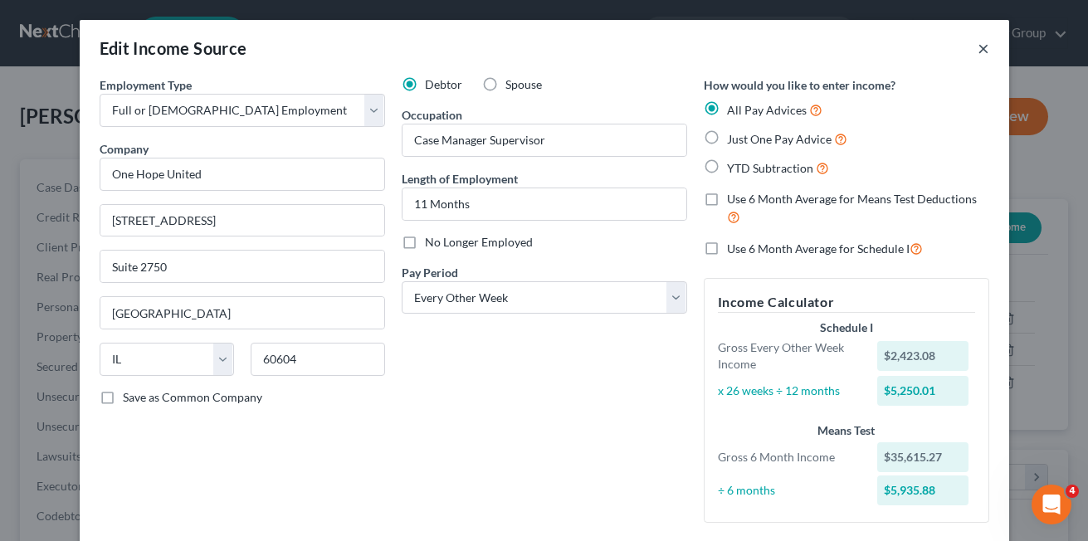
click at [978, 51] on button "×" at bounding box center [984, 48] width 12 height 20
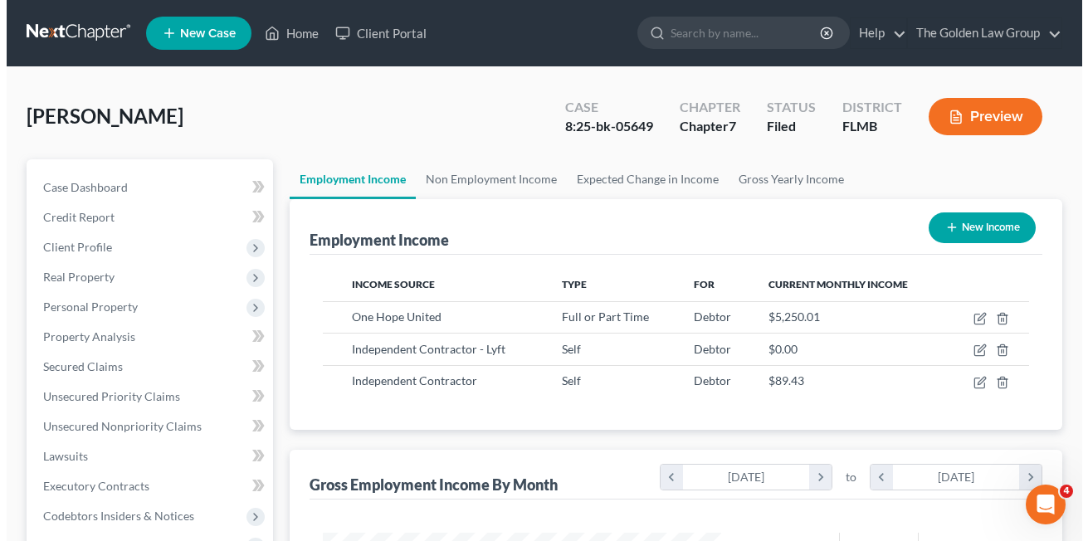
scroll to position [829864, 829729]
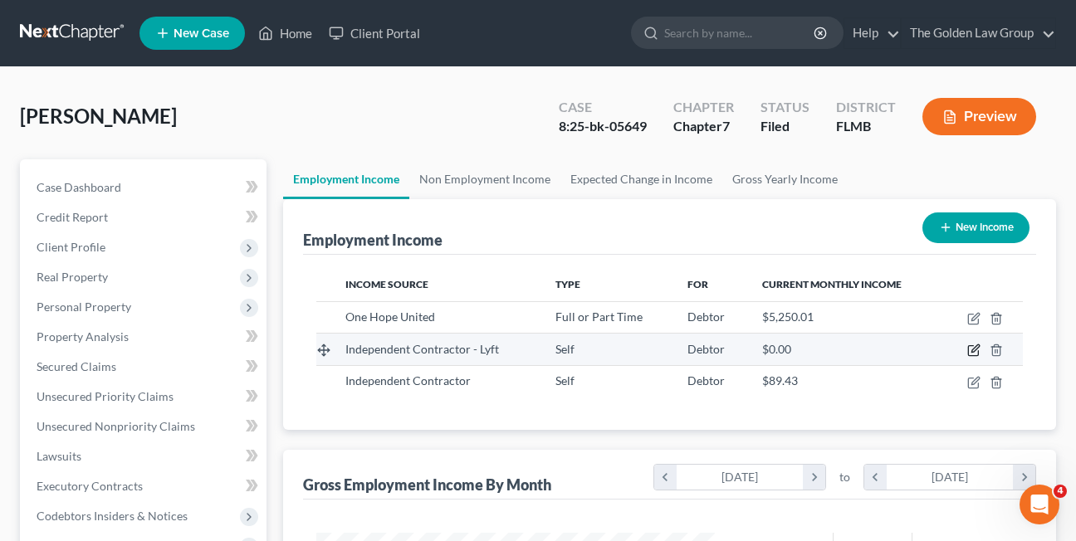
click at [972, 348] on icon "button" at bounding box center [973, 350] width 13 height 13
select select "1"
select select "0"
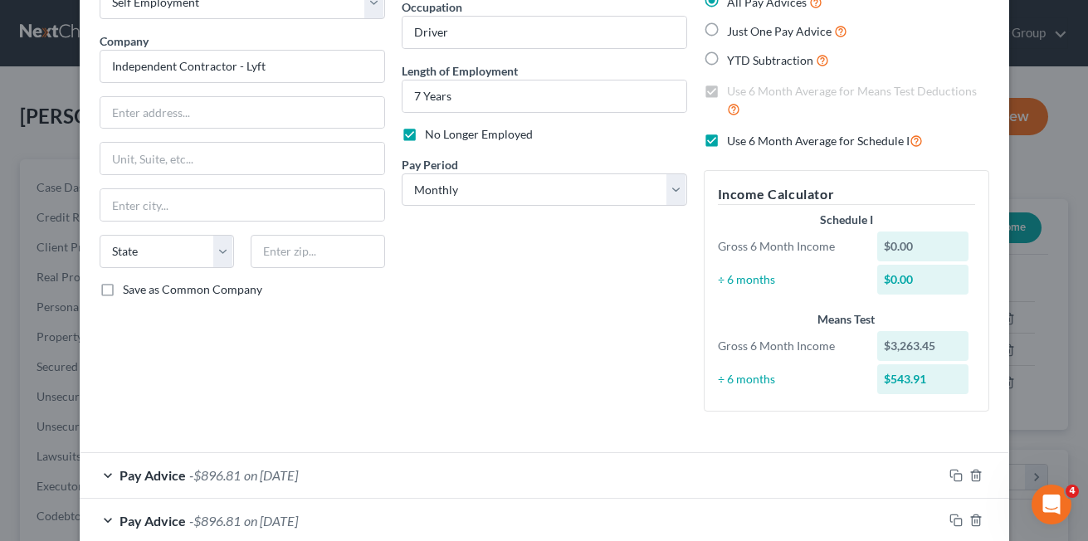
scroll to position [105, 0]
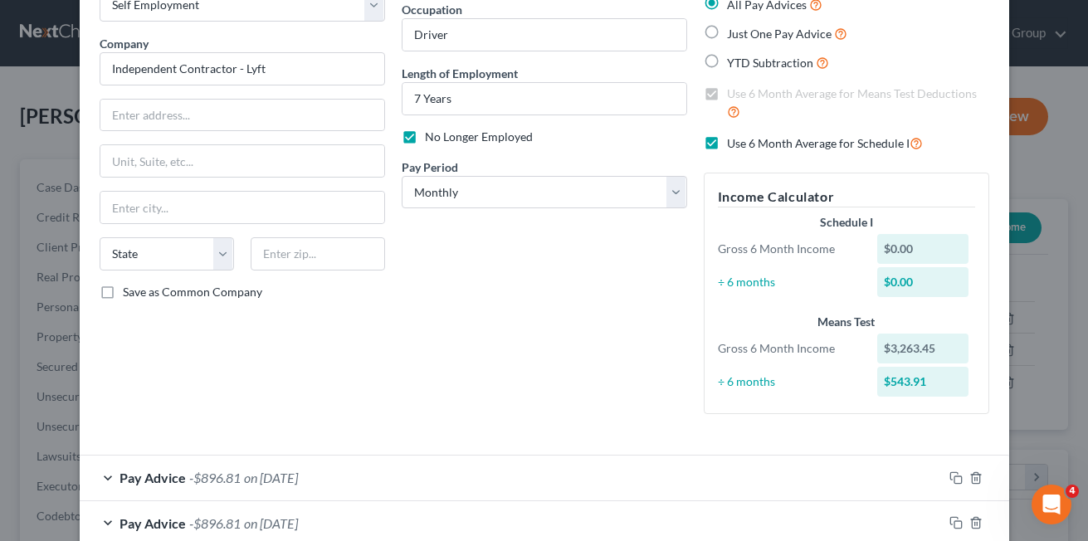
click at [687, 319] on div "Debtor Spouse Occupation Driver Length of Employment 7 Years No Longer Employed…" at bounding box center [544, 199] width 302 height 457
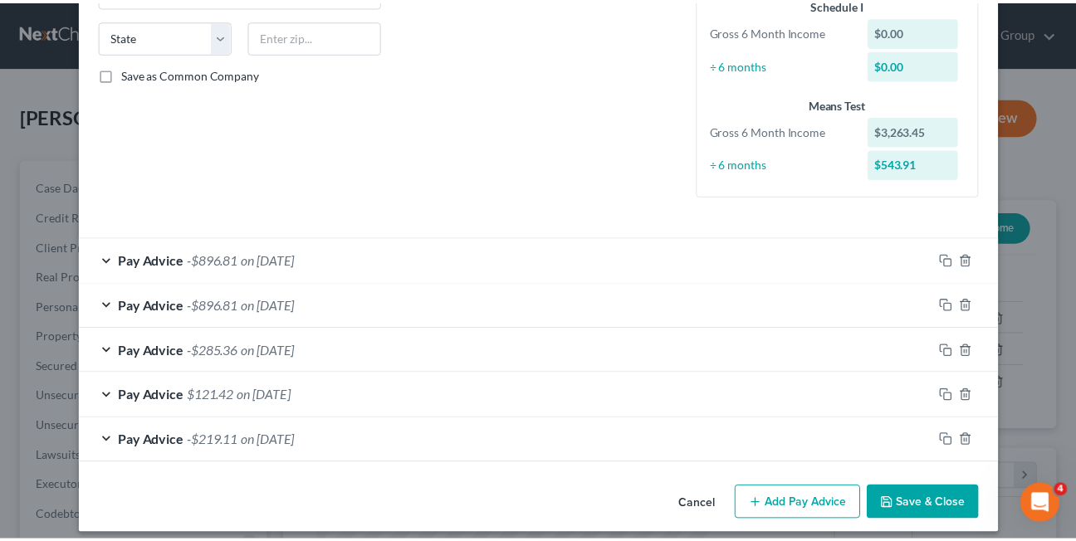
scroll to position [324, 0]
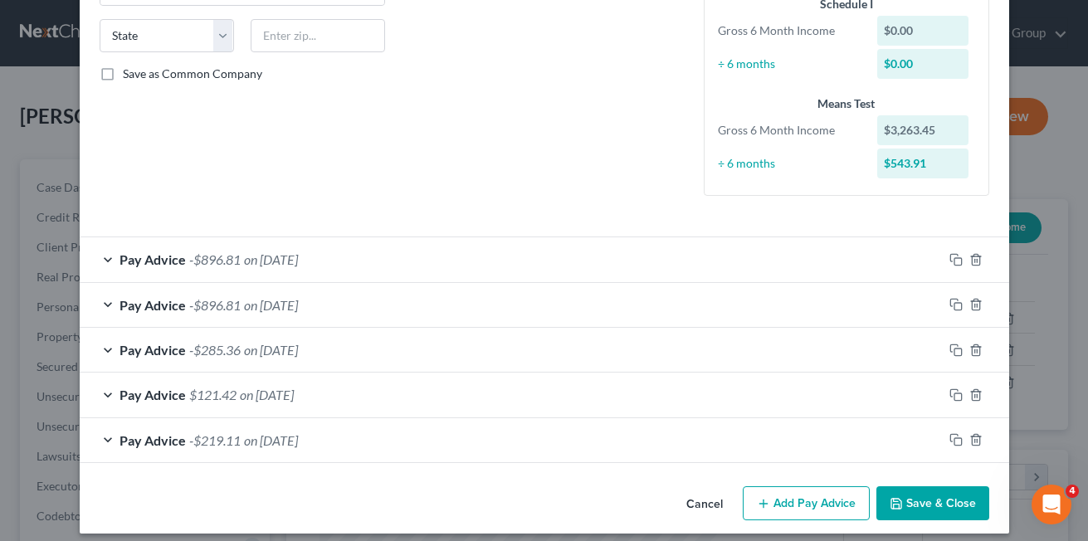
click at [699, 496] on button "Cancel" at bounding box center [704, 504] width 63 height 33
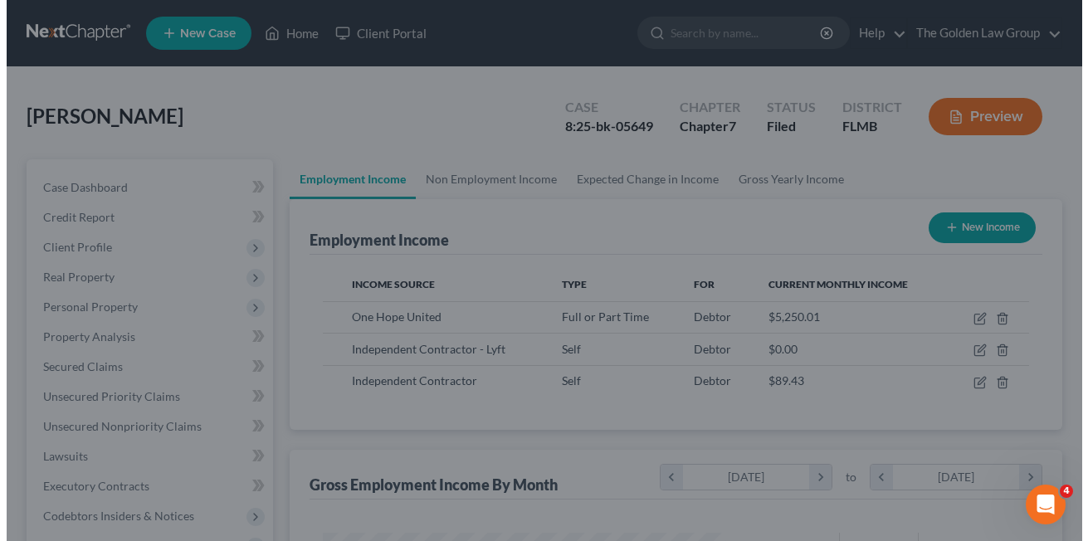
scroll to position [829864, 829729]
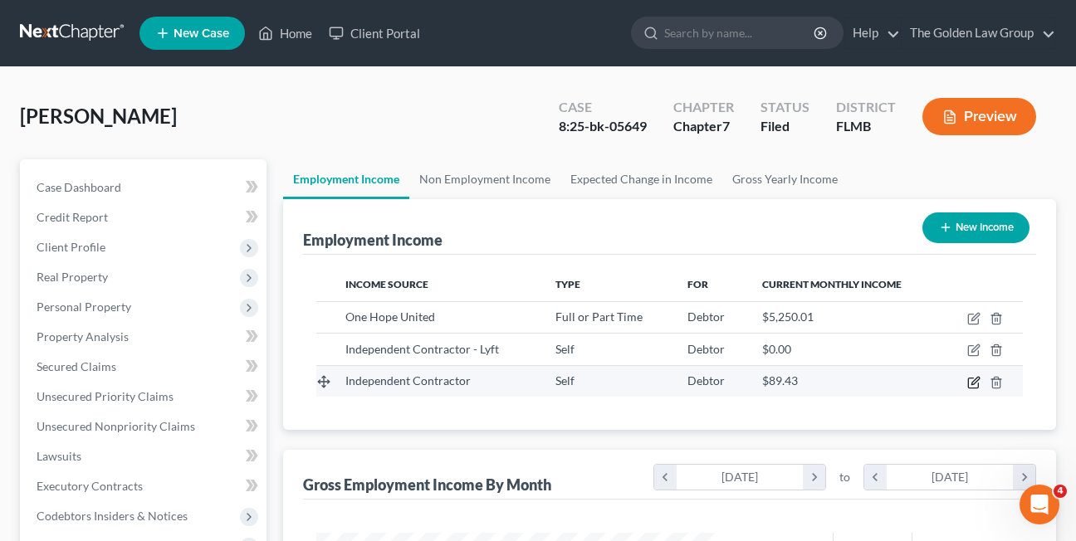
click at [972, 383] on icon "button" at bounding box center [974, 380] width 7 height 7
select select "1"
select select "0"
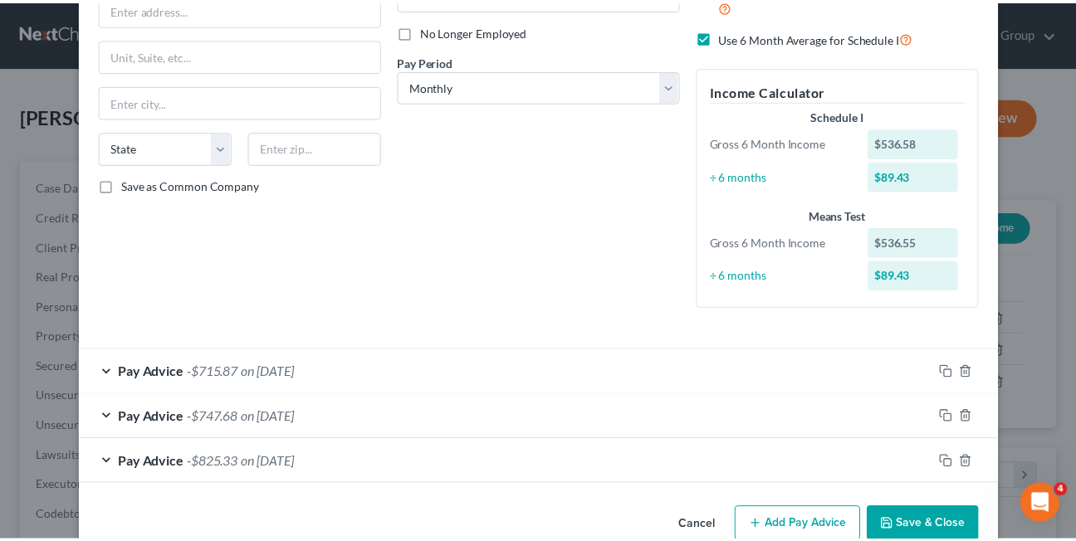
scroll to position [247, 0]
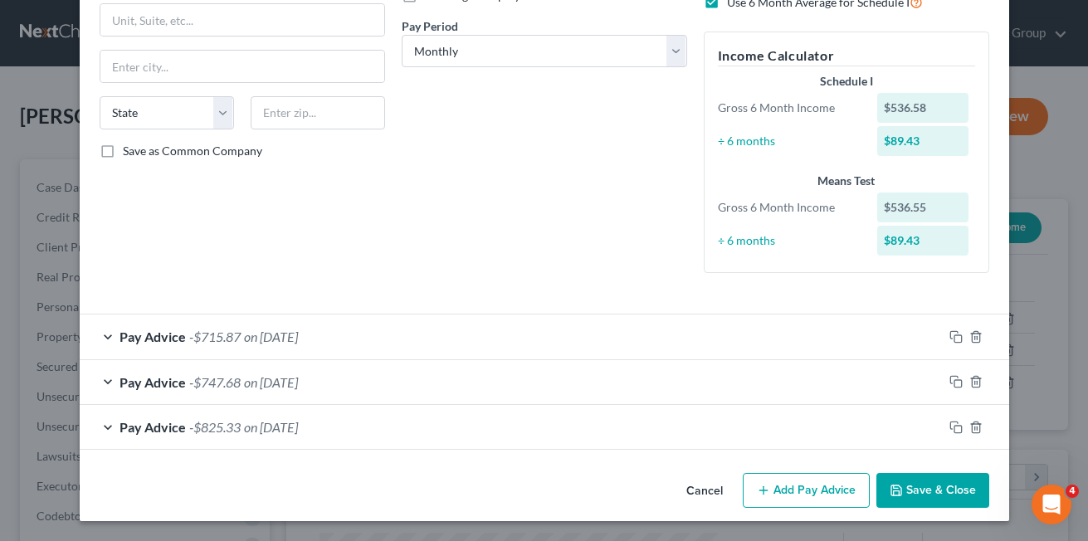
click at [696, 494] on button "Cancel" at bounding box center [704, 491] width 63 height 33
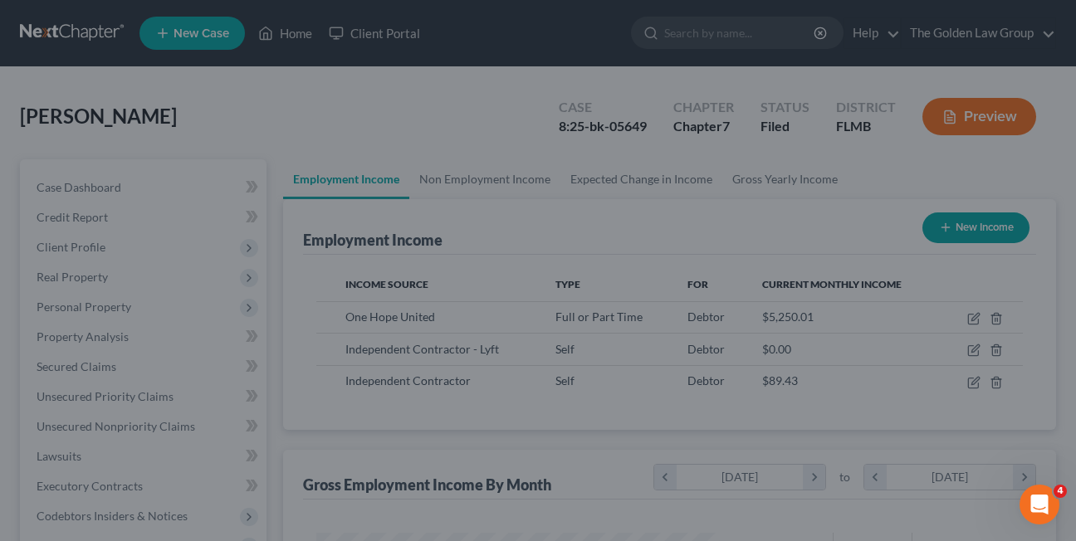
scroll to position [829864, 829729]
